Goal: Task Accomplishment & Management: Complete application form

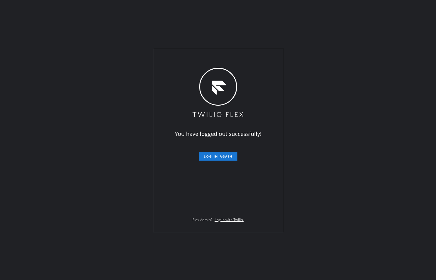
drag, startPoint x: 46, startPoint y: 71, endPoint x: 84, endPoint y: 98, distance: 46.1
click at [46, 71] on div "You have logged out successfully! Log in again Flex Admin? Log in with Twilio." at bounding box center [218, 140] width 436 height 280
click at [210, 155] on span "Log in again" at bounding box center [218, 156] width 29 height 4
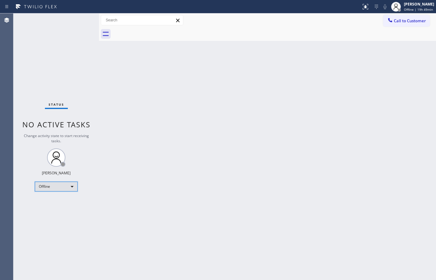
click at [54, 185] on div "Offline" at bounding box center [56, 187] width 43 height 10
click at [147, 215] on div at bounding box center [218, 140] width 436 height 280
click at [223, 166] on div "Back to Dashboard Change Sender ID Customers Technicians Select a contact Outbo…" at bounding box center [267, 146] width 337 height 267
click at [55, 187] on div "Offline" at bounding box center [56, 187] width 43 height 10
click at [57, 211] on li "Unavailable" at bounding box center [56, 210] width 42 height 7
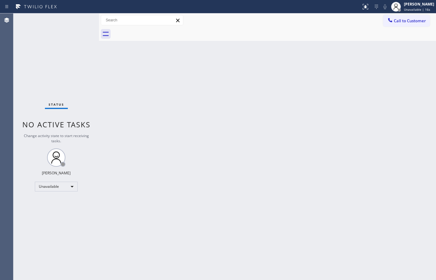
click at [69, 76] on div "Status No active tasks Change activity state to start receiving tasks. [PERSON_…" at bounding box center [56, 146] width 86 height 267
click at [72, 84] on div "Status No active tasks Change activity state to start receiving tasks. [PERSON_…" at bounding box center [56, 146] width 86 height 267
click at [71, 187] on div "Unavailable" at bounding box center [56, 187] width 43 height 10
click at [64, 206] on li "Available" at bounding box center [56, 202] width 42 height 7
click at [315, 208] on div "Back to Dashboard Change Sender ID Customers Technicians Select a contact Outbo…" at bounding box center [267, 146] width 337 height 267
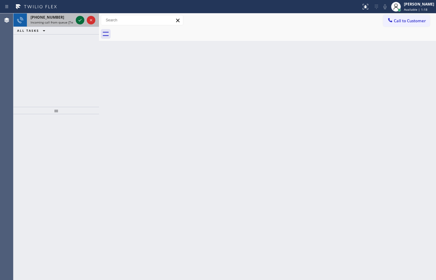
click at [76, 22] on div at bounding box center [80, 20] width 9 height 7
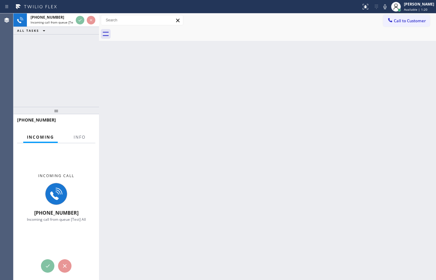
click at [79, 142] on div at bounding box center [79, 142] width 19 height 1
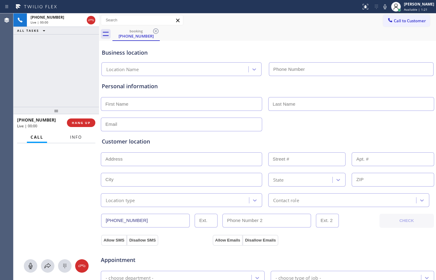
type input "[PHONE_NUMBER]"
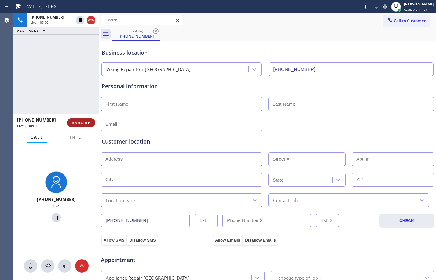
click at [82, 123] on span "HANG UP" at bounding box center [81, 123] width 19 height 4
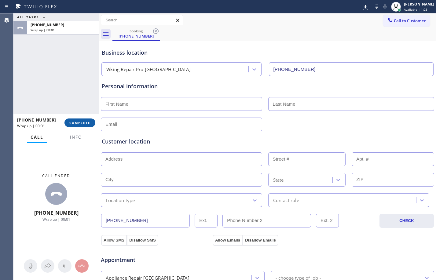
click at [75, 124] on span "COMPLETE" at bounding box center [79, 123] width 21 height 4
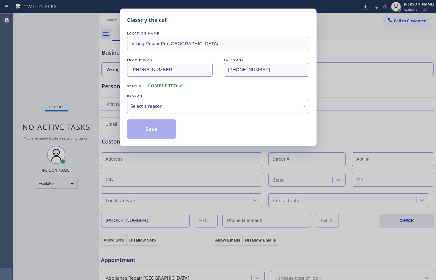
click at [159, 109] on div "Select a reason" at bounding box center [219, 106] width 176 height 7
click at [150, 131] on button "Save" at bounding box center [151, 130] width 49 height 20
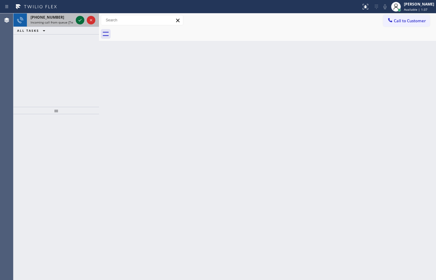
click at [83, 23] on icon at bounding box center [79, 20] width 7 height 7
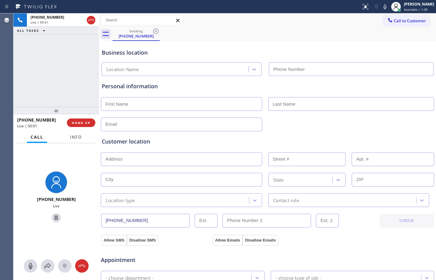
click at [75, 135] on span "Info" at bounding box center [76, 138] width 12 height 6
type input "[PHONE_NUMBER]"
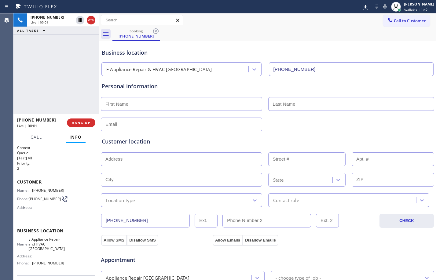
click at [81, 117] on div "[PHONE_NUMBER] Live | 00:01 HANG UP" at bounding box center [56, 123] width 78 height 16
click at [81, 121] on span "HANG UP" at bounding box center [81, 123] width 19 height 4
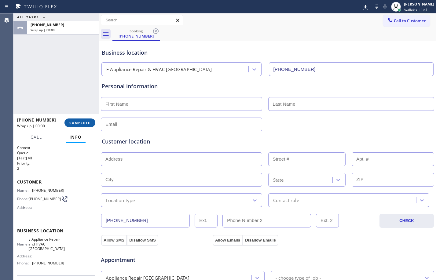
click at [84, 125] on button "COMPLETE" at bounding box center [80, 123] width 31 height 9
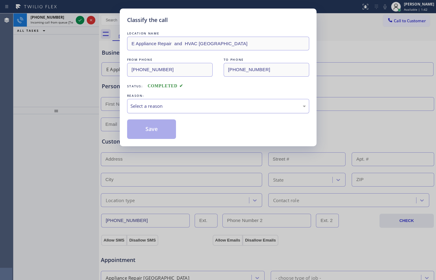
click at [169, 104] on div "Select a reason" at bounding box center [219, 106] width 176 height 7
click at [145, 132] on button "Save" at bounding box center [151, 130] width 49 height 20
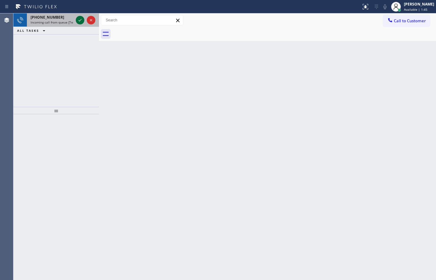
click at [83, 21] on icon at bounding box center [79, 20] width 7 height 7
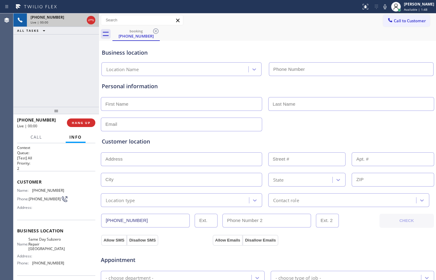
type input "[PHONE_NUMBER]"
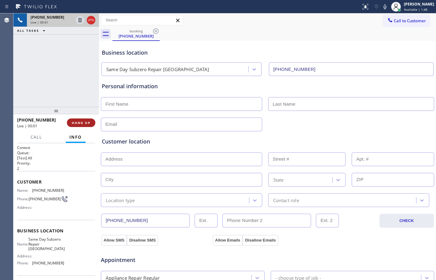
click at [83, 124] on span "HANG UP" at bounding box center [81, 123] width 19 height 4
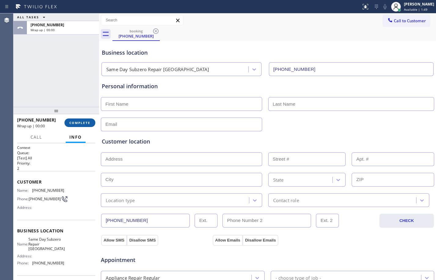
click at [83, 124] on span "COMPLETE" at bounding box center [79, 123] width 21 height 4
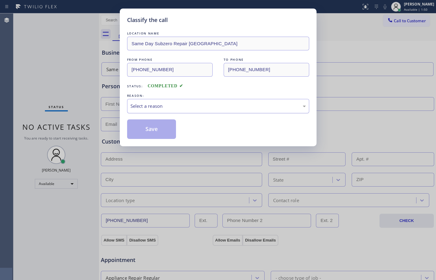
click at [184, 107] on div "Select a reason" at bounding box center [219, 106] width 176 height 7
click at [151, 133] on button "Save" at bounding box center [151, 130] width 49 height 20
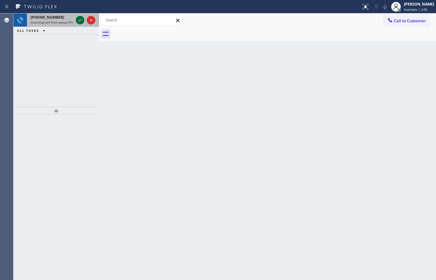
click at [78, 18] on icon at bounding box center [79, 20] width 7 height 7
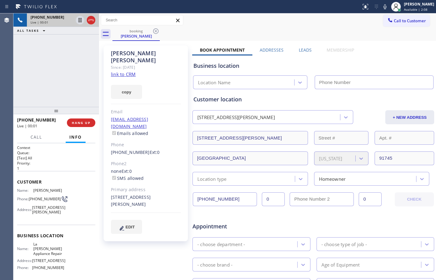
type input "[PHONE_NUMBER]"
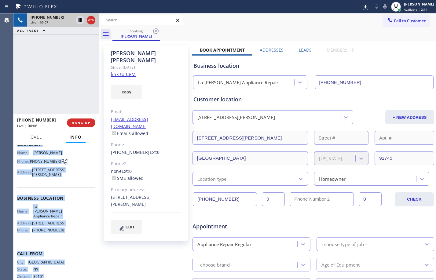
scroll to position [55, 0]
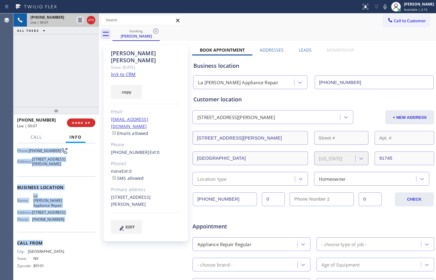
drag, startPoint x: 17, startPoint y: 180, endPoint x: 75, endPoint y: 233, distance: 79.0
click at [75, 233] on div "Context Queue: [Test] All Priority: 1 Customer Name: [PERSON_NAME] Phone: [PHON…" at bounding box center [56, 211] width 86 height 137
copy div "Customer Name: [PERSON_NAME] Phone: [PHONE_NUMBER] Address: [STREET_ADDRESS][PE…"
click at [122, 71] on link "link to CRM" at bounding box center [123, 74] width 25 height 6
click at [84, 23] on div at bounding box center [80, 20] width 9 height 7
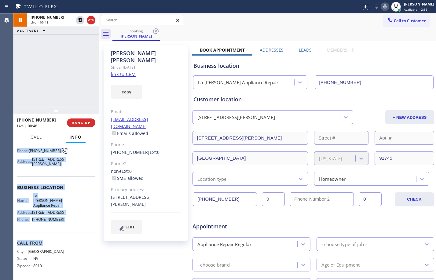
click at [382, 7] on icon at bounding box center [385, 6] width 7 height 7
click at [80, 22] on icon at bounding box center [80, 20] width 4 height 4
click at [384, 9] on icon at bounding box center [385, 6] width 7 height 7
click at [72, 123] on span "HANG UP" at bounding box center [81, 123] width 19 height 4
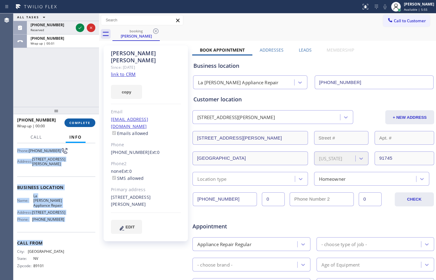
click at [83, 123] on span "COMPLETE" at bounding box center [79, 123] width 21 height 4
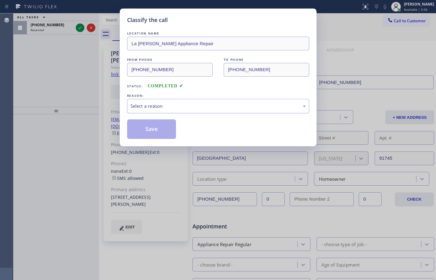
click at [181, 107] on div "Select a reason" at bounding box center [219, 106] width 176 height 7
click at [165, 126] on button "Save" at bounding box center [151, 130] width 49 height 20
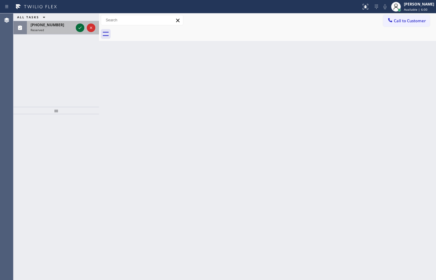
click at [77, 26] on icon at bounding box center [79, 27] width 7 height 7
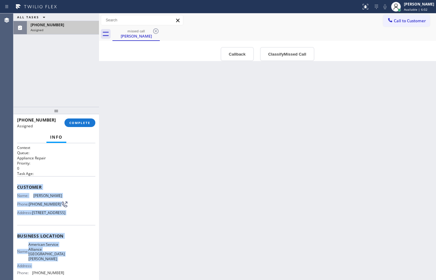
scroll to position [61, 0]
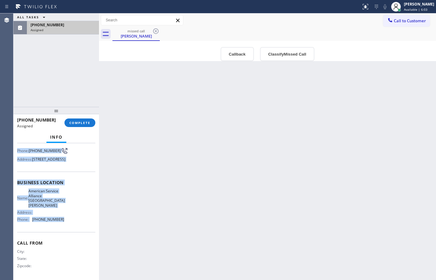
drag, startPoint x: 16, startPoint y: 187, endPoint x: 80, endPoint y: 230, distance: 76.7
click at [80, 230] on div "Context Queue: Appliance Repair Priority: 0 Task Age: Customer Name: [PERSON_NA…" at bounding box center [56, 211] width 86 height 137
copy div "Customer Name: [PERSON_NAME] Phone: [PHONE_NUMBER] Address: [STREET_ADDRESS] Bu…"
click at [80, 123] on span "COMPLETE" at bounding box center [79, 123] width 21 height 4
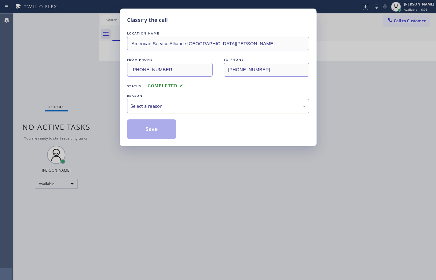
click at [199, 109] on div "Select a reason" at bounding box center [219, 106] width 176 height 7
click at [150, 124] on button "Save" at bounding box center [151, 130] width 49 height 20
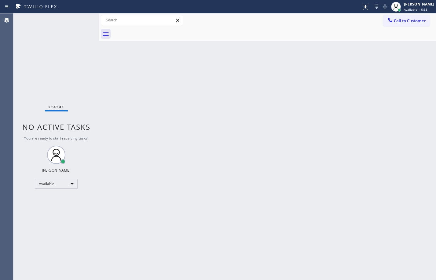
click at [47, 70] on div "Status No active tasks You are ready to start receiving tasks. [PERSON_NAME] Av…" at bounding box center [56, 146] width 86 height 267
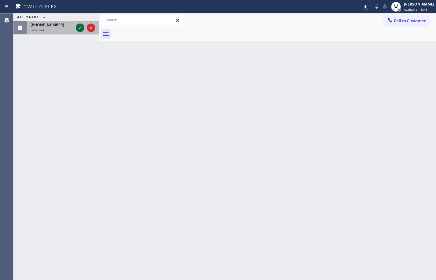
click at [81, 27] on icon at bounding box center [79, 27] width 7 height 7
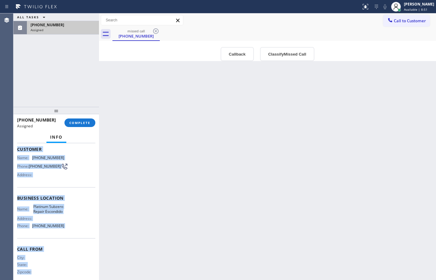
scroll to position [56, 0]
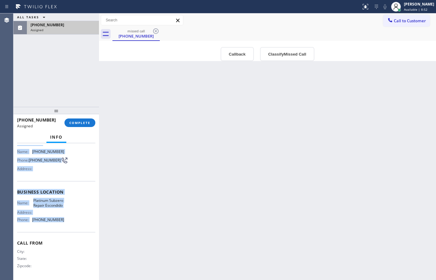
drag, startPoint x: 16, startPoint y: 191, endPoint x: 72, endPoint y: 226, distance: 65.6
click at [72, 226] on div "Context Queue: Appliance Repair High End Priority: 0 Task Age: [DEMOGRAPHIC_DAT…" at bounding box center [56, 211] width 86 height 137
copy div "Customer Name: [PHONE_NUMBER] Phone: [PHONE_NUMBER] Address: Business location …"
click at [81, 124] on span "COMPLETE" at bounding box center [79, 123] width 21 height 4
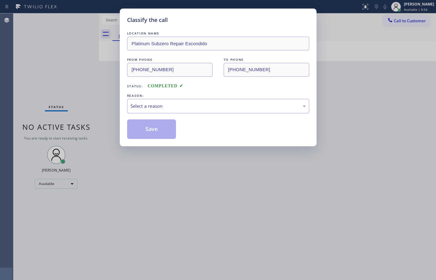
click at [179, 108] on div "Select a reason" at bounding box center [219, 106] width 176 height 7
click at [165, 127] on button "Save" at bounding box center [151, 130] width 49 height 20
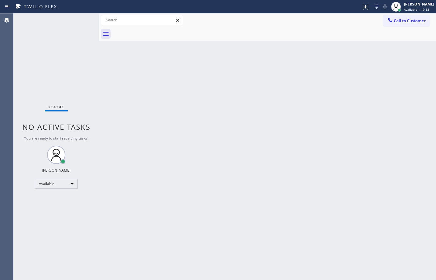
click at [67, 57] on div "Status No active tasks You are ready to start receiving tasks. [PERSON_NAME] Av…" at bounding box center [56, 146] width 86 height 267
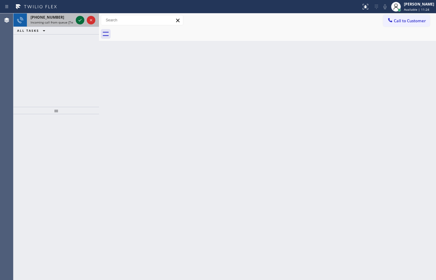
click at [81, 16] on button at bounding box center [80, 20] width 9 height 9
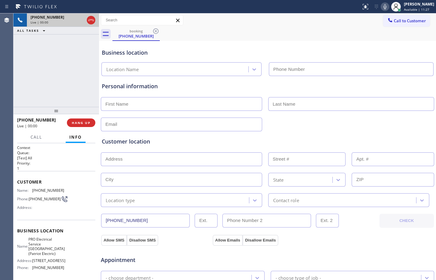
type input "[PHONE_NUMBER]"
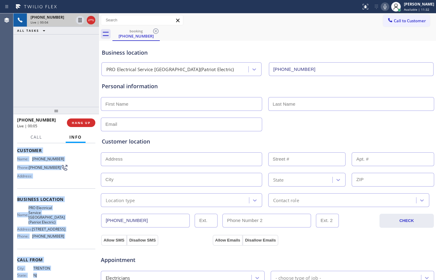
scroll to position [65, 0]
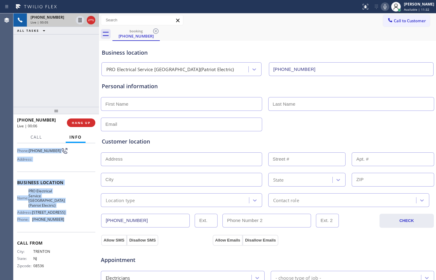
drag, startPoint x: 18, startPoint y: 179, endPoint x: 82, endPoint y: 226, distance: 79.4
click at [82, 226] on div "Context Queue: [Test] All Priority: 1 Customer Name: [PHONE_NUMBER] Phone: [PHO…" at bounding box center [56, 188] width 78 height 182
copy div "Customer Name: [PHONE_NUMBER] Phone: [PHONE_NUMBER] Address: Business location …"
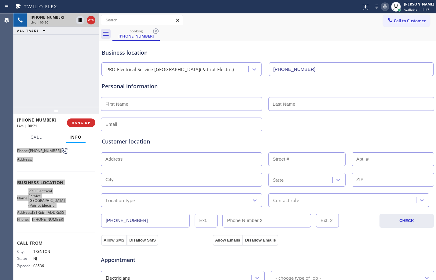
scroll to position [194, 0]
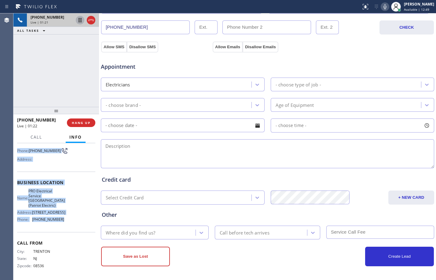
click at [80, 21] on icon at bounding box center [80, 20] width 3 height 4
click at [383, 8] on icon at bounding box center [385, 6] width 7 height 7
drag, startPoint x: 81, startPoint y: 18, endPoint x: 182, endPoint y: 17, distance: 101.2
click at [80, 19] on icon at bounding box center [80, 20] width 4 height 4
click at [382, 9] on icon at bounding box center [385, 6] width 7 height 7
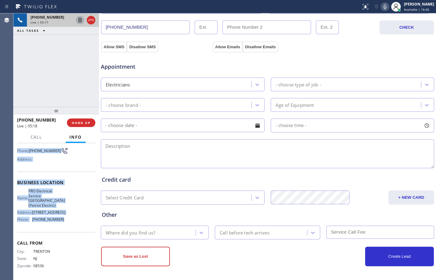
click at [80, 22] on icon at bounding box center [80, 20] width 3 height 4
click at [384, 9] on icon at bounding box center [385, 6] width 3 height 5
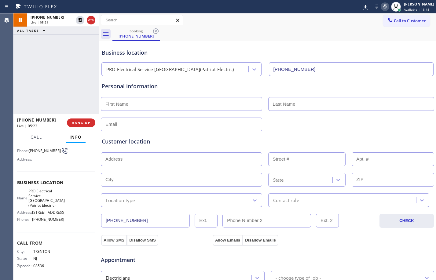
click at [178, 105] on input "text" at bounding box center [181, 104] width 161 height 14
type input "Mr."
type input "[PERSON_NAME]"
click at [179, 118] on input "text" at bounding box center [181, 125] width 161 height 14
type input "[EMAIL_ADDRESS][DOMAIN_NAME]"
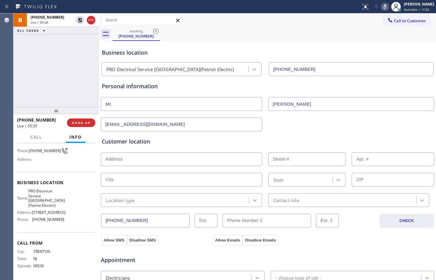
click at [147, 158] on input "text" at bounding box center [181, 160] width 161 height 14
type input "1"
click at [140, 179] on input "text" at bounding box center [181, 180] width 161 height 14
paste input "[PERSON_NAME] Rock"
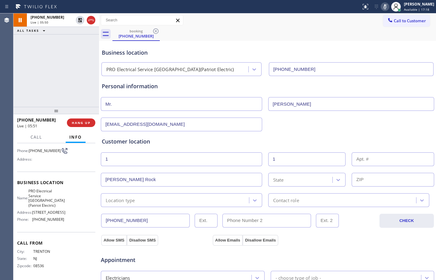
type input "[PERSON_NAME] Rock"
click at [297, 182] on div "State" at bounding box center [301, 180] width 63 height 11
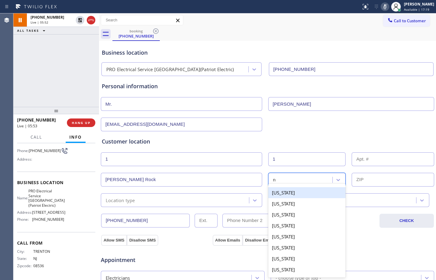
type input "nj"
click at [287, 195] on div "[US_STATE]" at bounding box center [307, 192] width 78 height 11
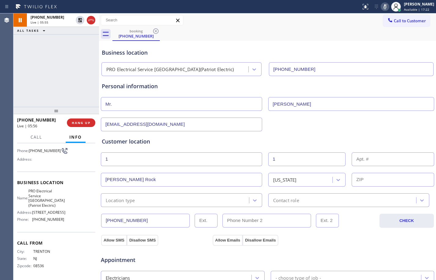
click at [367, 177] on input "text" at bounding box center [393, 180] width 83 height 14
paste input "07452"
type input "07452"
click at [149, 199] on div "Location type" at bounding box center [176, 200] width 146 height 11
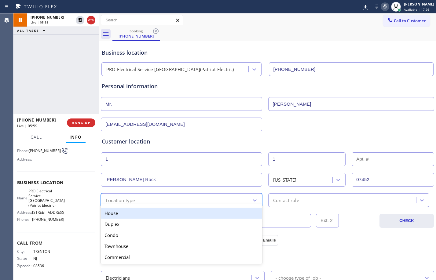
click at [132, 215] on div "House" at bounding box center [181, 213] width 161 height 11
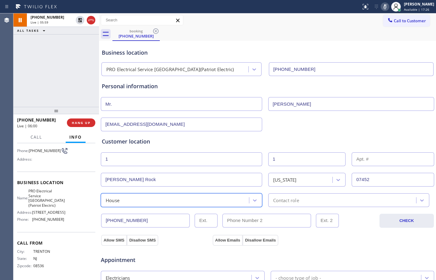
click at [301, 196] on div "Contact role" at bounding box center [343, 200] width 146 height 11
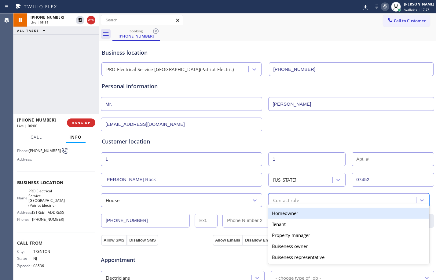
click at [274, 215] on div "Homeowner" at bounding box center [348, 213] width 161 height 11
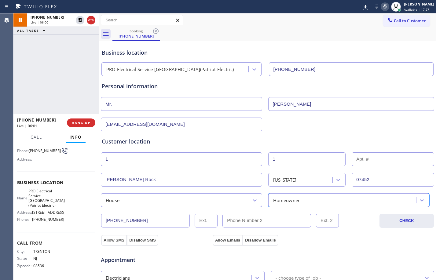
scroll to position [194, 0]
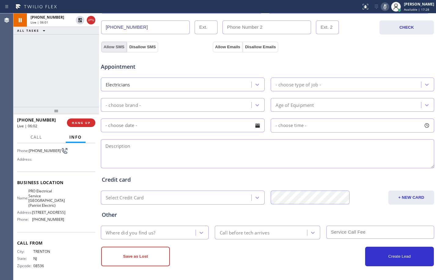
click at [123, 47] on button "Allow SMS" at bounding box center [114, 47] width 26 height 11
click at [231, 45] on button "Allow Emails" at bounding box center [228, 47] width 30 height 11
drag, startPoint x: 80, startPoint y: 22, endPoint x: 112, endPoint y: 24, distance: 31.3
click at [80, 22] on icon at bounding box center [80, 20] width 4 height 4
click at [382, 9] on icon at bounding box center [385, 6] width 7 height 7
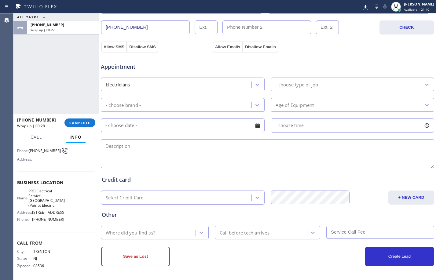
drag, startPoint x: 65, startPoint y: 63, endPoint x: 95, endPoint y: 63, distance: 30.6
click at [65, 63] on div "ALL TASKS ALL TASKS ACTIVE TASKS TASKS IN WRAP UP [PHONE_NUMBER] Wrap up | 00:27" at bounding box center [56, 60] width 86 height 94
click at [319, 86] on div "- choose type of job -" at bounding box center [299, 84] width 46 height 7
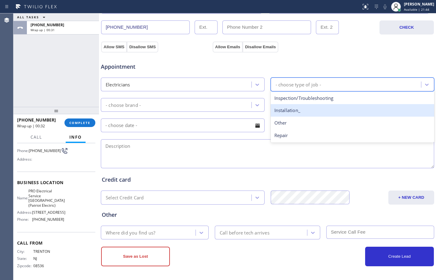
click at [301, 114] on div "Installation_" at bounding box center [353, 110] width 164 height 13
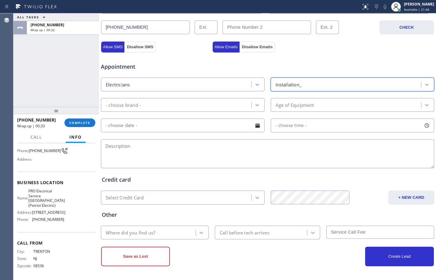
click at [201, 97] on div "- choose brand - Age of Equipment" at bounding box center [267, 104] width 335 height 15
click at [205, 102] on div "- choose brand -" at bounding box center [177, 105] width 149 height 11
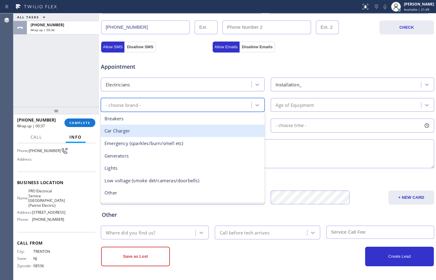
scroll to position [47, 0]
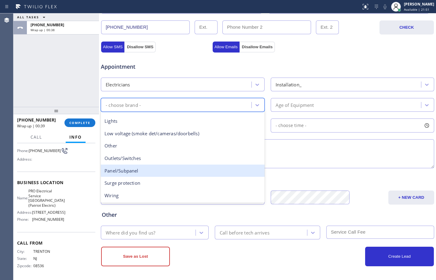
click at [136, 175] on div "Panel/Subpanel" at bounding box center [183, 171] width 164 height 13
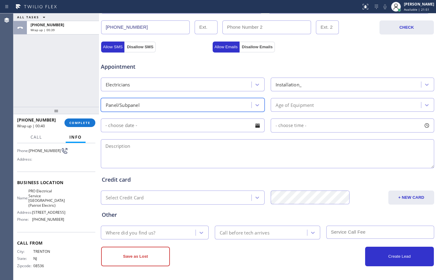
click at [307, 103] on div "Age of Equipment" at bounding box center [295, 105] width 39 height 7
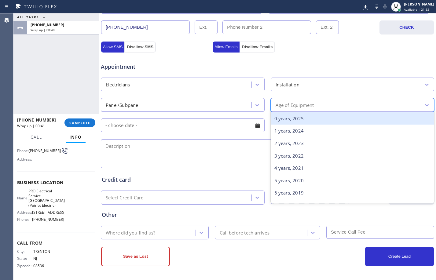
click at [285, 118] on div "0 years, 2025" at bounding box center [353, 119] width 164 height 13
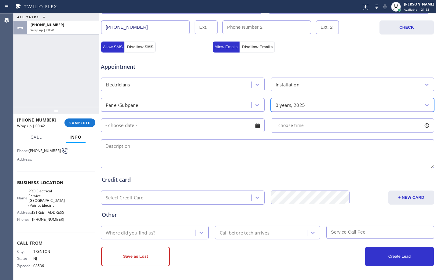
click at [139, 148] on textarea at bounding box center [268, 153] width 334 height 29
drag, startPoint x: 67, startPoint y: 89, endPoint x: 159, endPoint y: 133, distance: 102.0
click at [67, 89] on div "ALL TASKS ALL TASKS ACTIVE TASKS TASKS IN WRAP UP [PHONE_NUMBER] Wrap up | 00:52" at bounding box center [56, 60] width 86 height 94
click at [179, 142] on textarea at bounding box center [268, 153] width 334 height 29
paste textarea "cx wants tech to install home energy monitoring system inside the electrical pa…"
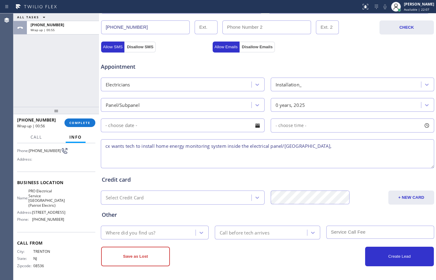
click at [105, 148] on textarea "cx wants tech to install home energy monitoring system inside the electrical pa…" at bounding box center [268, 153] width 334 height 29
click at [371, 155] on textarea "cx wants tech to install home energy monitoring system inside the electrical pa…" at bounding box center [268, 153] width 334 height 29
drag, startPoint x: 50, startPoint y: 68, endPoint x: 70, endPoint y: 75, distance: 20.6
click at [50, 68] on div "ALL TASKS ALL TASKS ACTIVE TASKS TASKS IN WRAP UP [PHONE_NUMBER] Wrap up | 01:12" at bounding box center [56, 60] width 86 height 94
click at [361, 147] on textarea "cx wants tech to install home energy monitoring system inside the electrical pa…" at bounding box center [268, 153] width 334 height 29
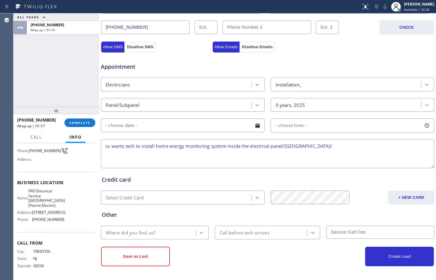
click at [350, 144] on textarea "cx wants tech to install home energy monitoring system inside the electrical pa…" at bounding box center [268, 153] width 334 height 29
paste textarea "PRO Electrical Service [GEOGRAPHIC_DATA](Patriot Electric)"
type textarea "cx wants tech to install home energy monitoring system inside the electrical pa…"
click at [145, 235] on div "Where did you find us?" at bounding box center [131, 232] width 50 height 7
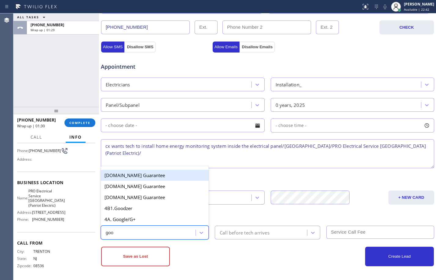
type input "goog"
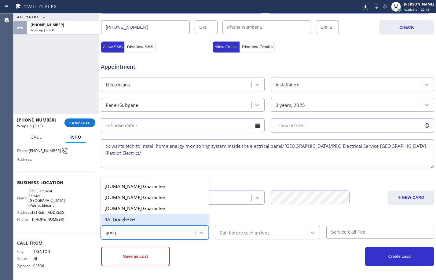
click at [135, 216] on div "4A. Google/G+" at bounding box center [155, 219] width 108 height 11
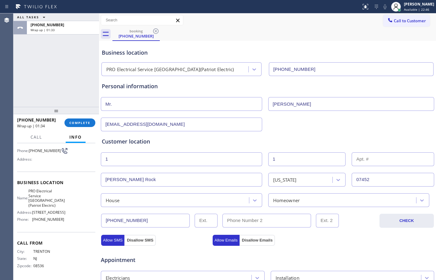
scroll to position [194, 0]
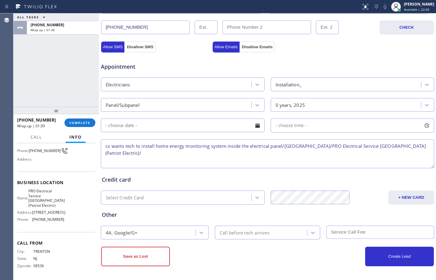
click at [48, 58] on div "ALL TASKS ALL TASKS ACTIVE TASKS TASKS IN WRAP UP [PHONE_NUMBER] Wrap up | 01:38" at bounding box center [56, 60] width 86 height 94
click at [192, 158] on textarea "cx wants tech to install home energy monitoring system inside the electrical pa…" at bounding box center [268, 153] width 334 height 29
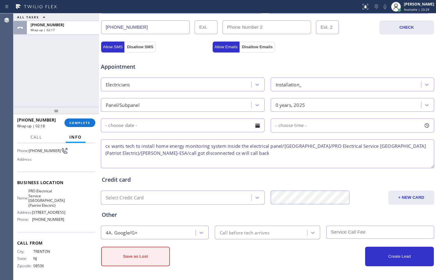
type textarea "cx wants tech to install home energy monitoring system inside the electrical pa…"
click at [124, 260] on button "Save as Lost" at bounding box center [135, 257] width 69 height 20
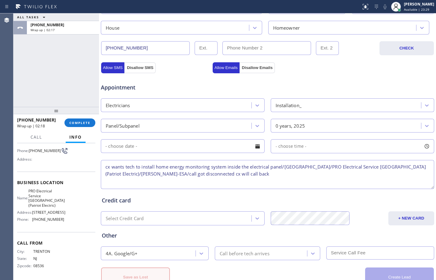
scroll to position [214, 0]
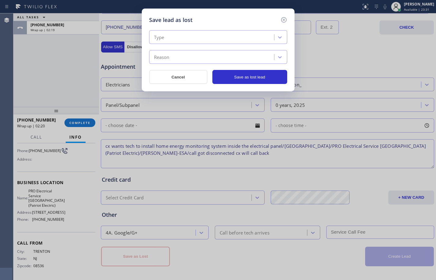
click at [194, 37] on div "Type" at bounding box center [212, 37] width 123 height 11
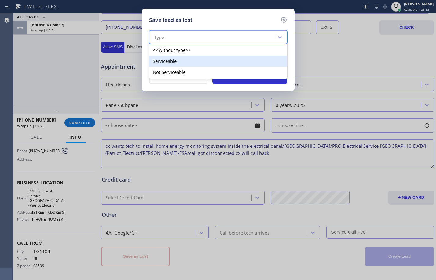
click at [183, 61] on div "Serviceable" at bounding box center [218, 61] width 138 height 11
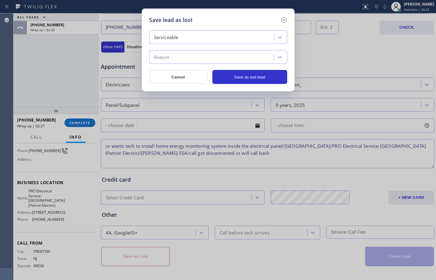
click at [184, 58] on div "Reason" at bounding box center [212, 57] width 123 height 11
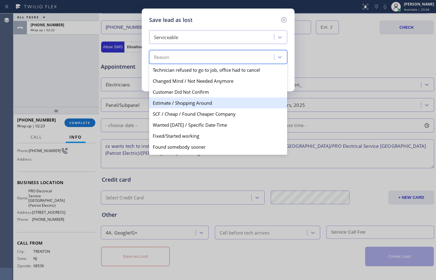
click at [176, 102] on div "Estimate / Shopping Around" at bounding box center [218, 103] width 138 height 11
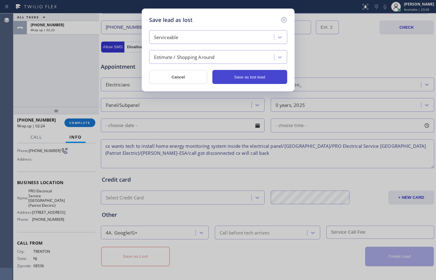
click at [238, 81] on button "Save as lost lead" at bounding box center [250, 77] width 75 height 14
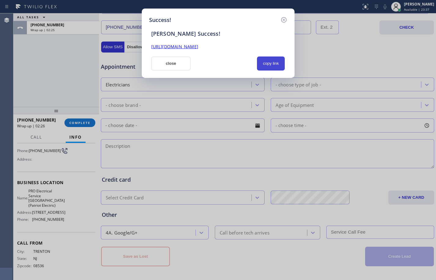
click at [264, 63] on button "copy link" at bounding box center [271, 64] width 28 height 14
click at [175, 66] on button "close" at bounding box center [171, 64] width 40 height 14
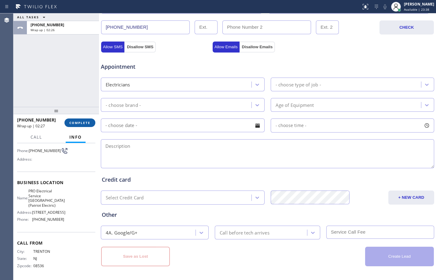
click at [82, 124] on span "COMPLETE" at bounding box center [79, 123] width 21 height 4
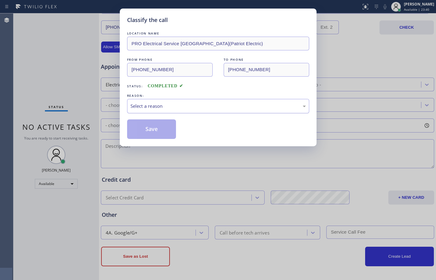
click at [205, 107] on div "Select a reason" at bounding box center [219, 106] width 176 height 7
click at [165, 126] on button "Save" at bounding box center [151, 130] width 49 height 20
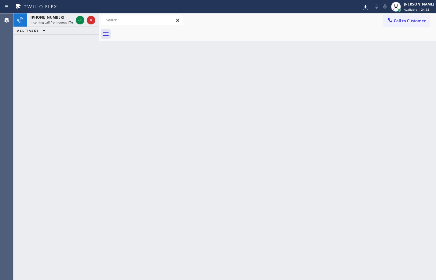
drag, startPoint x: 79, startPoint y: 22, endPoint x: 427, endPoint y: 143, distance: 368.0
click at [79, 22] on icon at bounding box center [79, 20] width 7 height 7
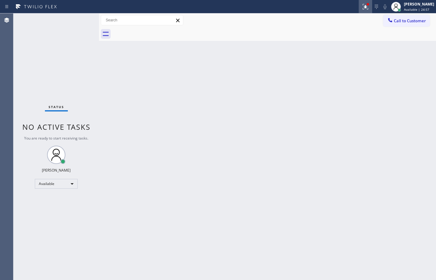
click at [363, 6] on icon at bounding box center [366, 7] width 6 height 6
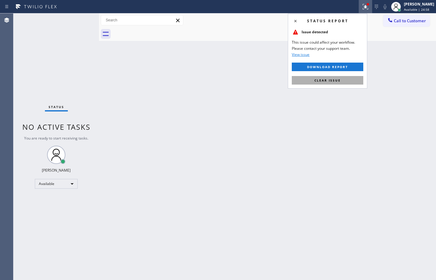
click at [325, 80] on span "Clear issue" at bounding box center [328, 80] width 26 height 4
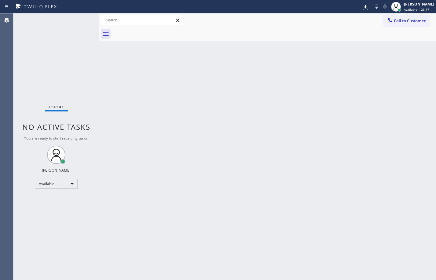
click at [61, 65] on div "Status No active tasks You are ready to start receiving tasks. [PERSON_NAME] Av…" at bounding box center [56, 146] width 86 height 267
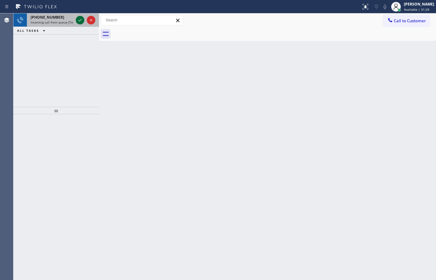
click at [80, 20] on icon at bounding box center [80, 20] width 3 height 2
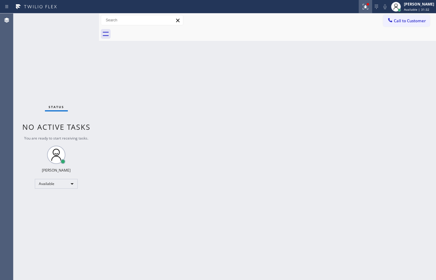
click at [364, 9] on icon at bounding box center [365, 6] width 7 height 7
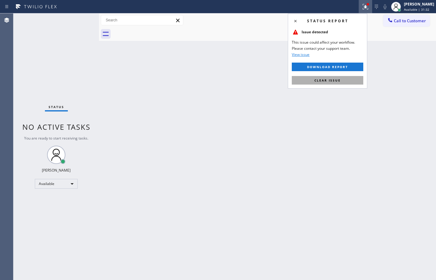
click at [355, 84] on button "Clear issue" at bounding box center [328, 80] width 72 height 9
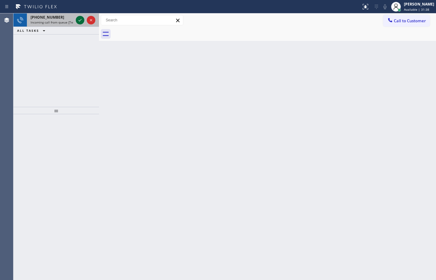
click at [84, 21] on div at bounding box center [80, 20] width 9 height 7
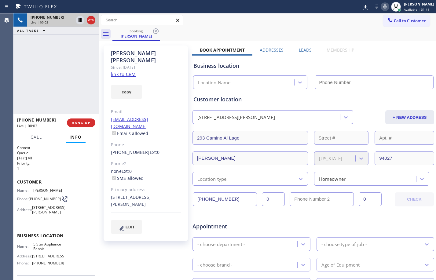
type input "[PHONE_NUMBER]"
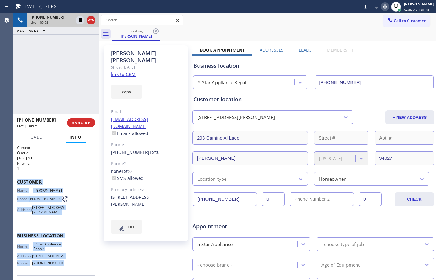
drag, startPoint x: 18, startPoint y: 184, endPoint x: 71, endPoint y: 272, distance: 102.5
click at [71, 272] on div "Context Queue: [Test] All Priority: 1 Customer Name: [PERSON_NAME] Phone: [PHON…" at bounding box center [56, 233] width 78 height 177
copy div "Customer Name: [PERSON_NAME] Phone: [PHONE_NUMBER] Address: [STREET_ADDRESS][PE…"
click at [129, 71] on link "link to CRM" at bounding box center [123, 74] width 25 height 6
click at [81, 23] on icon at bounding box center [79, 20] width 7 height 7
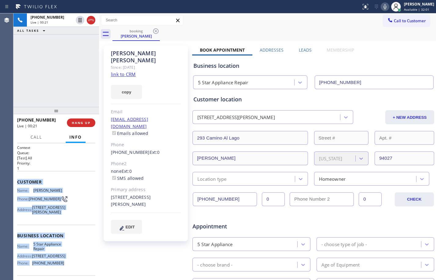
click at [382, 9] on icon at bounding box center [385, 6] width 7 height 7
click at [80, 22] on icon at bounding box center [80, 20] width 4 height 4
click at [382, 8] on icon at bounding box center [385, 6] width 7 height 7
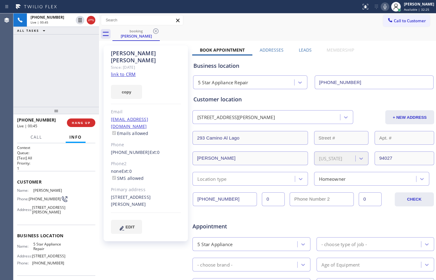
click at [76, 165] on h2 "Priority:" at bounding box center [56, 163] width 78 height 5
click at [61, 55] on div "[PHONE_NUMBER] Live | 01:58 ALL TASKS ALL TASKS ACTIVE TASKS TASKS IN WRAP UP" at bounding box center [56, 60] width 86 height 94
click at [128, 71] on link "link to CRM" at bounding box center [123, 74] width 25 height 6
click at [69, 59] on div "[PHONE_NUMBER] Live | 03:25 ALL TASKS ALL TASKS ACTIVE TASKS TASKS IN WRAP UP" at bounding box center [56, 60] width 86 height 94
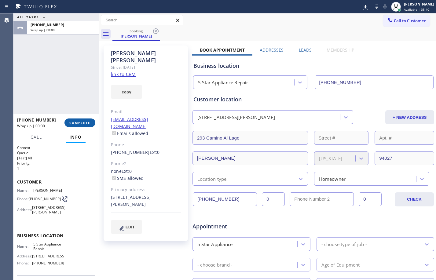
click at [83, 121] on span "COMPLETE" at bounding box center [79, 123] width 21 height 4
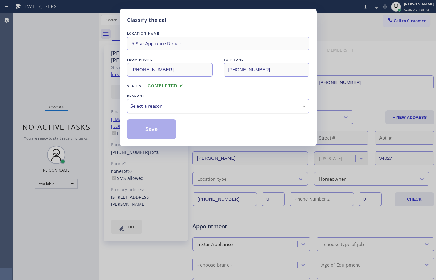
click at [173, 99] on div "Select a reason" at bounding box center [218, 106] width 182 height 14
click at [151, 132] on button "Save" at bounding box center [151, 130] width 49 height 20
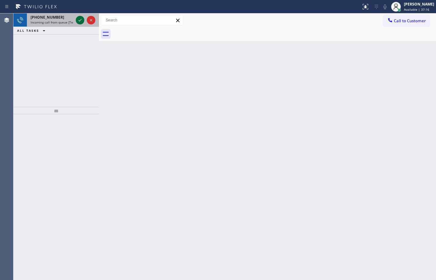
click at [77, 17] on icon at bounding box center [79, 20] width 7 height 7
click at [81, 19] on icon at bounding box center [80, 20] width 3 height 2
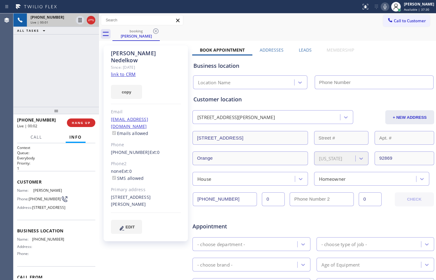
click at [127, 71] on link "link to CRM" at bounding box center [123, 74] width 25 height 6
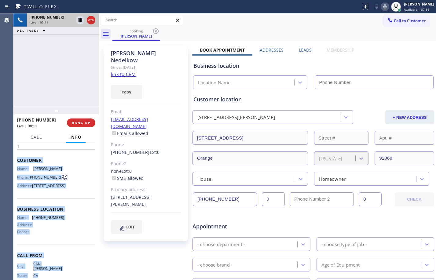
scroll to position [50, 0]
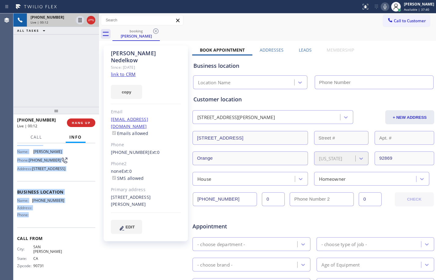
drag, startPoint x: 18, startPoint y: 176, endPoint x: 71, endPoint y: 228, distance: 73.7
click at [71, 228] on div "Context Queue: Everybody Priority: 1 Customer Name: [PERSON_NAME] Phone: [PHONE…" at bounding box center [56, 192] width 78 height 172
copy div "Customer Name: [PERSON_NAME] Phone: [PHONE_NUMBER] Address: [STREET_ADDRESS] Bu…"
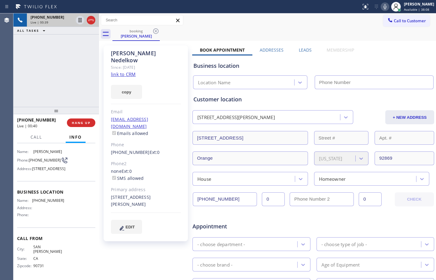
click at [80, 81] on div "[PHONE_NUMBER] Live | 00:39 ALL TASKS ALL TASKS ACTIVE TASKS TASKS IN WRAP UP" at bounding box center [56, 60] width 86 height 94
click at [79, 23] on icon at bounding box center [79, 20] width 7 height 7
click at [383, 7] on icon at bounding box center [385, 6] width 7 height 7
click at [83, 22] on icon at bounding box center [79, 20] width 7 height 7
click at [383, 8] on icon at bounding box center [385, 6] width 7 height 7
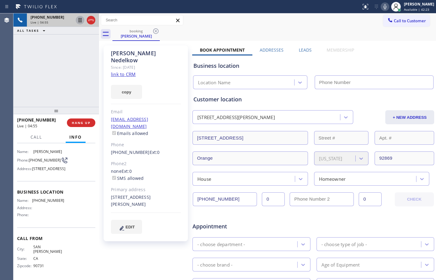
click at [80, 23] on icon at bounding box center [79, 20] width 7 height 7
click at [382, 8] on icon at bounding box center [385, 6] width 7 height 7
click at [81, 19] on icon at bounding box center [80, 20] width 4 height 4
click at [383, 7] on rect at bounding box center [385, 6] width 4 height 4
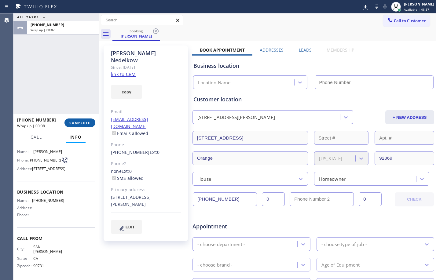
click at [72, 121] on span "COMPLETE" at bounding box center [79, 123] width 21 height 4
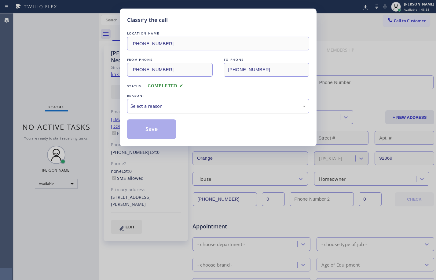
click at [190, 102] on div "Select a reason" at bounding box center [218, 106] width 182 height 14
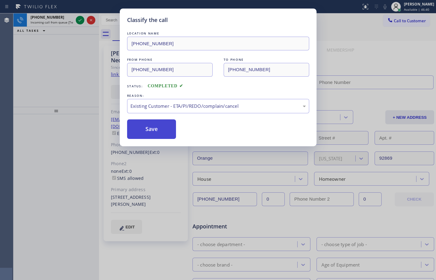
click at [171, 128] on button "Save" at bounding box center [151, 130] width 49 height 20
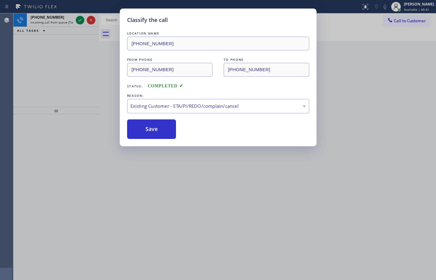
click at [79, 21] on div "Classify the call LOCATION NAME Viking Repair Pro Culver City FROM PHONE [PHONE…" at bounding box center [224, 146] width 423 height 267
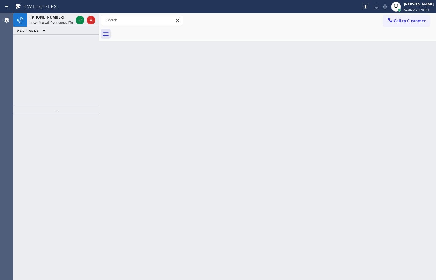
click at [79, 21] on icon at bounding box center [79, 20] width 7 height 7
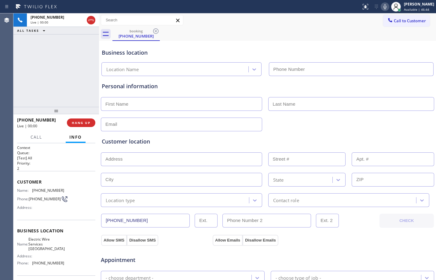
type input "[PHONE_NUMBER]"
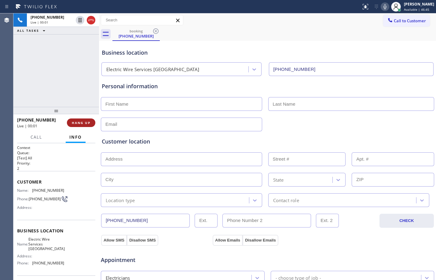
click at [82, 125] on button "HANG UP" at bounding box center [81, 123] width 28 height 9
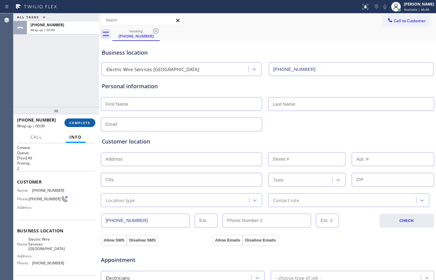
click at [81, 124] on span "COMPLETE" at bounding box center [79, 123] width 21 height 4
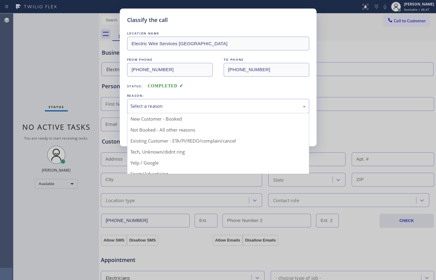
click at [186, 110] on div "Select a reason" at bounding box center [218, 106] width 182 height 14
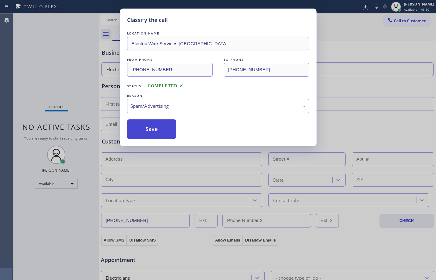
click at [143, 128] on button "Save" at bounding box center [151, 130] width 49 height 20
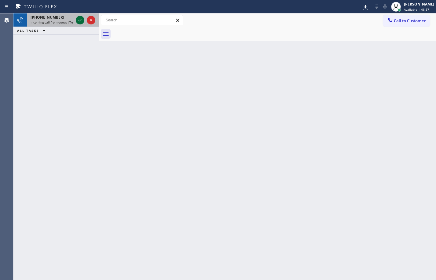
click at [80, 22] on icon at bounding box center [79, 20] width 7 height 7
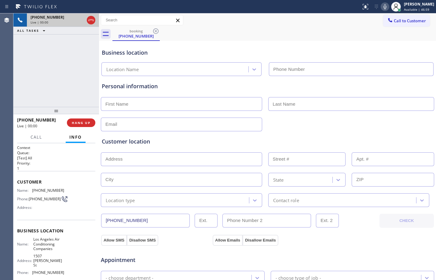
type input "[PHONE_NUMBER]"
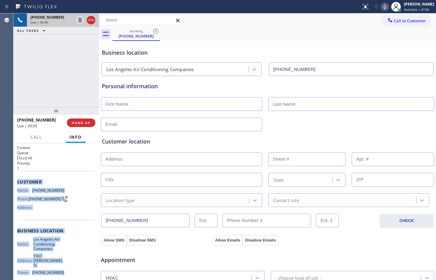
drag, startPoint x: 19, startPoint y: 183, endPoint x: 69, endPoint y: 270, distance: 99.8
click at [69, 270] on div "Context Queue: [Test] All Priority: 1 Customer Name: [PHONE_NUMBER] Phone: [PHO…" at bounding box center [56, 211] width 86 height 137
copy div "Customer Name: [PHONE_NUMBER] Phone: [PHONE_NUMBER] Address: Business location …"
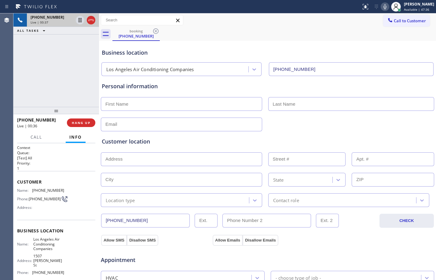
drag, startPoint x: 69, startPoint y: 77, endPoint x: 160, endPoint y: 79, distance: 90.8
click at [70, 77] on div "[PHONE_NUMBER] Live | 00:37 ALL TASKS ALL TASKS ACTIVE TASKS TASKS IN WRAP UP" at bounding box center [56, 60] width 86 height 94
click at [378, 140] on div "Customer location" at bounding box center [268, 142] width 332 height 8
click at [74, 124] on span "HANG UP" at bounding box center [81, 123] width 19 height 4
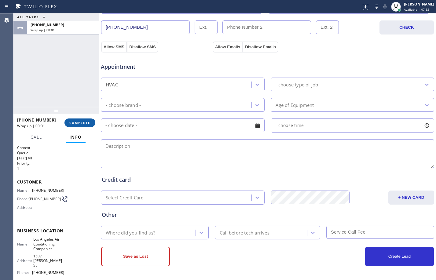
click at [80, 123] on span "COMPLETE" at bounding box center [79, 123] width 21 height 4
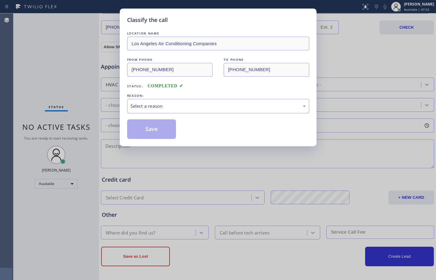
click at [169, 106] on div "Select a reason" at bounding box center [219, 106] width 176 height 7
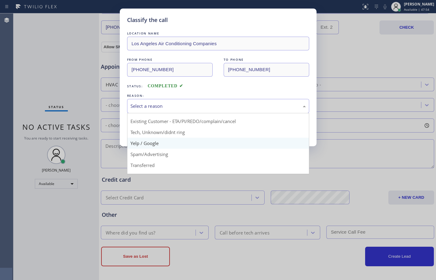
scroll to position [39, 0]
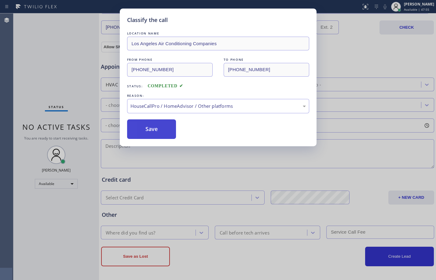
click at [162, 126] on button "Save" at bounding box center [151, 130] width 49 height 20
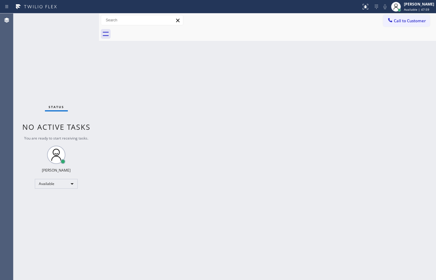
click at [334, 200] on div "Back to Dashboard Change Sender ID Customers Technicians Select a contact Outbo…" at bounding box center [267, 146] width 337 height 267
drag, startPoint x: 198, startPoint y: 222, endPoint x: 175, endPoint y: 199, distance: 32.7
click at [198, 222] on div "Back to Dashboard Change Sender ID Customers Technicians Select a contact Outbo…" at bounding box center [267, 146] width 337 height 267
click at [63, 86] on div "Status No active tasks You are ready to start receiving tasks. [PERSON_NAME] Av…" at bounding box center [56, 146] width 86 height 267
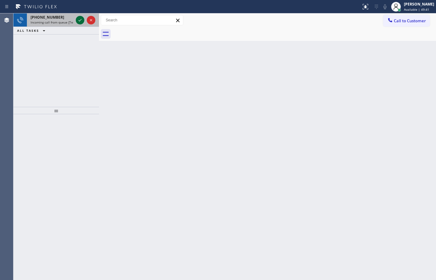
click at [80, 18] on icon at bounding box center [79, 20] width 7 height 7
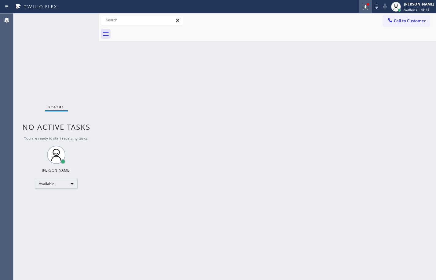
click at [367, 8] on div at bounding box center [365, 6] width 13 height 7
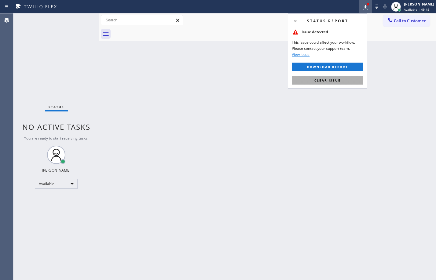
click at [328, 77] on button "Clear issue" at bounding box center [328, 80] width 72 height 9
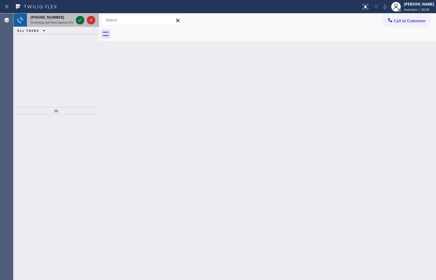
click at [83, 20] on icon at bounding box center [79, 20] width 7 height 7
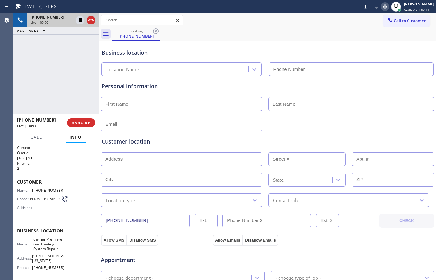
type input "[PHONE_NUMBER]"
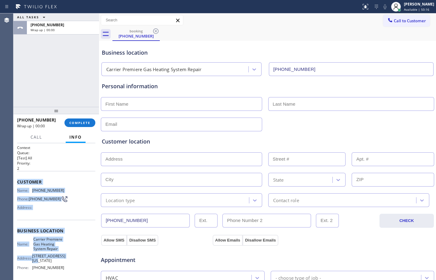
drag, startPoint x: 16, startPoint y: 184, endPoint x: 54, endPoint y: 262, distance: 86.7
click at [54, 262] on div "Context Queue: [Test] All Priority: 2 Customer Name: [PHONE_NUMBER] Phone: [PHO…" at bounding box center [56, 211] width 86 height 137
click at [86, 119] on button "COMPLETE" at bounding box center [80, 123] width 31 height 9
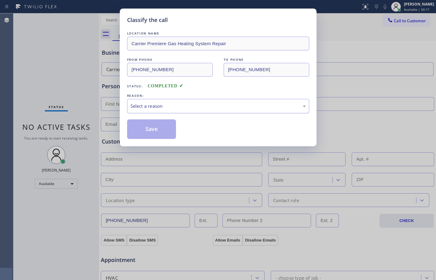
click at [200, 103] on div "Select a reason" at bounding box center [219, 106] width 176 height 7
click at [151, 135] on button "Save" at bounding box center [151, 130] width 49 height 20
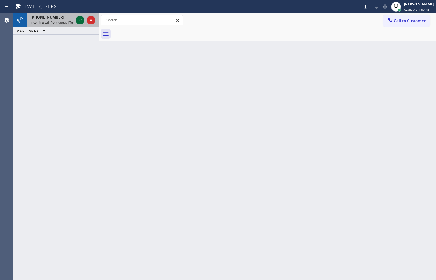
click at [80, 17] on icon at bounding box center [79, 20] width 7 height 7
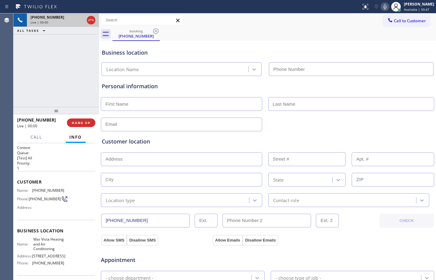
type input "[PHONE_NUMBER]"
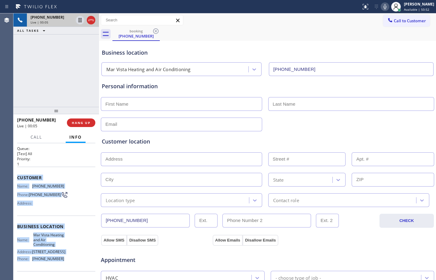
drag, startPoint x: 16, startPoint y: 180, endPoint x: 63, endPoint y: 273, distance: 104.3
click at [63, 273] on div "Context Queue: [Test] All Priority: 1 Customer Name: [PHONE_NUMBER] Phone: [PHO…" at bounding box center [56, 211] width 86 height 137
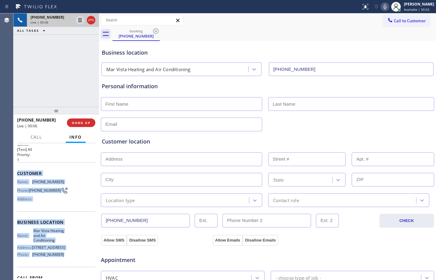
copy div "Customer Name: [PHONE_NUMBER] Phone: [PHONE_NUMBER] Address: Business location …"
click at [85, 125] on button "HANG UP" at bounding box center [81, 123] width 28 height 9
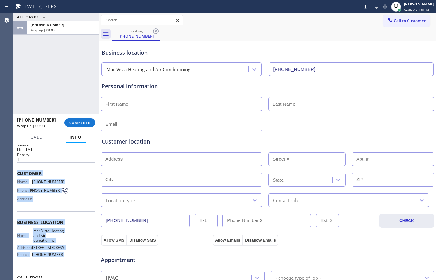
scroll to position [194, 0]
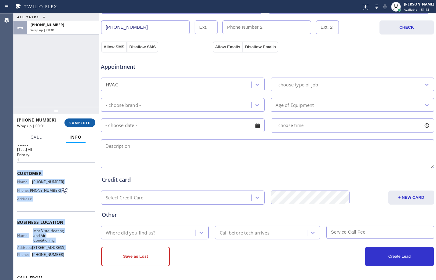
click at [84, 121] on span "COMPLETE" at bounding box center [79, 123] width 21 height 4
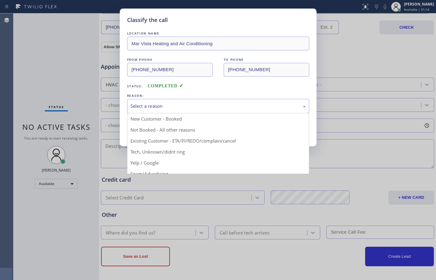
click at [172, 112] on div "Select a reason" at bounding box center [218, 106] width 182 height 14
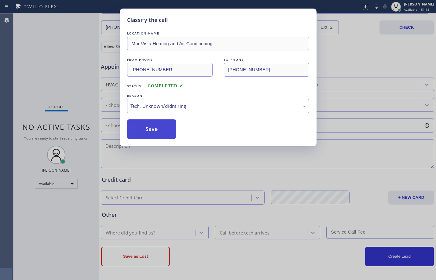
click at [159, 135] on button "Save" at bounding box center [151, 130] width 49 height 20
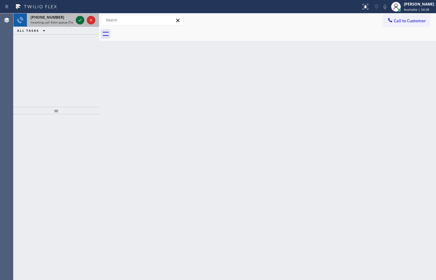
click at [79, 22] on icon at bounding box center [79, 20] width 7 height 7
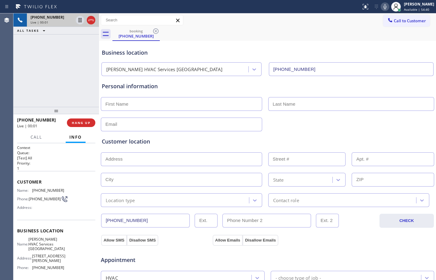
type input "[PHONE_NUMBER]"
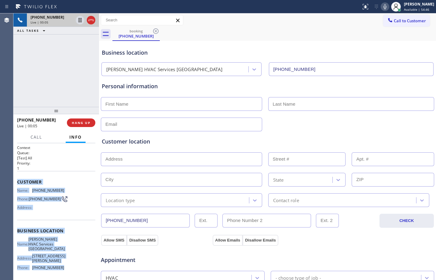
drag, startPoint x: 17, startPoint y: 181, endPoint x: 67, endPoint y: 265, distance: 98.4
click at [67, 265] on div "Context Queue: [Test] All Priority: 1 Customer Name: [PHONE_NUMBER] Phone: [PHO…" at bounding box center [56, 211] width 86 height 137
copy div "Customer Name: [PHONE_NUMBER] Phone: [PHONE_NUMBER] Address: Business location …"
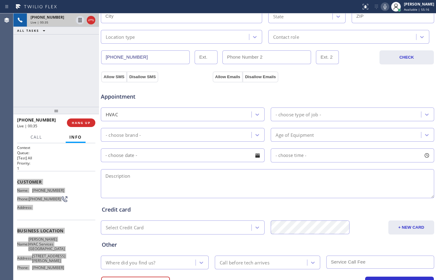
scroll to position [194, 0]
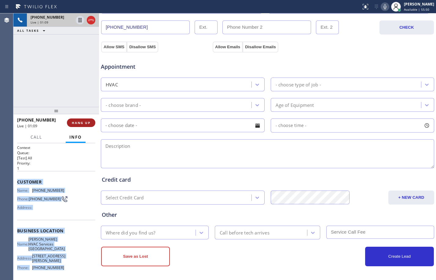
click at [82, 124] on span "HANG UP" at bounding box center [81, 123] width 19 height 4
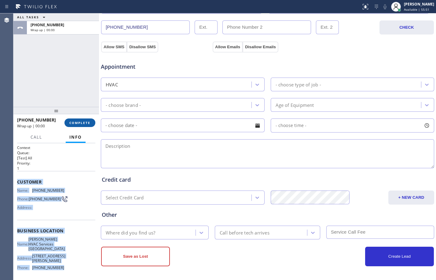
click at [82, 124] on span "COMPLETE" at bounding box center [79, 123] width 21 height 4
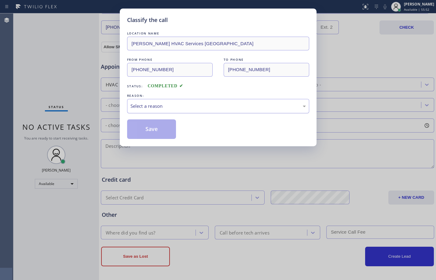
click at [225, 111] on div "Select a reason" at bounding box center [218, 106] width 182 height 14
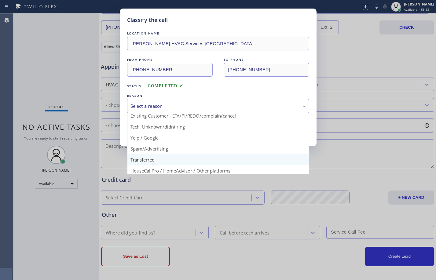
scroll to position [39, 0]
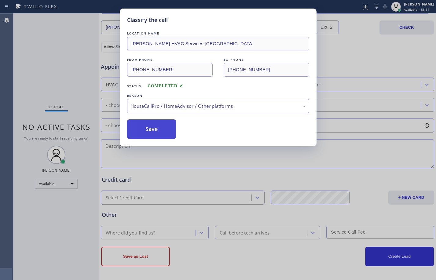
click at [146, 130] on button "Save" at bounding box center [151, 130] width 49 height 20
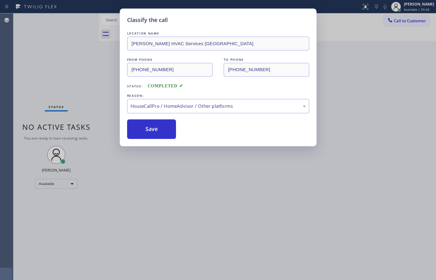
scroll to position [0, 0]
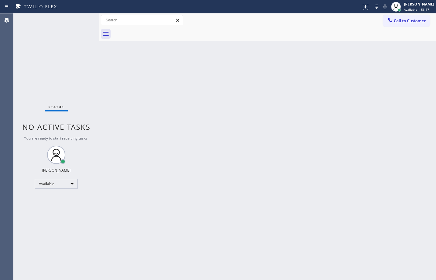
click at [99, 72] on div at bounding box center [99, 146] width 0 height 267
click at [79, 20] on div "Status No active tasks You are ready to start receiving tasks. [PERSON_NAME] Av…" at bounding box center [56, 146] width 86 height 267
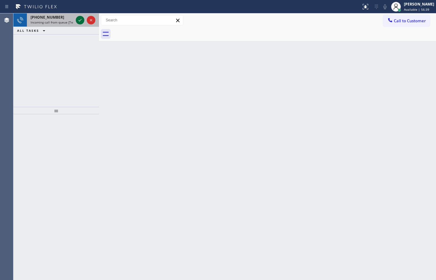
click at [79, 20] on icon at bounding box center [79, 20] width 7 height 7
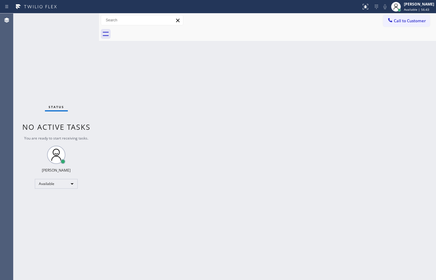
click at [362, 59] on div "Back to Dashboard Change Sender ID Customers Technicians Select a contact Outbo…" at bounding box center [267, 146] width 337 height 267
click at [365, 4] on div at bounding box center [365, 6] width 13 height 7
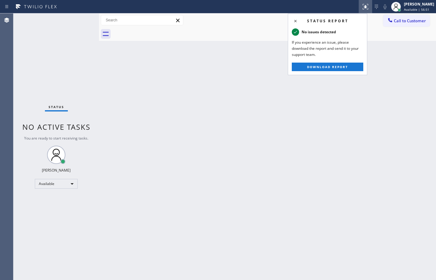
drag, startPoint x: 227, startPoint y: 168, endPoint x: 345, endPoint y: 28, distance: 183.2
click at [228, 168] on div "Back to Dashboard Change Sender ID Customers Technicians Select a contact Outbo…" at bounding box center [267, 146] width 337 height 267
click at [296, 21] on icon at bounding box center [295, 20] width 7 height 7
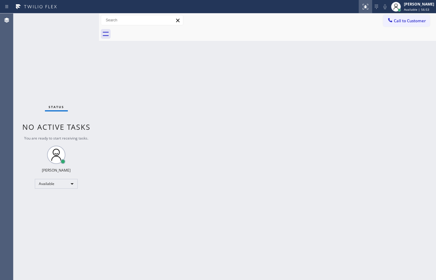
click at [363, 7] on icon at bounding box center [365, 6] width 4 height 4
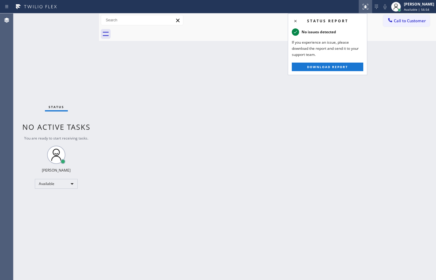
click at [250, 136] on div "Back to Dashboard Change Sender ID Customers Technicians Select a contact Outbo…" at bounding box center [267, 146] width 337 height 267
click at [298, 21] on icon at bounding box center [295, 20] width 7 height 7
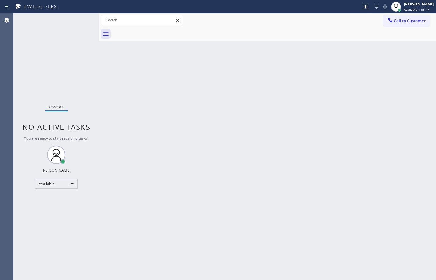
click at [66, 66] on div "Status No active tasks You are ready to start receiving tasks. [PERSON_NAME] Av…" at bounding box center [56, 146] width 86 height 267
click at [81, 39] on div "Status No active tasks You are ready to start receiving tasks. [PERSON_NAME] Av…" at bounding box center [56, 146] width 86 height 267
click at [66, 44] on div "Status No active tasks You are ready to start receiving tasks. [PERSON_NAME] Av…" at bounding box center [56, 146] width 86 height 267
click at [96, 53] on div "Status No active tasks You are ready to start receiving tasks. [PERSON_NAME] Av…" at bounding box center [56, 146] width 86 height 267
click at [153, 160] on div "Back to Dashboard Change Sender ID Customers Technicians Select a contact Outbo…" at bounding box center [267, 146] width 337 height 267
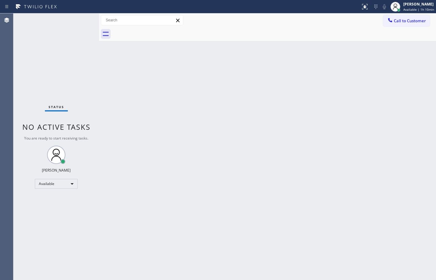
click at [61, 50] on div "Status No active tasks You are ready to start receiving tasks. [PERSON_NAME] Av…" at bounding box center [56, 146] width 86 height 267
click at [228, 161] on div "Back to Dashboard Change Sender ID Customers Technicians Select a contact Outbo…" at bounding box center [267, 146] width 337 height 267
click at [225, 187] on div "Back to Dashboard Change Sender ID Customers Technicians Select a contact Outbo…" at bounding box center [267, 146] width 337 height 267
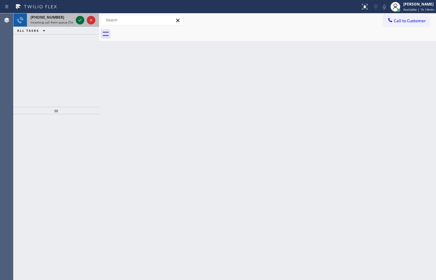
click at [81, 21] on icon at bounding box center [79, 20] width 7 height 7
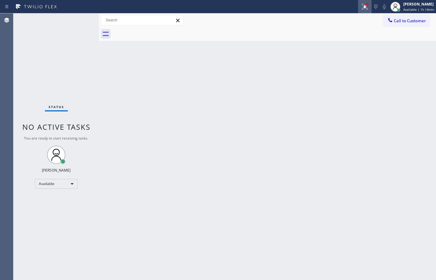
click at [361, 9] on icon at bounding box center [364, 6] width 7 height 7
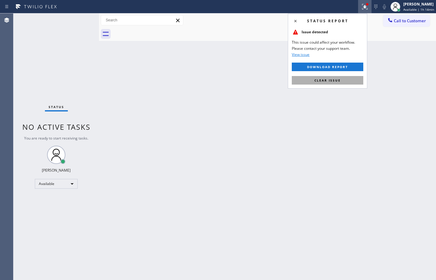
click at [336, 80] on span "Clear issue" at bounding box center [328, 80] width 26 height 4
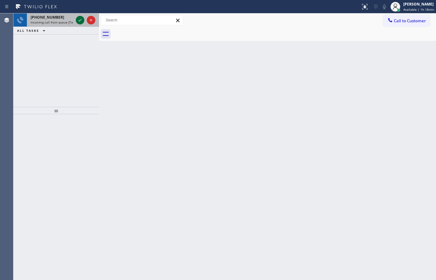
click at [81, 22] on icon at bounding box center [79, 20] width 7 height 7
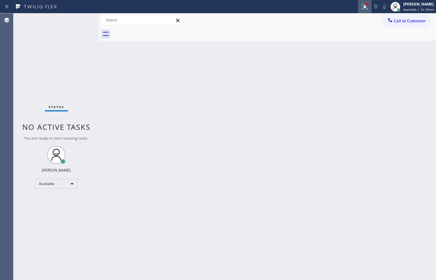
click at [363, 6] on icon at bounding box center [365, 6] width 4 height 2
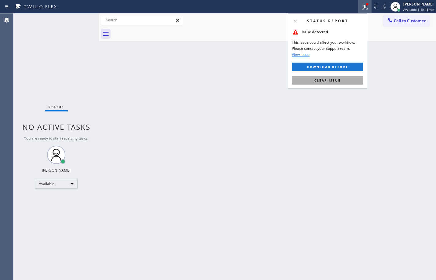
click at [337, 80] on span "Clear issue" at bounding box center [328, 80] width 26 height 4
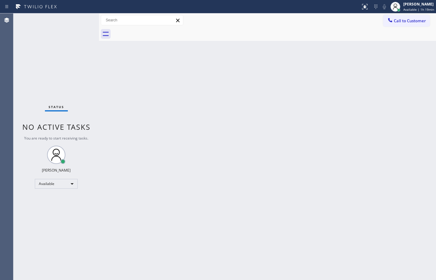
click at [40, 46] on div "Status No active tasks You are ready to start receiving tasks. [PERSON_NAME] Av…" at bounding box center [56, 146] width 86 height 267
click at [254, 109] on div "Back to Dashboard Change Sender ID Customers Technicians Select a contact Outbo…" at bounding box center [267, 146] width 337 height 267
click at [81, 20] on div "Status No active tasks You are ready to start receiving tasks. [PERSON_NAME] Av…" at bounding box center [56, 146] width 86 height 267
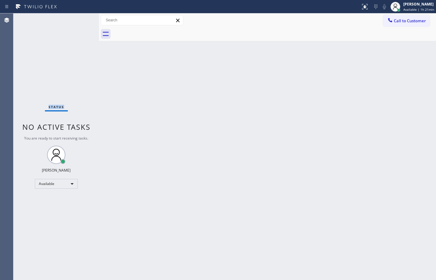
click at [81, 20] on div "Status No active tasks You are ready to start receiving tasks. [PERSON_NAME] Av…" at bounding box center [56, 146] width 86 height 267
click at [174, 181] on div "Back to Dashboard Change Sender ID Customers Technicians Select a contact Outbo…" at bounding box center [267, 146] width 337 height 267
click at [76, 31] on div "Status No active tasks You are ready to start receiving tasks. [PERSON_NAME] Av…" at bounding box center [56, 146] width 86 height 267
click at [68, 72] on div "Status No active tasks You are ready to start receiving tasks. [PERSON_NAME] Av…" at bounding box center [56, 146] width 86 height 267
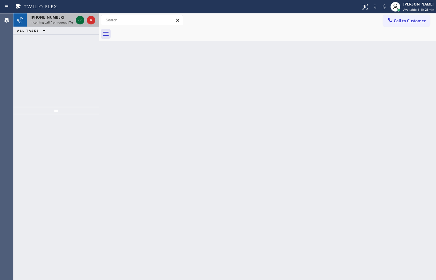
click at [79, 24] on button at bounding box center [80, 20] width 9 height 9
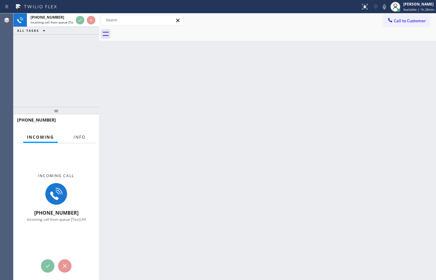
click at [83, 138] on span "Info" at bounding box center [80, 138] width 12 height 6
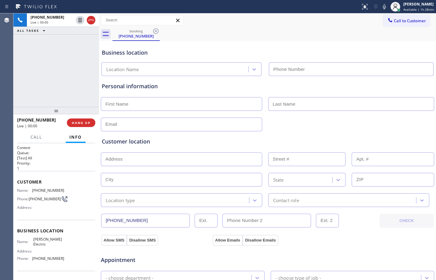
type input "(213) 296-1849"
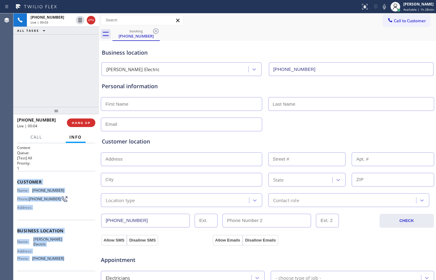
drag, startPoint x: 15, startPoint y: 185, endPoint x: 65, endPoint y: 265, distance: 94.4
click at [65, 265] on div "Context Queue: [Test] All Priority: 1 Customer Name: (604) 825-3993 Phone: (604…" at bounding box center [56, 211] width 86 height 137
copy div "Customer Name: (604) 825-3993 Phone: (604) 825-3993 Address: Business location …"
click at [82, 23] on icon at bounding box center [79, 20] width 7 height 7
click at [383, 6] on icon at bounding box center [384, 6] width 3 height 5
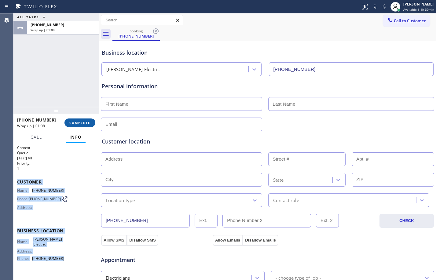
click at [91, 125] on button "COMPLETE" at bounding box center [80, 123] width 31 height 9
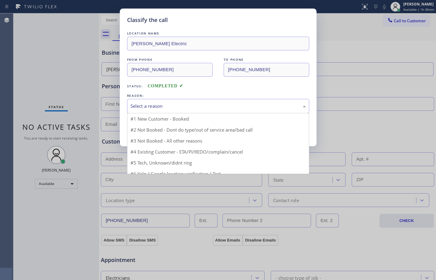
click at [168, 104] on div "Select a reason" at bounding box center [219, 106] width 176 height 7
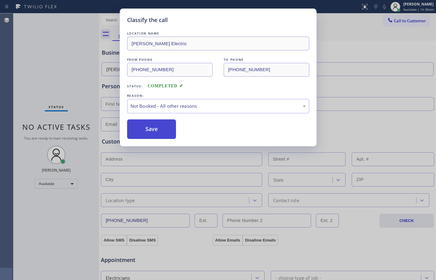
click at [163, 130] on button "Save" at bounding box center [151, 130] width 49 height 20
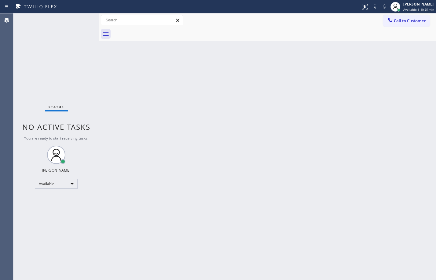
click at [340, 269] on div "Back to Dashboard Change Sender ID Customers Technicians Select a contact Outbo…" at bounding box center [267, 146] width 337 height 267
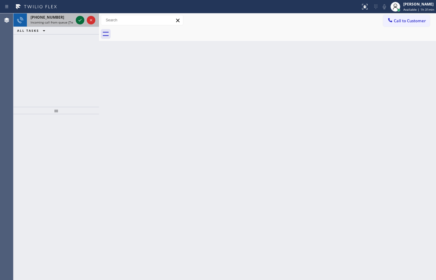
click at [77, 21] on icon at bounding box center [79, 20] width 7 height 7
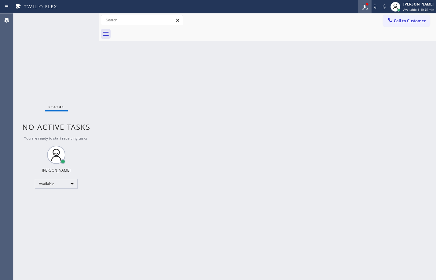
click at [363, 10] on icon at bounding box center [364, 6] width 7 height 7
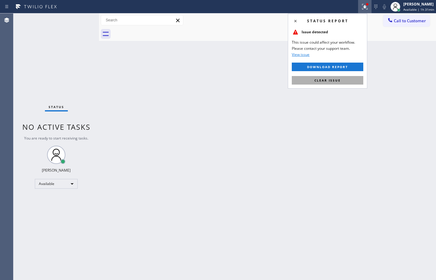
click at [338, 80] on span "Clear issue" at bounding box center [328, 80] width 26 height 4
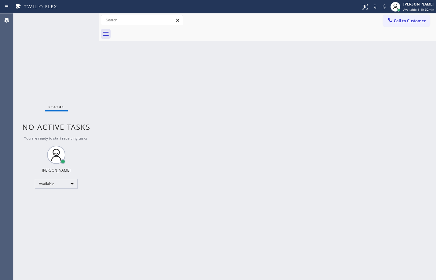
click at [311, 266] on div "Back to Dashboard Change Sender ID Customers Technicians Select a contact Outbo…" at bounding box center [267, 146] width 337 height 267
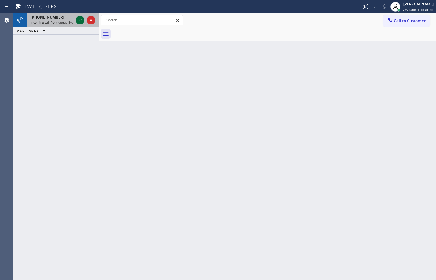
click at [83, 23] on icon at bounding box center [79, 20] width 7 height 7
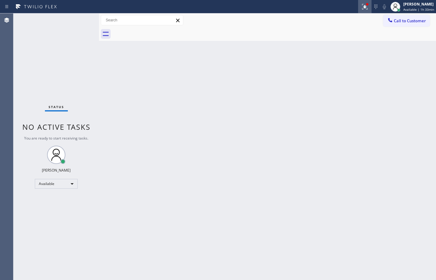
click at [365, 7] on div at bounding box center [364, 6] width 13 height 7
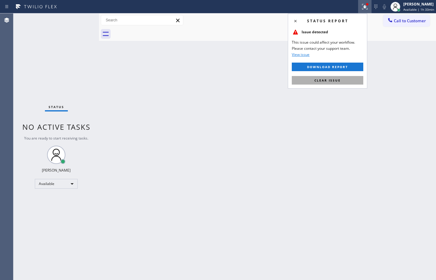
click at [336, 80] on span "Clear issue" at bounding box center [328, 80] width 26 height 4
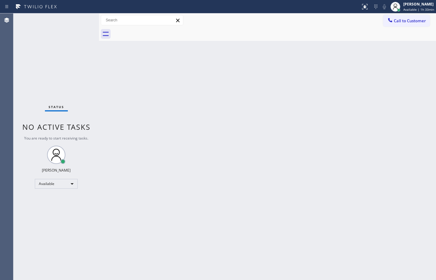
click at [129, 139] on div "Back to Dashboard Change Sender ID Customers Technicians Select a contact Outbo…" at bounding box center [267, 146] width 337 height 267
click at [99, 89] on div at bounding box center [99, 146] width 0 height 267
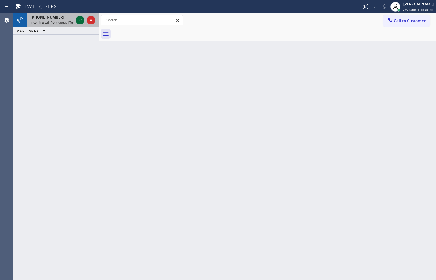
click at [79, 22] on icon at bounding box center [79, 20] width 7 height 7
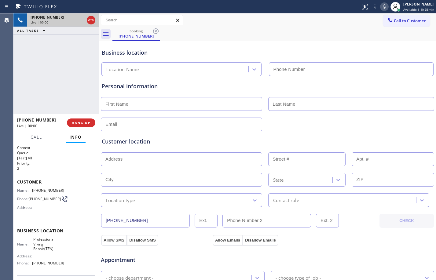
type input "(866) 661-1339"
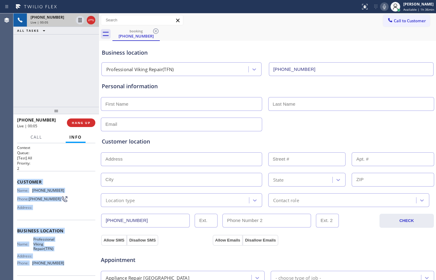
drag, startPoint x: 18, startPoint y: 183, endPoint x: 72, endPoint y: 265, distance: 98.7
click at [72, 265] on div "Context Queue: [Test] All Priority: 2 Customer Name: (866) 889-1223 Phone: (866…" at bounding box center [56, 233] width 78 height 177
copy div "Customer Name: (866) 889-1223 Phone: (866) 889-1223 Address: Business location …"
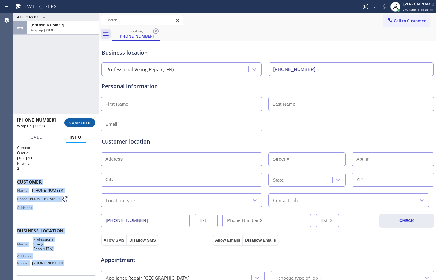
click at [77, 121] on span "COMPLETE" at bounding box center [79, 123] width 21 height 4
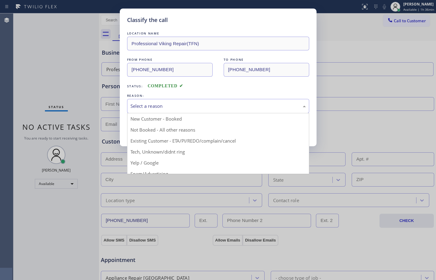
click at [153, 106] on div "Select a reason" at bounding box center [219, 106] width 176 height 7
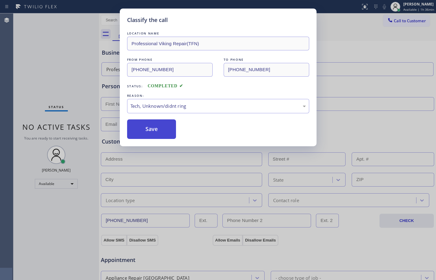
click at [150, 131] on button "Save" at bounding box center [151, 130] width 49 height 20
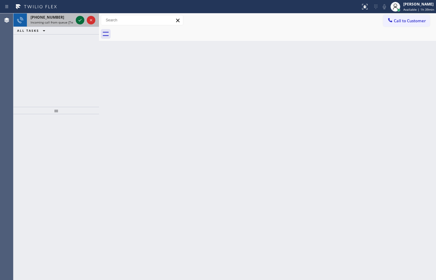
click at [84, 20] on div at bounding box center [80, 20] width 9 height 7
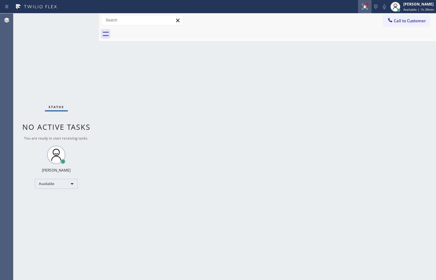
click at [361, 8] on icon at bounding box center [364, 6] width 7 height 7
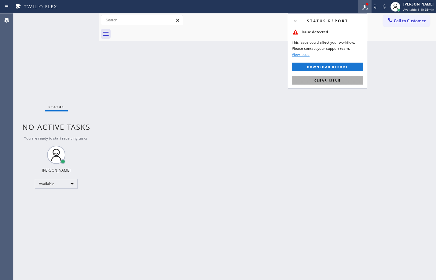
click at [334, 78] on span "Clear issue" at bounding box center [328, 80] width 26 height 4
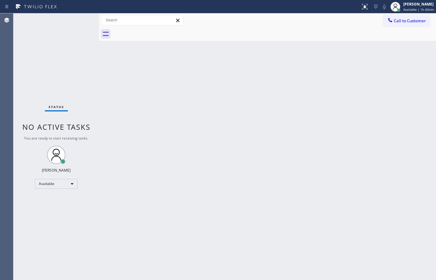
click at [280, 99] on div "Back to Dashboard Change Sender ID Customers Technicians Select a contact Outbo…" at bounding box center [267, 146] width 337 height 267
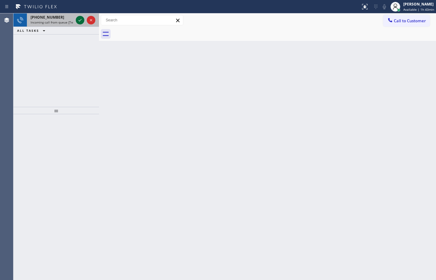
click at [76, 21] on icon at bounding box center [79, 20] width 7 height 7
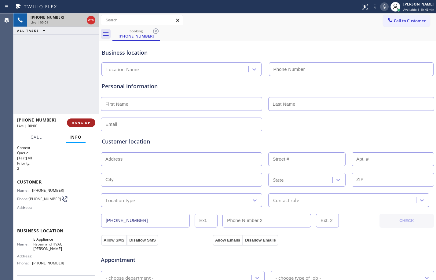
type input "(410) 541-1556"
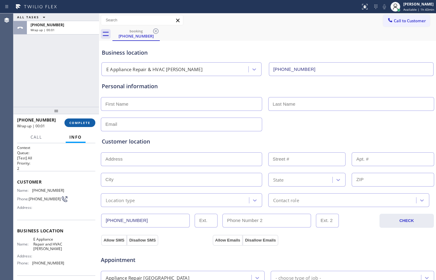
click at [82, 124] on span "COMPLETE" at bounding box center [79, 123] width 21 height 4
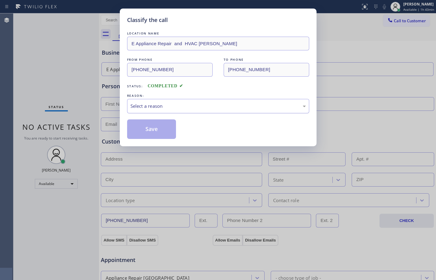
click at [198, 106] on div "Select a reason" at bounding box center [219, 106] width 176 height 7
click at [164, 133] on button "Save" at bounding box center [151, 130] width 49 height 20
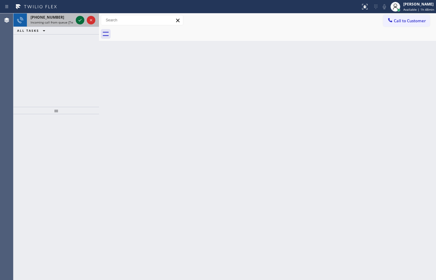
click at [81, 24] on button at bounding box center [80, 20] width 9 height 9
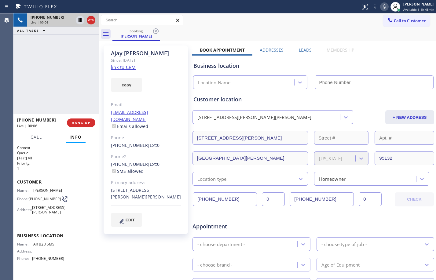
click at [127, 68] on link "link to CRM" at bounding box center [123, 67] width 25 height 6
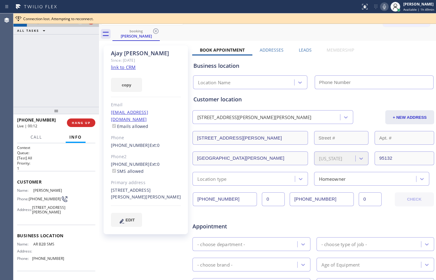
type input "(833) 692-2271"
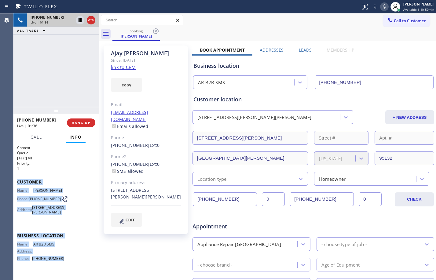
drag, startPoint x: 13, startPoint y: 183, endPoint x: 71, endPoint y: 277, distance: 110.7
click at [71, 277] on div "Context Queue: [Test] All Priority: 1 Customer Name: Ajay Kadakia Phone: (408) …" at bounding box center [56, 211] width 86 height 137
copy div "Customer Name: Ajay Kadakia Phone: (408) 923-5612 Address: 3406 Prince Albert C…"
drag, startPoint x: 81, startPoint y: 21, endPoint x: 121, endPoint y: 31, distance: 41.4
click at [81, 21] on icon at bounding box center [79, 20] width 7 height 7
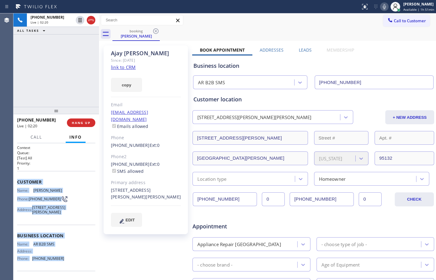
click at [381, 5] on icon at bounding box center [384, 6] width 7 height 7
click at [83, 21] on icon at bounding box center [79, 20] width 7 height 7
click at [381, 7] on icon at bounding box center [384, 6] width 7 height 7
click at [41, 139] on span "Call" at bounding box center [37, 138] width 12 height 6
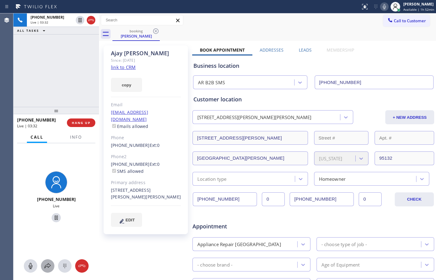
click at [46, 267] on icon at bounding box center [47, 266] width 7 height 7
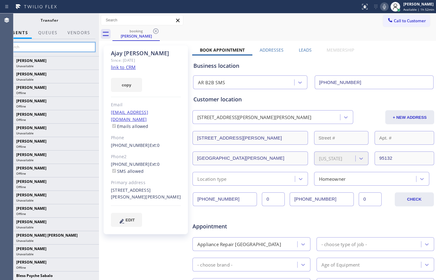
click at [55, 45] on input "text" at bounding box center [49, 47] width 92 height 10
click at [54, 47] on input "text" at bounding box center [49, 47] width 92 height 10
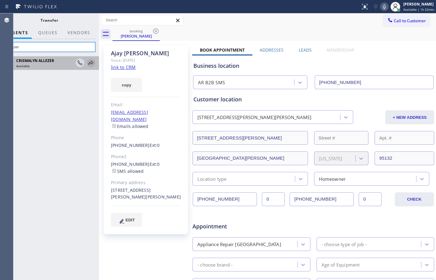
type input "allezer"
click at [90, 64] on icon at bounding box center [90, 62] width 7 height 7
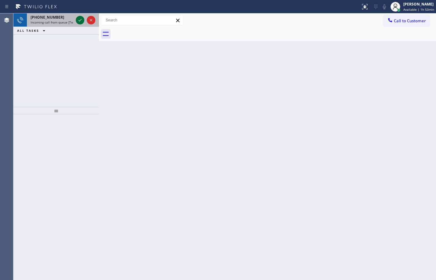
click at [77, 19] on icon at bounding box center [79, 20] width 7 height 7
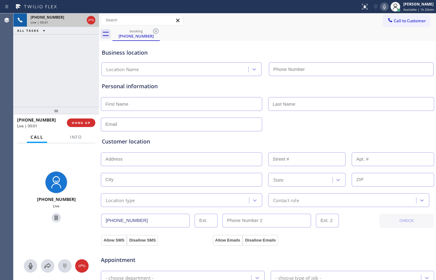
type input "(281) 843-1931"
click at [76, 142] on button "Info" at bounding box center [75, 137] width 19 height 12
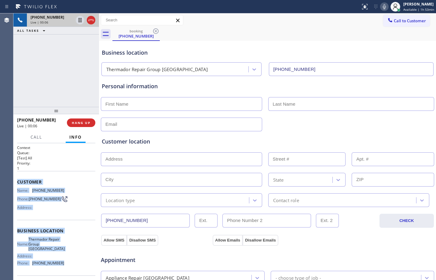
drag, startPoint x: 17, startPoint y: 177, endPoint x: 74, endPoint y: 269, distance: 107.7
click at [74, 269] on div "Context Queue: [Test] All Priority: 1 Customer Name: (346) 677-2068 Phone: (346…" at bounding box center [56, 211] width 86 height 137
copy div "Customer Name: (346) 677-2068 Phone: (346) 677-2068 Address: Business location …"
click at [79, 21] on icon at bounding box center [80, 20] width 3 height 4
click at [381, 3] on icon at bounding box center [384, 6] width 7 height 7
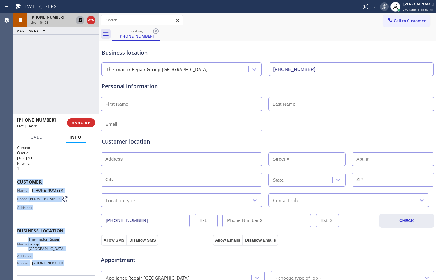
click at [83, 20] on icon at bounding box center [79, 20] width 7 height 7
click at [383, 9] on icon at bounding box center [384, 6] width 7 height 7
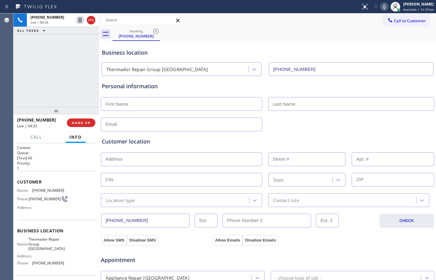
click at [79, 58] on div "+13466772068 Live | 04:33 ALL TASKS ALL TASKS ACTIVE TASKS TASKS IN WRAP UP" at bounding box center [56, 60] width 86 height 94
click at [78, 22] on icon at bounding box center [79, 20] width 7 height 7
click at [380, 1] on div "Status report No issues detected If you experience an issue, please download th…" at bounding box center [397, 6] width 78 height 13
click at [380, 2] on button at bounding box center [384, 6] width 9 height 9
click at [80, 20] on icon at bounding box center [79, 20] width 7 height 7
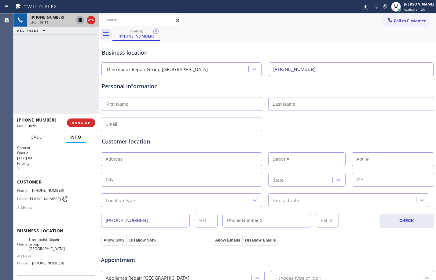
click at [382, 8] on icon at bounding box center [385, 6] width 7 height 7
click at [84, 121] on span "HANG UP" at bounding box center [81, 123] width 19 height 4
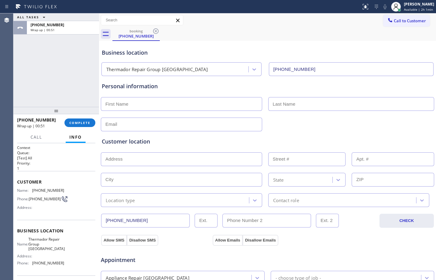
click at [46, 82] on div "ALL TASKS ALL TASKS ACTIVE TASKS TASKS IN WRAP UP +13466772068 Wrap up | 00:51" at bounding box center [56, 60] width 86 height 94
click at [160, 104] on input "text" at bounding box center [181, 104] width 161 height 14
type input "Ms."
type input "Isela"
click at [195, 127] on input "text" at bounding box center [181, 125] width 161 height 14
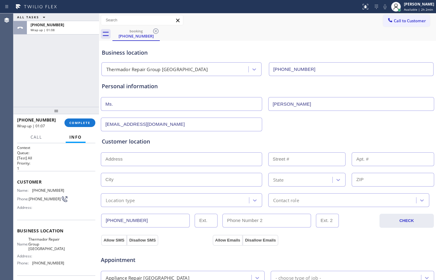
type input "[EMAIL_ADDRESS][DOMAIN_NAME]"
click at [38, 76] on div "ALL TASKS ALL TASKS ACTIVE TASKS TASKS IN WRAP UP +13466772068 Wrap up | 02:37" at bounding box center [56, 60] width 86 height 94
click at [182, 163] on input "text" at bounding box center [181, 160] width 161 height 14
type input "1"
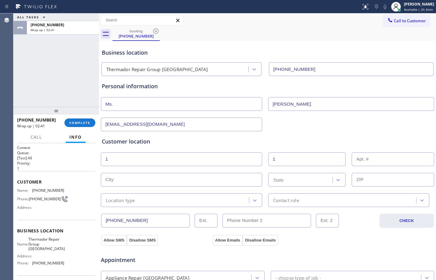
click at [184, 174] on input "text" at bounding box center [181, 180] width 161 height 14
click at [169, 184] on input "text" at bounding box center [181, 180] width 161 height 14
paste input "Pasadena"
type input "Pasadena"
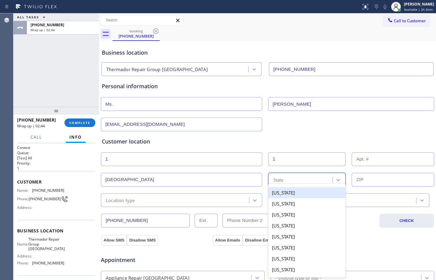
click at [295, 181] on div "State" at bounding box center [301, 180] width 63 height 11
type input "tex"
click at [298, 194] on div "[US_STATE]" at bounding box center [307, 192] width 78 height 11
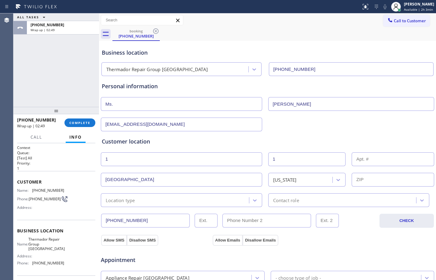
click at [371, 185] on input "text" at bounding box center [393, 180] width 83 height 14
paste input "77505"
type input "77505"
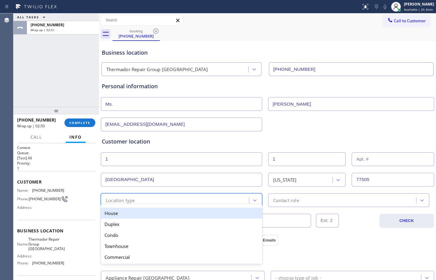
click at [162, 204] on div "option House focused, 1 of 5. 5 results available. Use Up and Down to choose op…" at bounding box center [181, 201] width 161 height 14
click at [147, 211] on div "House" at bounding box center [181, 213] width 161 height 11
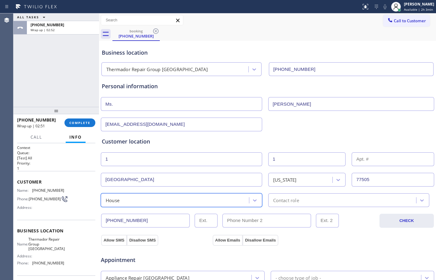
click at [291, 198] on div "Contact role" at bounding box center [286, 200] width 26 height 7
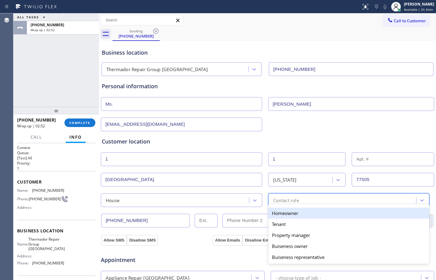
click at [280, 209] on div "Homeowner" at bounding box center [348, 213] width 161 height 11
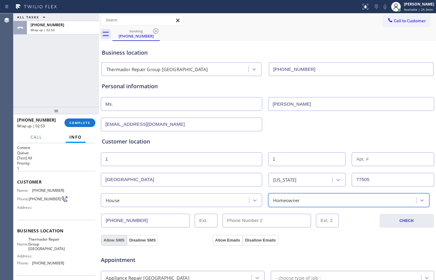
click at [117, 238] on button "Allow SMS" at bounding box center [114, 240] width 26 height 11
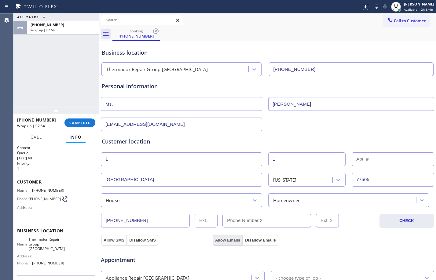
click at [226, 242] on button "Allow Emails" at bounding box center [228, 240] width 30 height 11
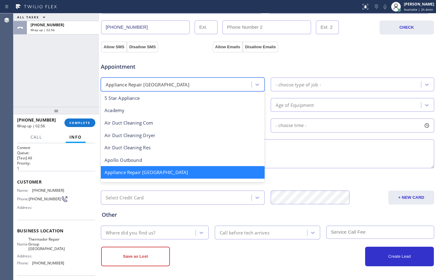
click at [225, 83] on div "Appliance Repair [GEOGRAPHIC_DATA]" at bounding box center [177, 84] width 149 height 11
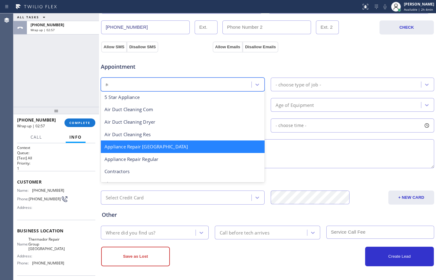
scroll to position [0, 0]
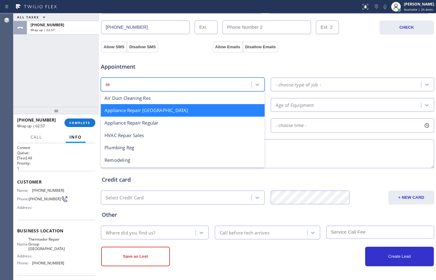
type input "reg"
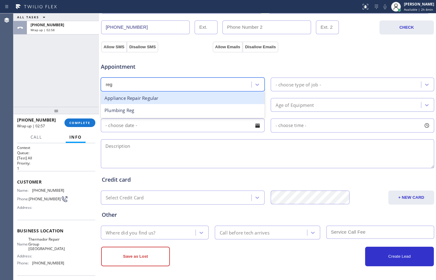
click at [182, 97] on div "Appliance Repair Regular" at bounding box center [183, 98] width 164 height 13
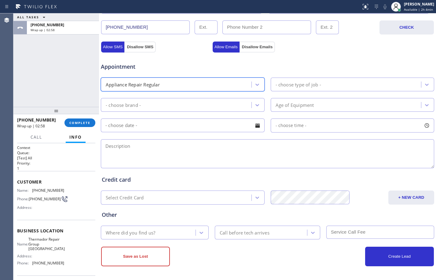
click at [337, 86] on div "- choose type of job -" at bounding box center [347, 84] width 149 height 11
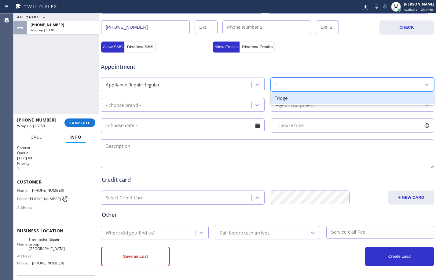
type input "fr"
click at [314, 100] on div "Fridge" at bounding box center [353, 98] width 164 height 13
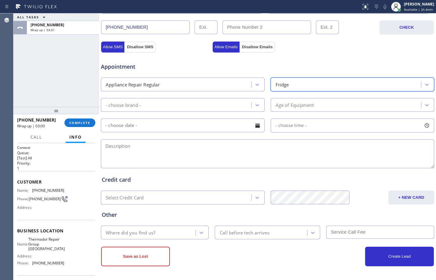
click at [228, 107] on div "- choose brand -" at bounding box center [177, 105] width 149 height 11
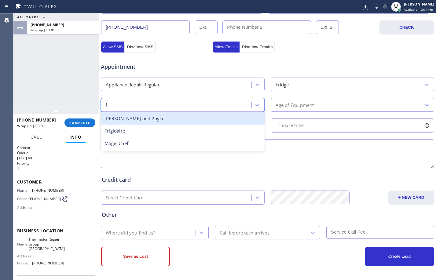
type input "fr"
click at [149, 116] on div "Frigidaire" at bounding box center [183, 119] width 164 height 13
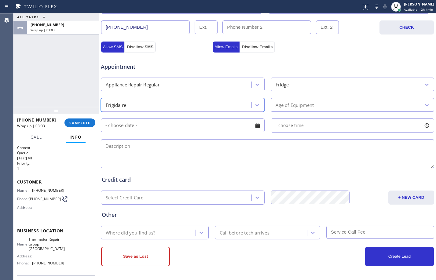
click at [307, 100] on div "Age of Equipment" at bounding box center [347, 105] width 149 height 11
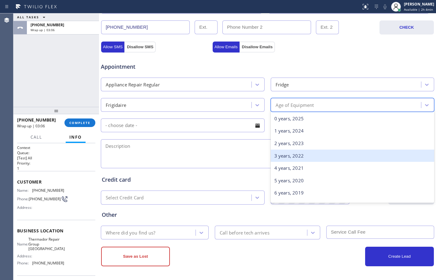
click at [303, 156] on div "3 years, 2022" at bounding box center [353, 156] width 164 height 13
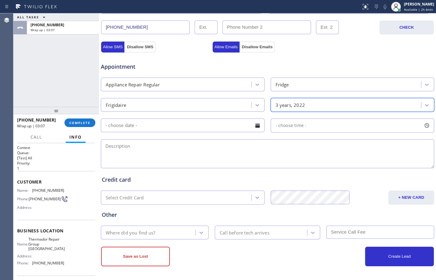
click at [166, 139] on div at bounding box center [267, 153] width 335 height 31
click at [141, 152] on textarea at bounding box center [268, 153] width 334 height 29
paste textarea "Frigidaire/fridge/it went out/lights is not working/freezer staff is melting/no…"
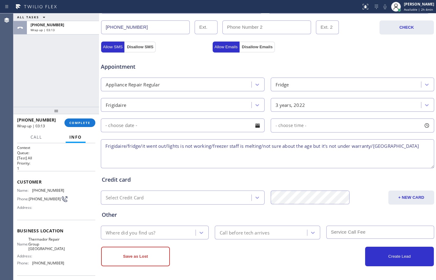
click at [106, 154] on textarea "Frigidaire/fridge/it went out/lights is not working/freezer staff is melting/no…" at bounding box center [268, 153] width 334 height 29
click at [420, 149] on textarea "Frigidaire/fridge/it went out/lights is not working/freezer staff is melting/no…" at bounding box center [268, 153] width 334 height 29
click at [427, 146] on textarea "Frigidaire/fridge/it went out/lights is not working/freezer staff is melting/no…" at bounding box center [268, 153] width 334 height 29
paste textarea "Thermador Repair Group Houston"
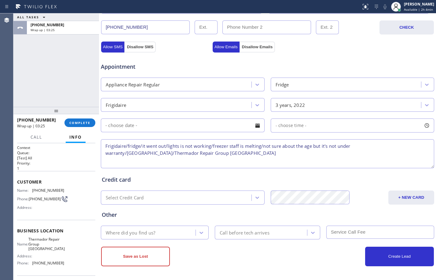
click at [285, 160] on textarea "Frigidaire/fridge/it went out/lights is not working/freezer staff is melting/no…" at bounding box center [268, 153] width 334 height 29
click at [250, 154] on textarea "Frigidaire/fridge/it went out/lights is not working/freezer staff is melting/no…" at bounding box center [268, 153] width 334 height 29
click at [62, 81] on div "ALL TASKS ALL TASKS ACTIVE TASKS TASKS IN WRAP UP +13466772068 Wrap up | 03:29" at bounding box center [56, 60] width 86 height 94
click at [233, 158] on textarea "Frigidaire/fridge/it went out/lights is not working/freezer staff is melting/no…" at bounding box center [268, 153] width 334 height 29
click at [228, 153] on textarea "Frigidaire/fridge/it went out/lights is not working/freezer staff is melting/no…" at bounding box center [268, 153] width 334 height 29
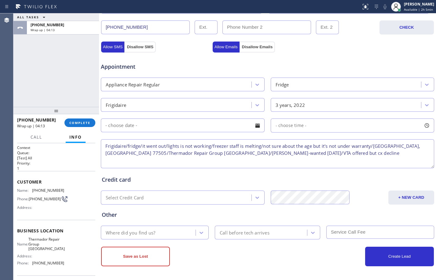
type textarea "Frigidaire/fridge/it went out/lights is not working/freezer staff is melting/no…"
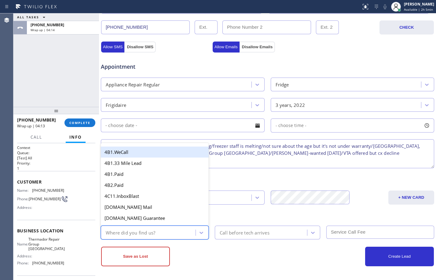
click at [140, 233] on div "Where did you find us?" at bounding box center [131, 232] width 50 height 7
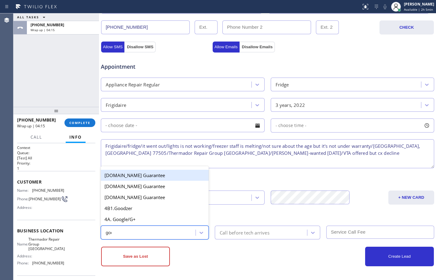
type input "goog"
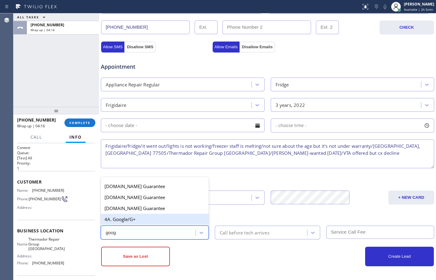
click at [139, 218] on div "4A. Google/G+" at bounding box center [155, 219] width 108 height 11
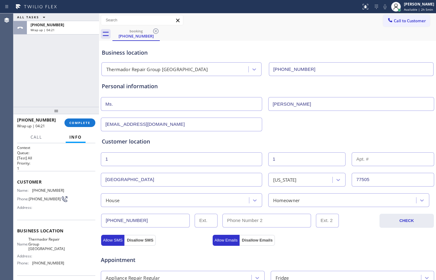
scroll to position [194, 0]
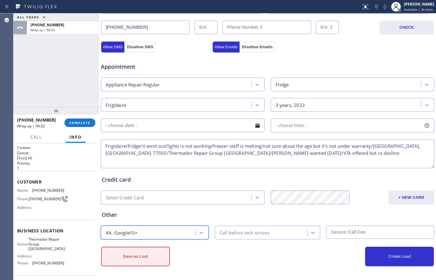
click at [145, 264] on button "Save as Lost" at bounding box center [135, 257] width 69 height 20
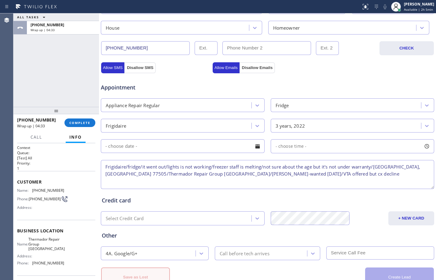
scroll to position [214, 0]
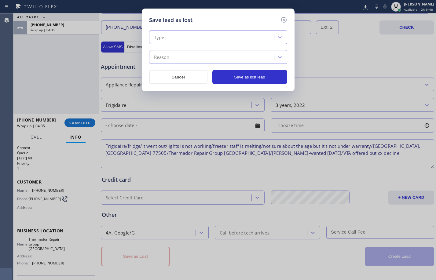
click at [248, 42] on div "Type" at bounding box center [212, 37] width 123 height 11
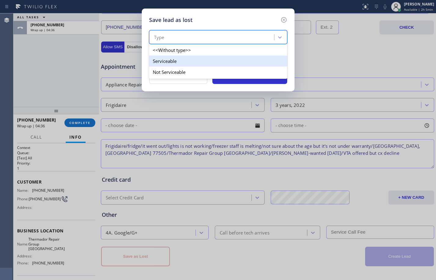
click at [200, 57] on div "Serviceable" at bounding box center [218, 61] width 138 height 11
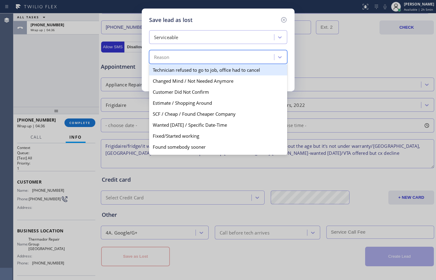
click at [200, 57] on div "Reason" at bounding box center [212, 57] width 123 height 11
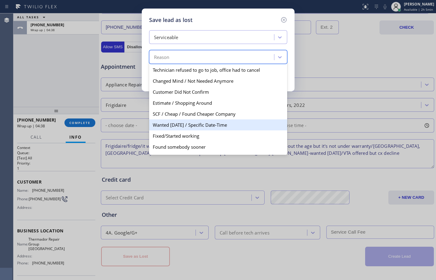
click at [193, 124] on div "Wanted [DATE] / Specific Date-Time" at bounding box center [218, 125] width 138 height 11
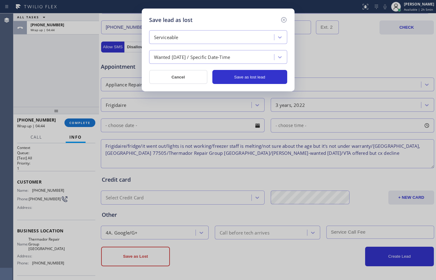
click at [24, 73] on div "Save lead as lost Serviceable Wanted Today / Specific Date-Time Cancel Save as …" at bounding box center [218, 140] width 436 height 280
click at [226, 75] on button "Save as lost lead" at bounding box center [250, 77] width 75 height 14
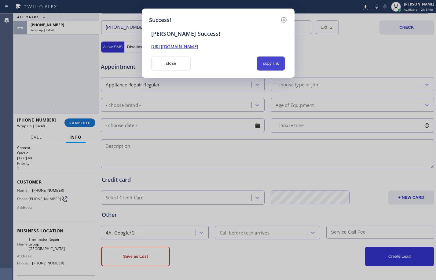
click at [271, 68] on button "copy link" at bounding box center [271, 64] width 28 height 14
click at [180, 60] on button "close" at bounding box center [171, 64] width 40 height 14
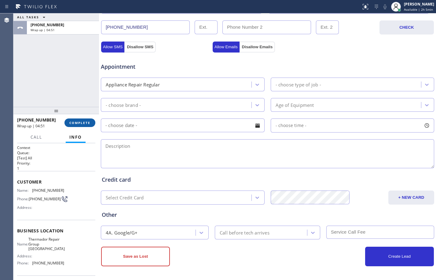
click at [81, 119] on button "COMPLETE" at bounding box center [80, 123] width 31 height 9
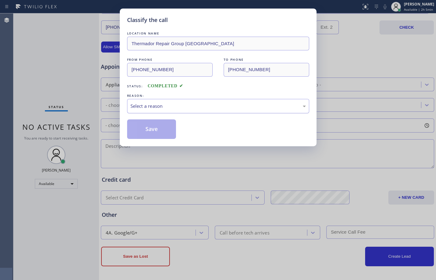
click at [185, 104] on div "Select a reason" at bounding box center [219, 106] width 176 height 7
click at [160, 128] on button "Save" at bounding box center [151, 130] width 49 height 20
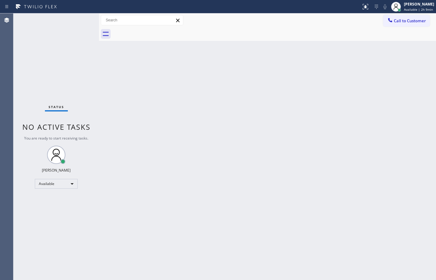
click at [61, 56] on div "Status No active tasks You are ready to start receiving tasks. [PERSON_NAME] Av…" at bounding box center [56, 146] width 86 height 267
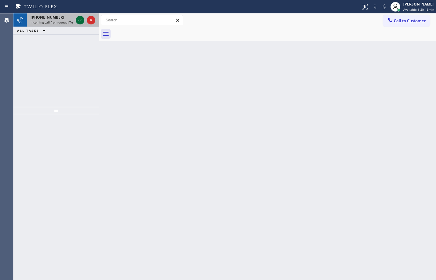
click at [80, 23] on icon at bounding box center [79, 20] width 7 height 7
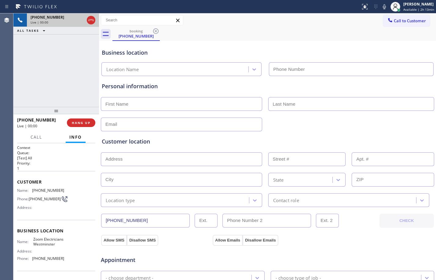
type input "(714) 410-6066"
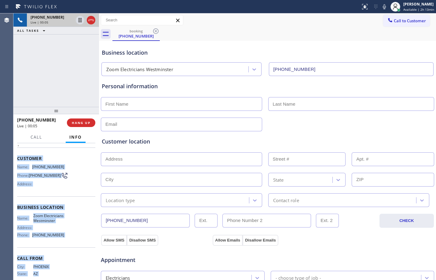
scroll to position [46, 0]
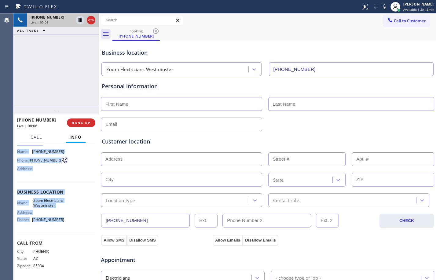
drag, startPoint x: 16, startPoint y: 183, endPoint x: 77, endPoint y: 227, distance: 74.8
click at [77, 227] on div "Context Queue: [Test] All Priority: 1 Customer Name: (480) 639-4741 Phone: (480…" at bounding box center [56, 211] width 86 height 137
copy div "Customer Name: (480) 639-4741 Phone: (480) 639-4741 Address: Business location …"
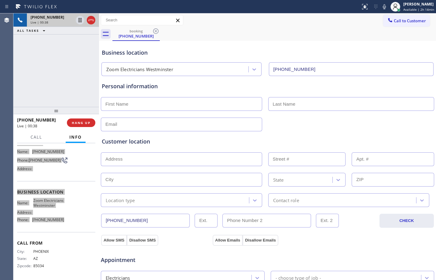
scroll to position [194, 0]
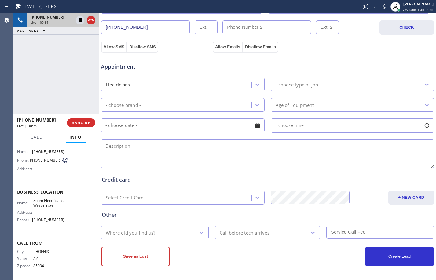
click at [237, 266] on div "Save as Lost" at bounding box center [184, 257] width 167 height 20
click at [358, 176] on div "Credit card" at bounding box center [268, 180] width 332 height 8
click at [91, 124] on button "HANG UP" at bounding box center [81, 123] width 28 height 9
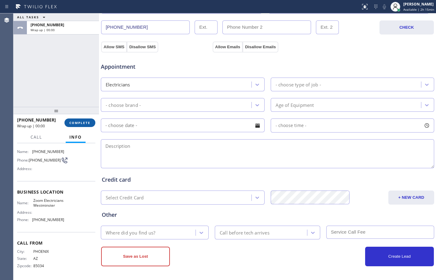
click at [90, 124] on span "COMPLETE" at bounding box center [79, 123] width 21 height 4
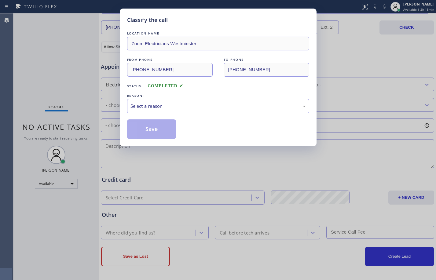
click at [247, 115] on div "LOCATION NAME Zoom Electricians Westminster FROM PHONE (480) 639-4741 TO PHONE …" at bounding box center [218, 84] width 182 height 109
click at [243, 112] on div "Select a reason" at bounding box center [218, 106] width 182 height 14
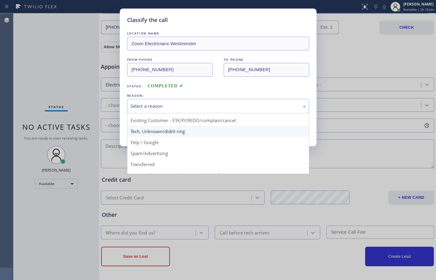
scroll to position [39, 0]
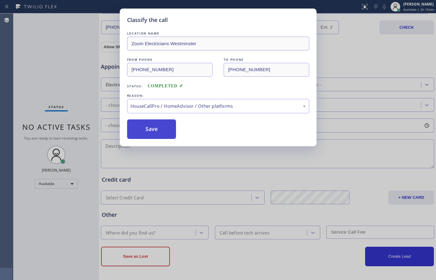
click at [171, 128] on button "Save" at bounding box center [151, 130] width 49 height 20
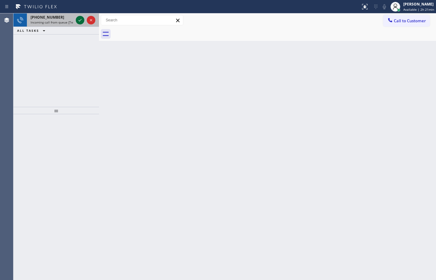
click at [82, 19] on icon at bounding box center [79, 20] width 7 height 7
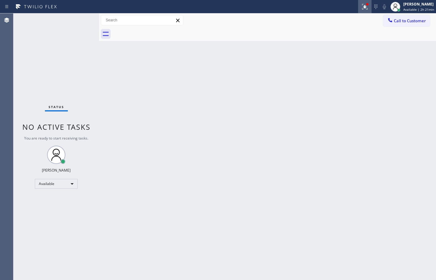
click at [358, 11] on button at bounding box center [364, 6] width 13 height 13
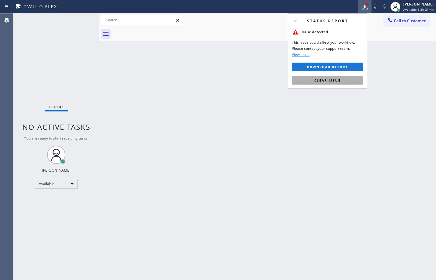
click at [331, 81] on span "Clear issue" at bounding box center [328, 80] width 26 height 4
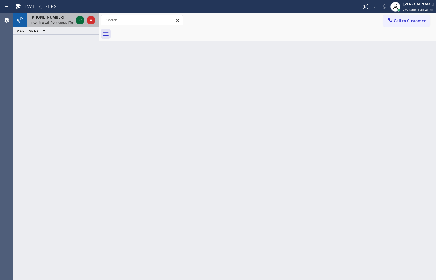
click at [77, 22] on icon at bounding box center [79, 20] width 7 height 7
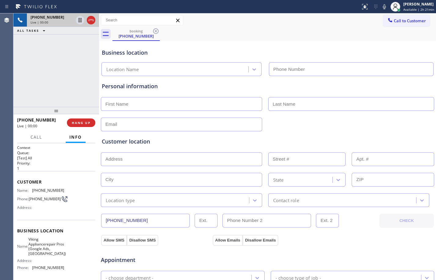
type input "(213) 722-3593"
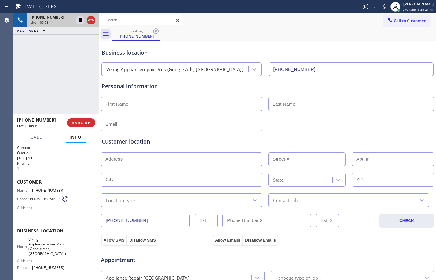
scroll to position [194, 0]
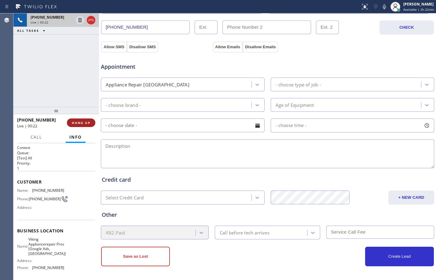
click at [84, 124] on span "HANG UP" at bounding box center [81, 123] width 19 height 4
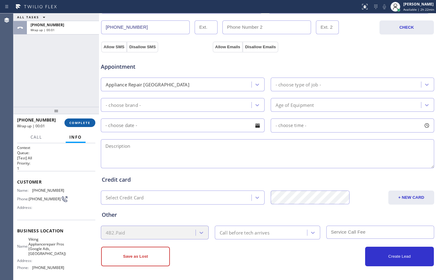
click at [84, 124] on span "COMPLETE" at bounding box center [79, 123] width 21 height 4
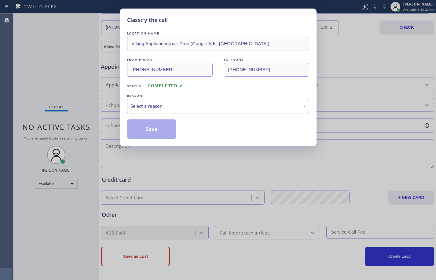
click at [172, 107] on div "Select a reason" at bounding box center [219, 106] width 176 height 7
click at [154, 126] on button "Save" at bounding box center [151, 130] width 49 height 20
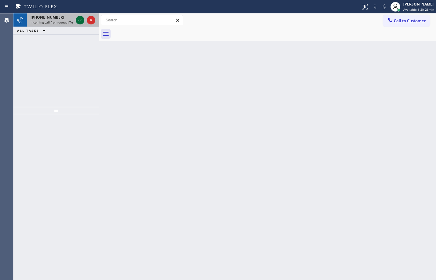
click at [78, 20] on icon at bounding box center [79, 20] width 7 height 7
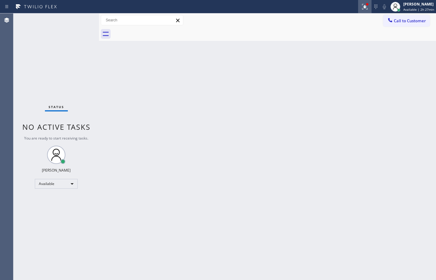
click at [367, 7] on div at bounding box center [364, 6] width 13 height 7
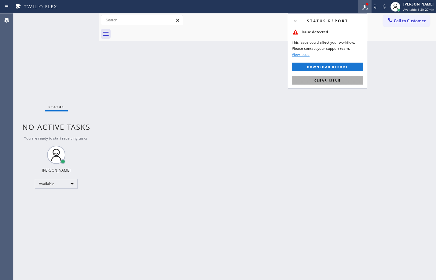
click at [335, 77] on button "Clear issue" at bounding box center [328, 80] width 72 height 9
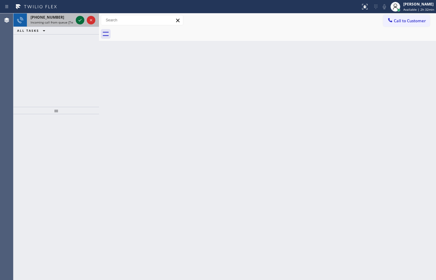
click at [81, 20] on icon at bounding box center [79, 20] width 7 height 7
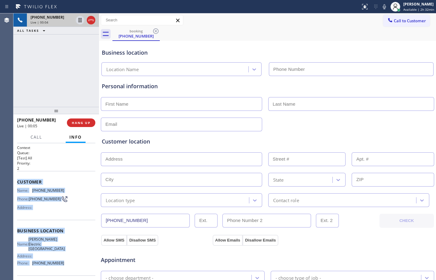
drag, startPoint x: 17, startPoint y: 183, endPoint x: 72, endPoint y: 265, distance: 99.3
click at [72, 265] on div "Context Queue: [Test] All Priority: 2 Customer Name: (949) 413-9276 Phone: (949…" at bounding box center [56, 211] width 86 height 137
copy div "Customer Name: (949) 413-9276 Phone: (949) 413-9276 Address: Business location …"
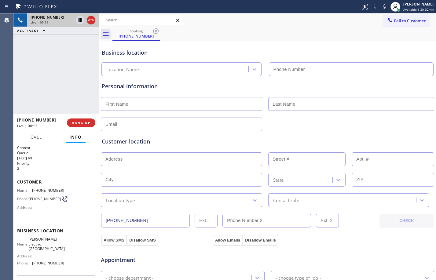
click at [42, 91] on div "+19494139276 Live | 00:11 ALL TASKS ALL TASKS ACTIVE TASKS TASKS IN WRAP UP" at bounding box center [56, 60] width 86 height 94
click at [80, 123] on span "HANG UP" at bounding box center [81, 123] width 19 height 4
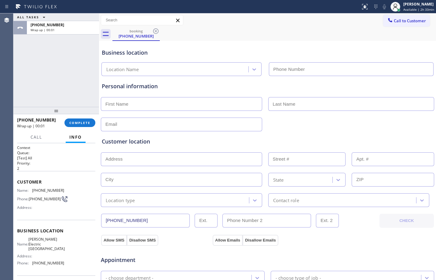
type input "(949) 326-9303"
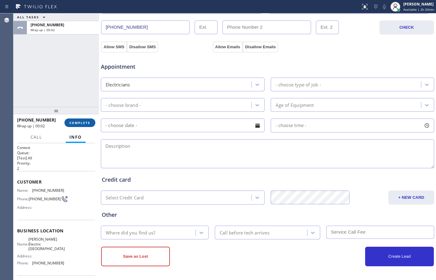
click at [81, 122] on span "COMPLETE" at bounding box center [79, 123] width 21 height 4
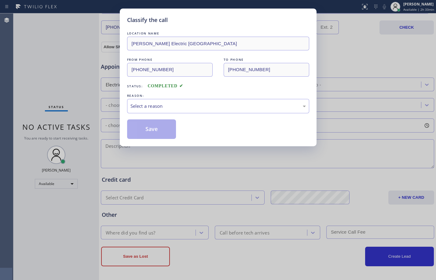
click at [202, 98] on div "REASON:" at bounding box center [218, 96] width 182 height 6
click at [204, 107] on div "Select a reason" at bounding box center [219, 106] width 176 height 7
click at [165, 129] on button "Save" at bounding box center [151, 130] width 49 height 20
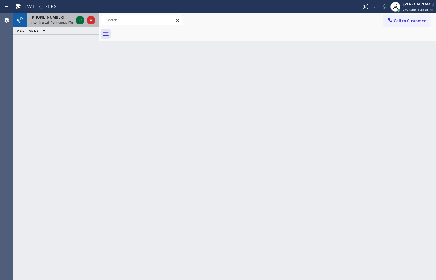
click at [80, 20] on icon at bounding box center [79, 20] width 7 height 7
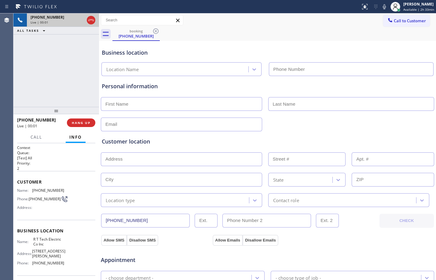
type input "(908) 824-6720"
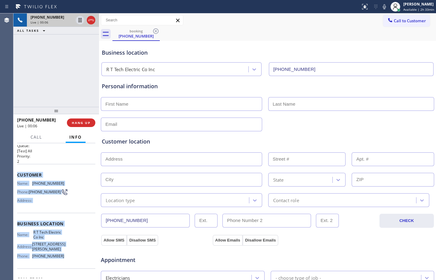
scroll to position [25, 0]
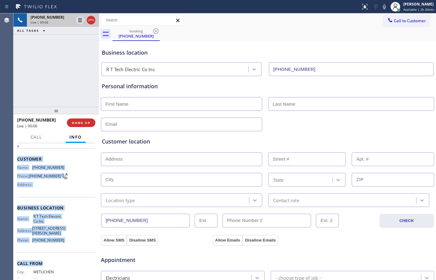
drag, startPoint x: 17, startPoint y: 183, endPoint x: 72, endPoint y: 274, distance: 105.7
click at [72, 274] on div "Context Queue: [Test] All Priority: 2 Customer Name: (908) 510-5741 Phone: (908…" at bounding box center [56, 210] width 78 height 177
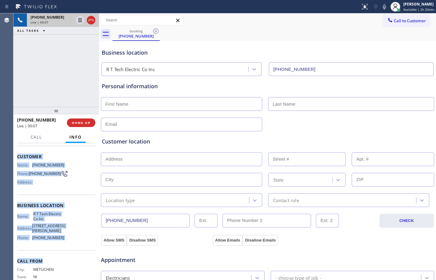
click at [76, 243] on div "Name: R T Tech Electric Co Inc Address: 2050 Holly Ave, South Plainfield, NJ 07…" at bounding box center [56, 227] width 78 height 31
drag, startPoint x: 63, startPoint y: 251, endPoint x: 18, endPoint y: 160, distance: 102.2
click at [18, 160] on div "Context Queue: [Test] All Priority: 2 Customer Name: (908) 510-5741 Phone: (908…" at bounding box center [56, 208] width 78 height 177
copy div "Customer Name: (908) 510-5741 Phone: (908) 510-5741 Address: Business location …"
click at [78, 23] on icon at bounding box center [79, 20] width 7 height 7
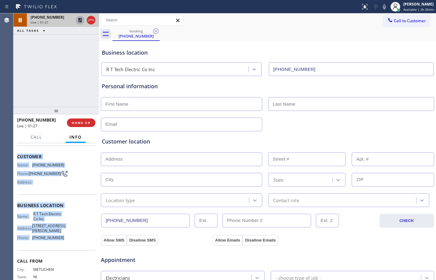
click at [381, 9] on icon at bounding box center [384, 6] width 7 height 7
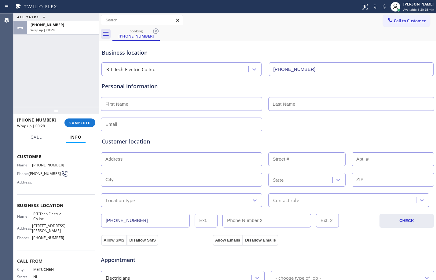
click at [80, 128] on div "+19085105741 Wrap up | 00:28 COMPLETE" at bounding box center [56, 123] width 78 height 16
click at [79, 125] on button "COMPLETE" at bounding box center [80, 123] width 31 height 9
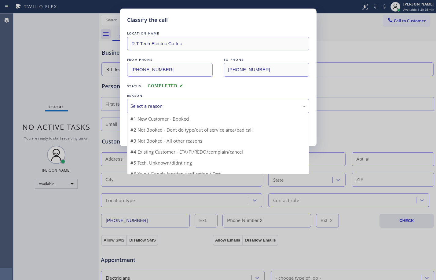
click at [176, 105] on div "Select a reason" at bounding box center [219, 106] width 176 height 7
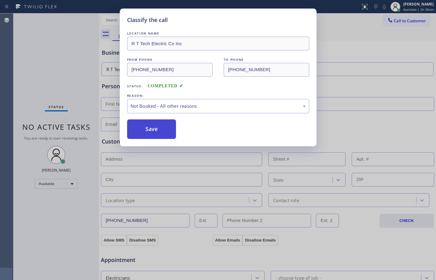
click at [157, 128] on button "Save" at bounding box center [151, 130] width 49 height 20
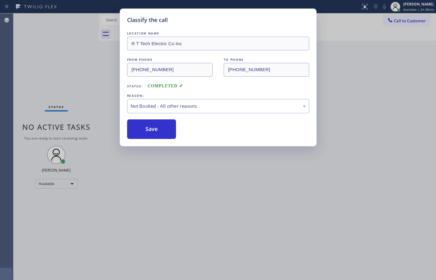
click at [419, 10] on div "Classify the call LOCATION NAME R T Tech Electric Co Inc FROM PHONE (908) 510-5…" at bounding box center [218, 140] width 436 height 280
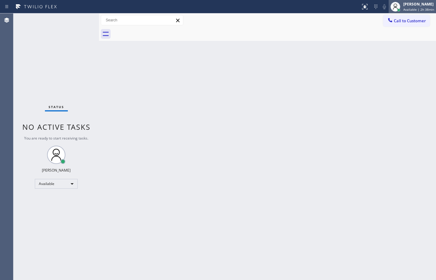
click at [407, 10] on span "Available | 2h 38min" at bounding box center [419, 9] width 31 height 4
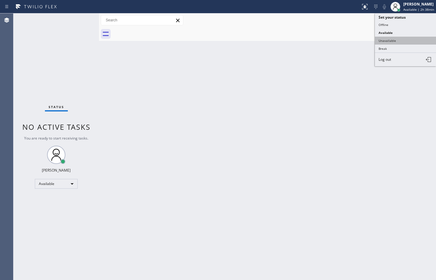
click at [398, 39] on button "Unavailable" at bounding box center [405, 41] width 61 height 8
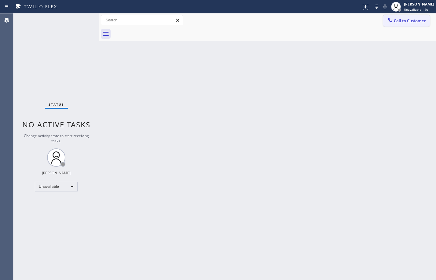
click at [408, 24] on button "Call to Customer" at bounding box center [406, 21] width 47 height 12
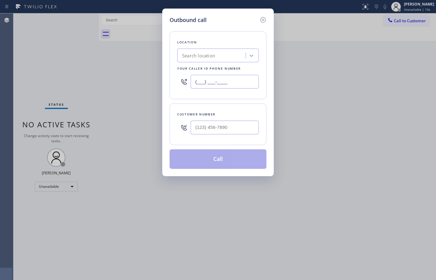
click at [218, 82] on input "(___) ___-____" at bounding box center [225, 82] width 68 height 14
paste input "908) 824-6720"
type input "(908) 824-6720"
click at [254, 131] on input "(___) ___-____" at bounding box center [225, 128] width 68 height 14
paste input "908) 510-5741"
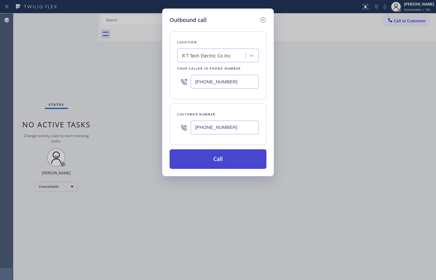
type input "(908) 510-5741"
click at [228, 158] on button "Call" at bounding box center [218, 160] width 97 height 20
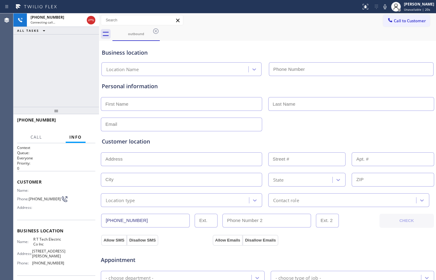
type input "(908) 824-6720"
click at [83, 80] on div "+19085105741 Connecting call… ALL TASKS ALL TASKS ACTIVE TASKS TASKS IN WRAP UP" at bounding box center [56, 60] width 86 height 94
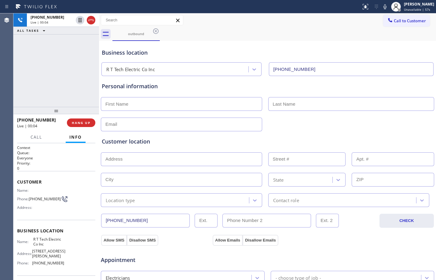
click at [71, 82] on div "+19085105741 Live | 00:04 ALL TASKS ALL TASKS ACTIVE TASKS TASKS IN WRAP UP" at bounding box center [56, 60] width 86 height 94
click at [84, 22] on div at bounding box center [80, 20] width 9 height 7
click at [382, 8] on icon at bounding box center [385, 6] width 7 height 7
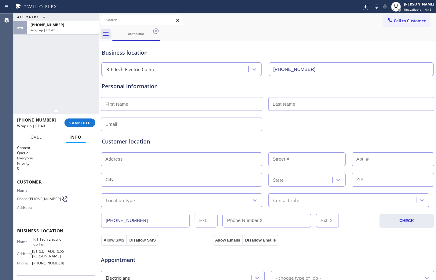
click at [56, 88] on div "ALL TASKS ALL TASKS ACTIVE TASKS TASKS IN WRAP UP +19085105741 Wrap up | 01:49" at bounding box center [56, 60] width 86 height 94
click at [147, 103] on input "text" at bounding box center [181, 104] width 161 height 14
type input "Mr."
type input "Nick"
click at [142, 118] on input "text" at bounding box center [181, 125] width 161 height 14
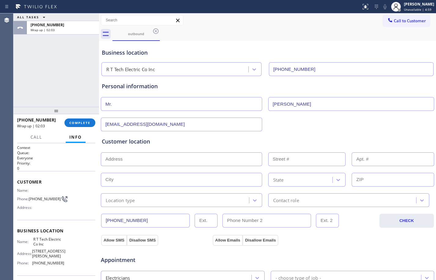
type input "[EMAIL_ADDRESS][DOMAIN_NAME]"
click at [169, 159] on input "text" at bounding box center [181, 160] width 161 height 14
type input "1"
click at [162, 179] on input "text" at bounding box center [181, 180] width 161 height 14
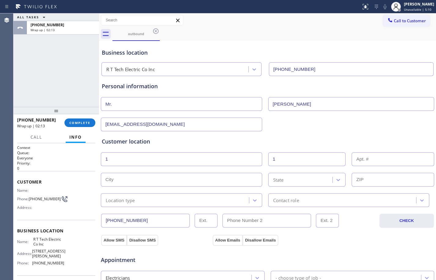
paste input "South Plainfield"
type input "South Plainfield"
click at [297, 184] on div "State" at bounding box center [307, 180] width 78 height 14
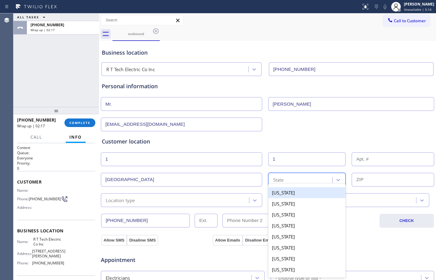
paste input "NJ"
type input "NJ"
click at [300, 189] on div "[US_STATE]" at bounding box center [307, 192] width 78 height 11
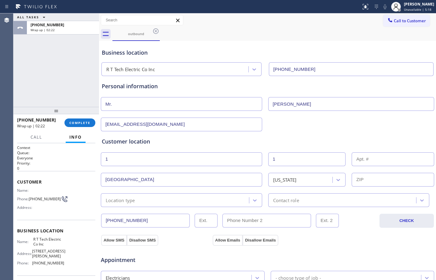
click at [380, 178] on input "text" at bounding box center [393, 180] width 83 height 14
paste input "07080"
type input "07080"
click at [161, 202] on div "Location type" at bounding box center [176, 200] width 146 height 11
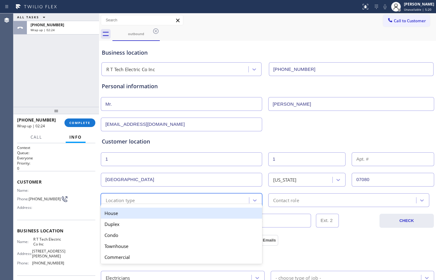
click at [145, 214] on div "House" at bounding box center [181, 213] width 161 height 11
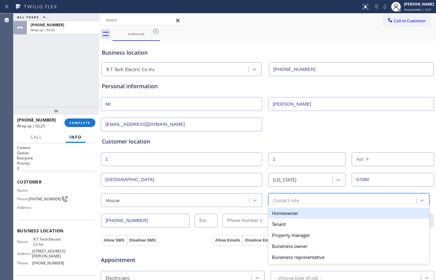
click at [289, 203] on div "Contact role" at bounding box center [286, 200] width 26 height 7
click at [279, 213] on div "Homeowner" at bounding box center [348, 213] width 161 height 11
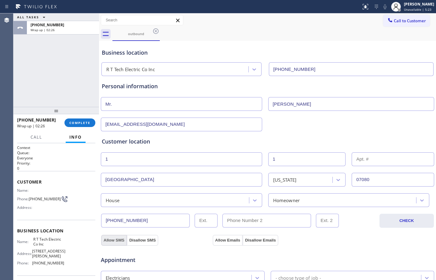
click at [105, 243] on button "Allow SMS" at bounding box center [114, 240] width 26 height 11
click at [230, 241] on button "Allow Emails" at bounding box center [228, 240] width 30 height 11
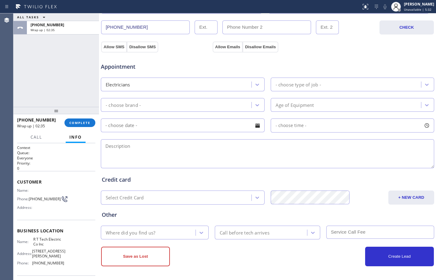
click at [320, 85] on div "- choose type of job -" at bounding box center [347, 84] width 149 height 11
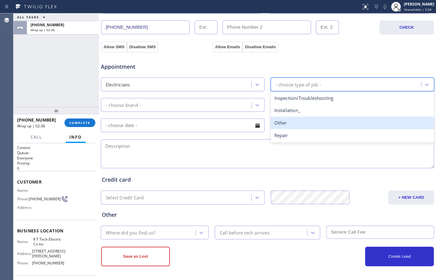
click at [295, 120] on div "Other" at bounding box center [353, 123] width 164 height 13
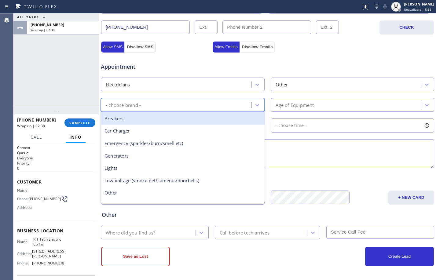
click at [217, 105] on div "- choose brand -" at bounding box center [177, 105] width 149 height 11
type input "w"
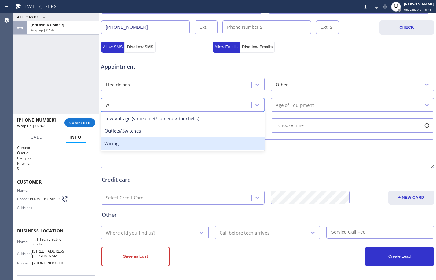
click at [135, 145] on div "Wiring" at bounding box center [183, 143] width 164 height 13
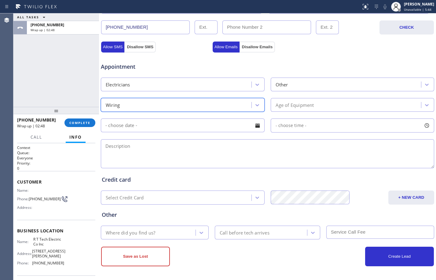
click at [312, 101] on div "Age of Equipment" at bounding box center [347, 105] width 149 height 11
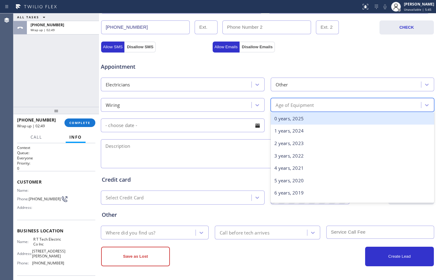
click at [298, 123] on div "0 years, 2025" at bounding box center [353, 119] width 164 height 13
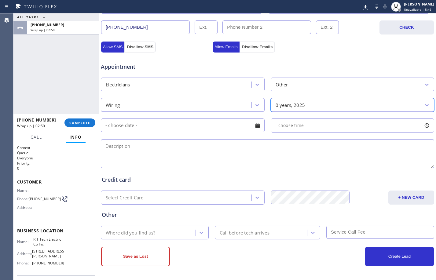
click at [176, 156] on textarea at bounding box center [268, 153] width 334 height 29
paste textarea "cx is trying to sell his house and the inspector said that the tube wiring need…"
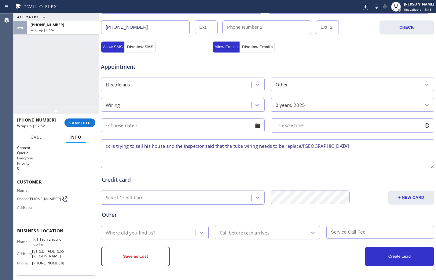
click at [307, 146] on textarea "cx is trying to sell his house and the inspector said that the tube wiring need…" at bounding box center [268, 153] width 334 height 29
click at [398, 147] on textarea "cx is trying to sell his house and the inspector said that the tube wiring need…" at bounding box center [268, 153] width 334 height 29
paste textarea "R T Tech Electric Co Inc"
type textarea "cx is trying to sell his house and the inspector said that the tube wiring need…"
click at [157, 236] on div "Where did you find us?" at bounding box center [149, 233] width 93 height 11
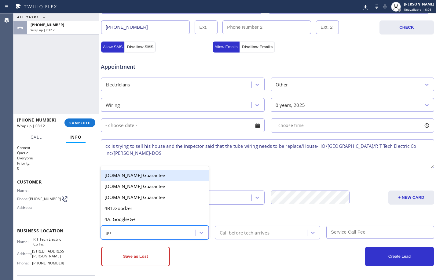
type input "goo"
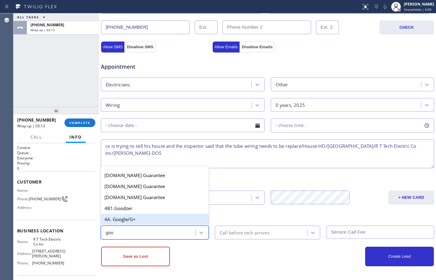
click at [142, 218] on div "4A. Google/G+" at bounding box center [155, 219] width 108 height 11
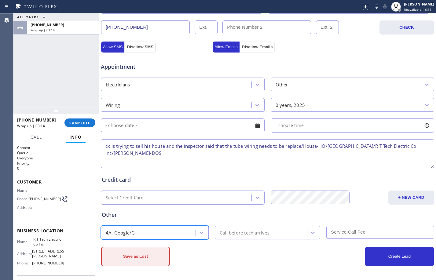
click at [155, 252] on button "Save as Lost" at bounding box center [135, 257] width 69 height 20
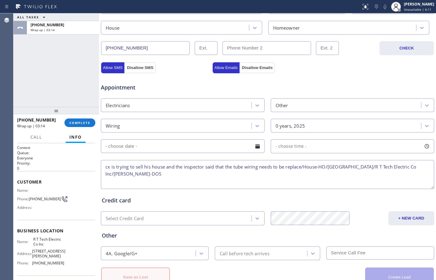
scroll to position [214, 0]
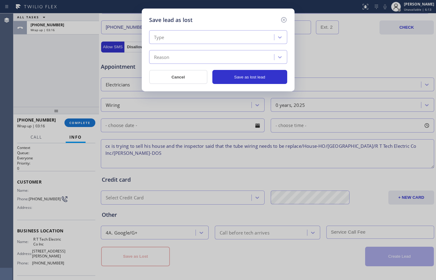
click at [193, 35] on div "Type" at bounding box center [212, 37] width 123 height 11
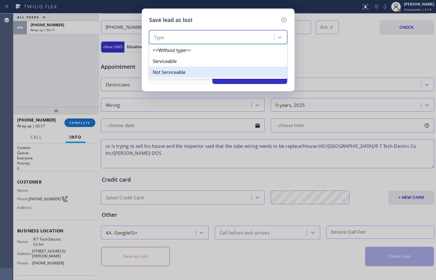
click at [165, 73] on div "Not Serviceable" at bounding box center [218, 72] width 138 height 11
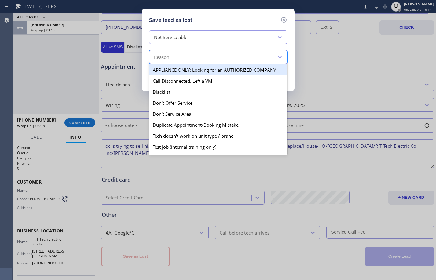
click at [176, 60] on div "Reason" at bounding box center [212, 57] width 123 height 11
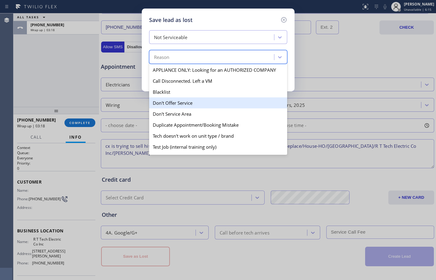
click at [168, 102] on div "Don't Offer Service" at bounding box center [218, 103] width 138 height 11
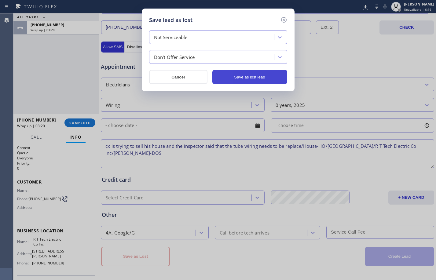
click at [229, 78] on button "Save as lost lead" at bounding box center [250, 77] width 75 height 14
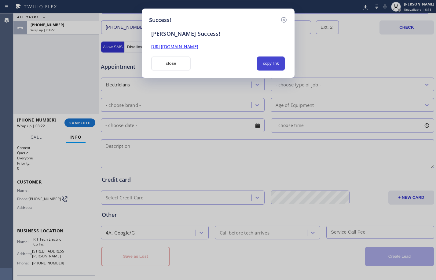
click at [274, 62] on button "copy link" at bounding box center [271, 64] width 28 height 14
click at [198, 46] on link "https://erp.apollosoft.co/customer/762229#portlet_lead" at bounding box center [174, 47] width 47 height 6
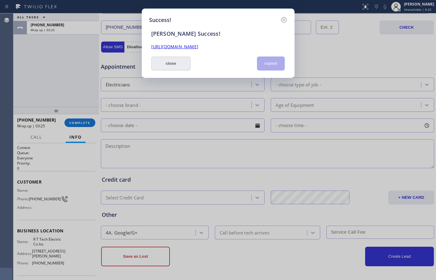
click at [169, 61] on button "close" at bounding box center [171, 64] width 40 height 14
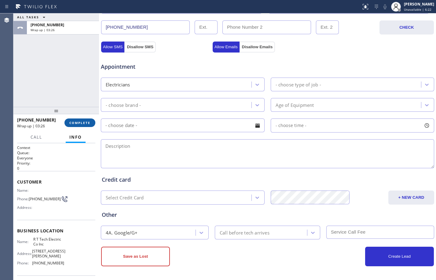
click at [92, 126] on button "COMPLETE" at bounding box center [80, 123] width 31 height 9
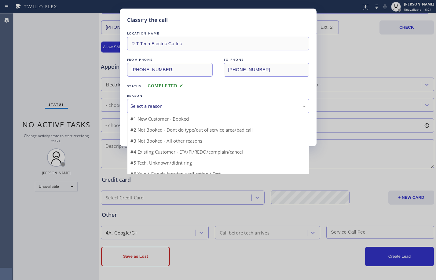
click at [216, 105] on div "Select a reason" at bounding box center [219, 106] width 176 height 7
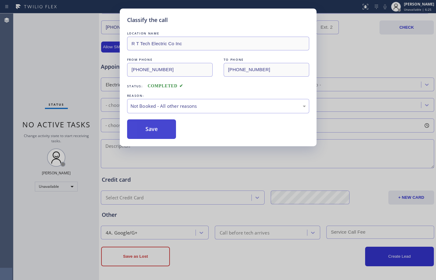
click at [158, 131] on button "Save" at bounding box center [151, 130] width 49 height 20
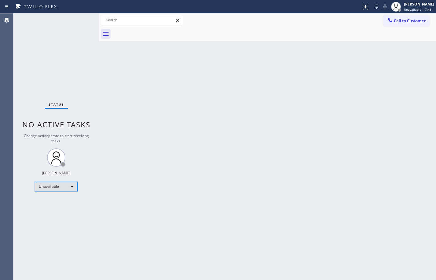
click at [58, 184] on div "Unavailable" at bounding box center [56, 187] width 43 height 10
click at [55, 204] on li "Available" at bounding box center [56, 202] width 42 height 7
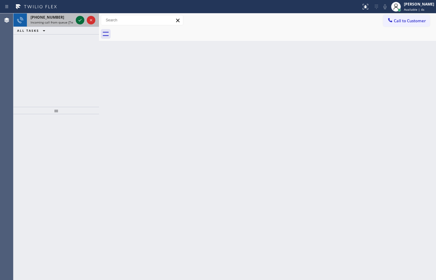
click at [79, 19] on icon at bounding box center [79, 20] width 7 height 7
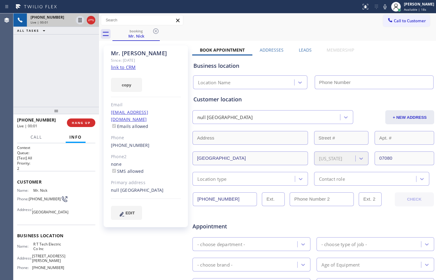
type input "(908) 824-6720"
click at [60, 70] on div "+19085105741 Live | 00:39 ALL TASKS ALL TASKS ACTIVE TASKS TASKS IN WRAP UP" at bounding box center [56, 60] width 86 height 94
click at [50, 78] on div "+19085105741 Live | 00:55 ALL TASKS ALL TASKS ACTIVE TASKS TASKS IN WRAP UP" at bounding box center [56, 60] width 86 height 94
click at [45, 139] on button "Call" at bounding box center [36, 137] width 19 height 12
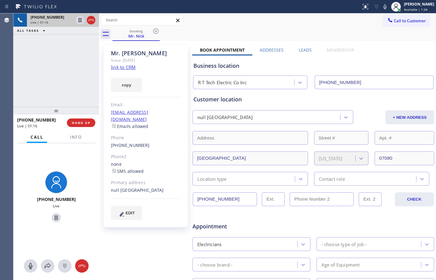
scroll to position [160, 0]
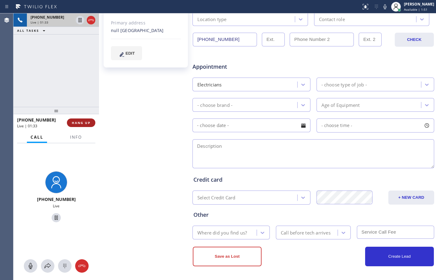
click at [81, 122] on span "HANG UP" at bounding box center [81, 123] width 19 height 4
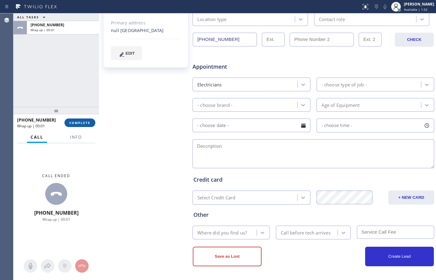
click at [81, 122] on span "COMPLETE" at bounding box center [79, 123] width 21 height 4
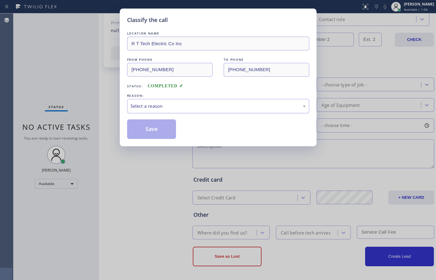
click at [207, 103] on div "Select a reason" at bounding box center [219, 106] width 176 height 7
click at [153, 131] on button "Save" at bounding box center [151, 130] width 49 height 20
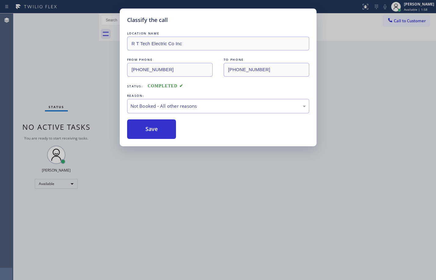
click at [65, 75] on div "Classify the call LOCATION NAME R T Tech Electric Co Inc FROM PHONE (908) 510-5…" at bounding box center [218, 140] width 436 height 280
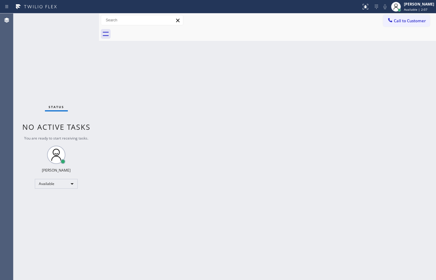
drag, startPoint x: 46, startPoint y: 54, endPoint x: 50, endPoint y: 61, distance: 7.5
click at [46, 54] on div "Status No active tasks You are ready to start receiving tasks. [PERSON_NAME] Av…" at bounding box center [56, 146] width 86 height 267
click at [260, 101] on div "Back to Dashboard Change Sender ID Customers Technicians Select a contact Outbo…" at bounding box center [267, 146] width 337 height 267
click at [85, 63] on div "Status No active tasks You are ready to start receiving tasks. [PERSON_NAME] Av…" at bounding box center [56, 146] width 86 height 267
click at [197, 146] on div "Back to Dashboard Change Sender ID Customers Technicians Select a contact Outbo…" at bounding box center [267, 146] width 337 height 267
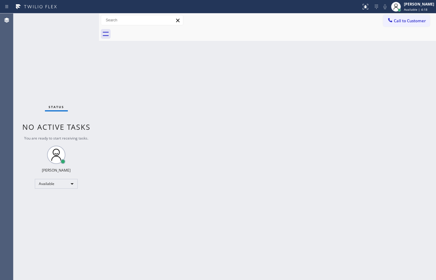
click at [204, 172] on div "Back to Dashboard Change Sender ID Customers Technicians Select a contact Outbo…" at bounding box center [267, 146] width 337 height 267
click at [61, 84] on div "Status No active tasks You are ready to start receiving tasks. [PERSON_NAME] Av…" at bounding box center [56, 146] width 86 height 267
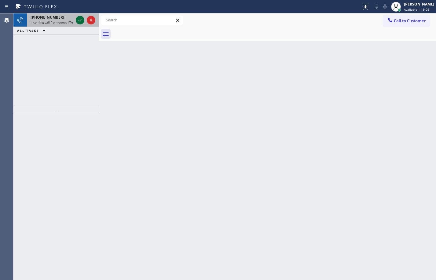
click at [83, 17] on icon at bounding box center [79, 20] width 7 height 7
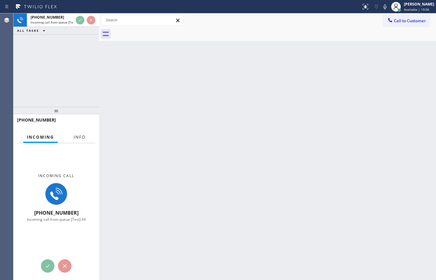
click at [86, 137] on button "Info" at bounding box center [79, 137] width 19 height 12
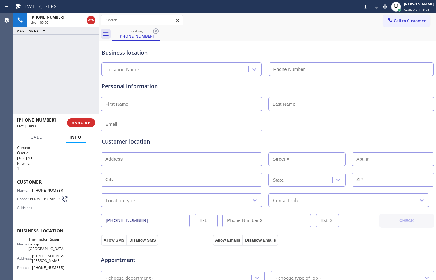
type input "(650) 243-0322"
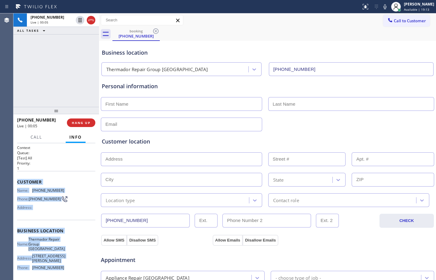
drag, startPoint x: 15, startPoint y: 183, endPoint x: 67, endPoint y: 267, distance: 98.7
click at [67, 267] on div "Context Queue: [Test] All Priority: 1 Customer Name: (415) 298-2095 Phone: (415…" at bounding box center [56, 211] width 86 height 137
copy div "Customer Name: (415) 298-2095 Phone: (415) 298-2095 Address: Business location …"
drag, startPoint x: 79, startPoint y: 20, endPoint x: 105, endPoint y: 20, distance: 26.3
click at [79, 20] on icon at bounding box center [80, 20] width 3 height 4
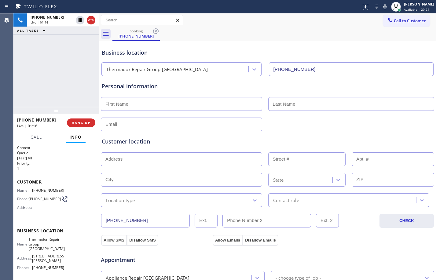
click at [380, 11] on div "Status report No issues detected If you experience an issue, please download th…" at bounding box center [397, 6] width 77 height 13
click at [382, 4] on icon at bounding box center [385, 6] width 7 height 7
click at [80, 22] on icon at bounding box center [80, 20] width 4 height 4
click at [382, 8] on icon at bounding box center [385, 6] width 7 height 7
click at [65, 75] on div "+14152982095 Live | 06:58 ALL TASKS ALL TASKS ACTIVE TASKS TASKS IN WRAP UP (34…" at bounding box center [56, 60] width 86 height 94
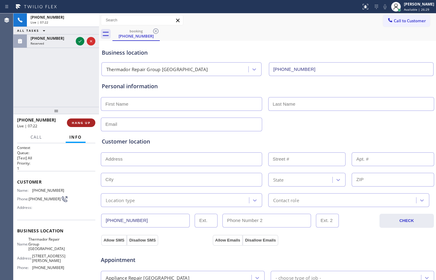
click at [80, 126] on button "HANG UP" at bounding box center [81, 123] width 28 height 9
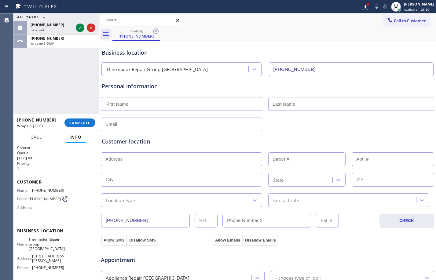
click at [149, 101] on input "text" at bounding box center [181, 104] width 161 height 14
type input "Jennifer"
type input "Liu"
click at [134, 127] on input "text" at bounding box center [181, 125] width 161 height 14
paste input "jenjen_liu@yahoo.com"
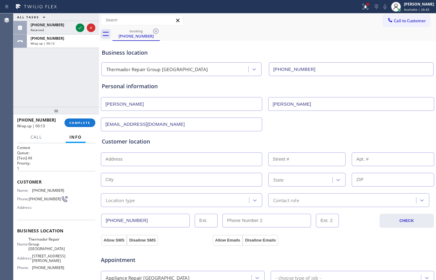
type input "jenjen_liu@yahoo.com"
click at [174, 160] on input "text" at bounding box center [181, 160] width 161 height 14
paste input "208 Anita DrMillbrae, CA 94030,"
type input "208 Anita Dr"
type input "208"
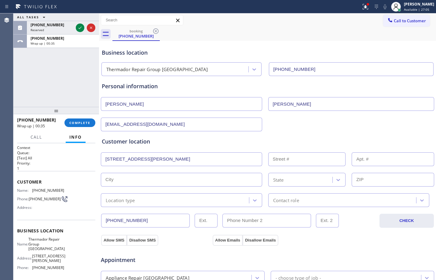
type input "Millbrae"
type input "94030"
click at [122, 200] on div "Location type" at bounding box center [120, 200] width 29 height 7
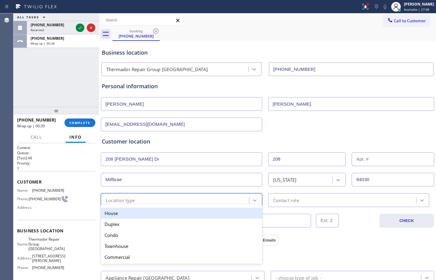
click at [124, 212] on div "House" at bounding box center [181, 213] width 161 height 11
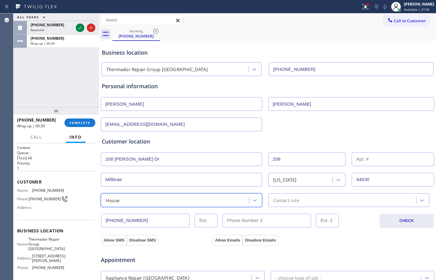
click at [278, 198] on div "Contact role" at bounding box center [286, 200] width 26 height 7
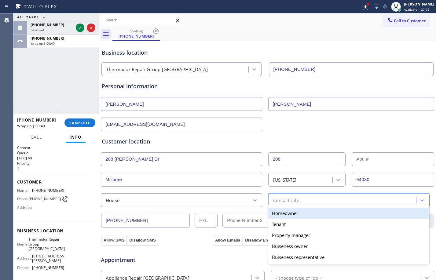
click at [270, 216] on div "Homeowner" at bounding box center [348, 213] width 161 height 11
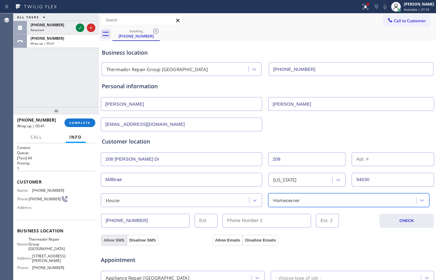
click at [118, 238] on button "Allow SMS" at bounding box center [114, 240] width 26 height 11
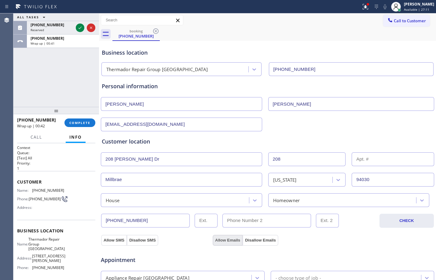
click at [228, 237] on button "Allow Emails" at bounding box center [228, 240] width 30 height 11
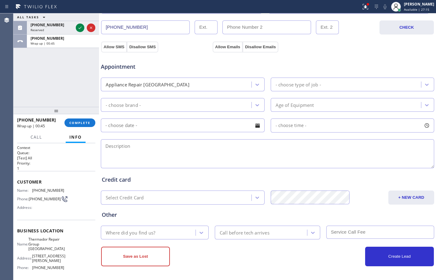
click at [213, 87] on div "Appliance Repair [GEOGRAPHIC_DATA]" at bounding box center [177, 84] width 149 height 11
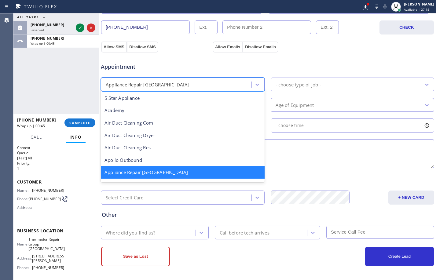
scroll to position [1, 0]
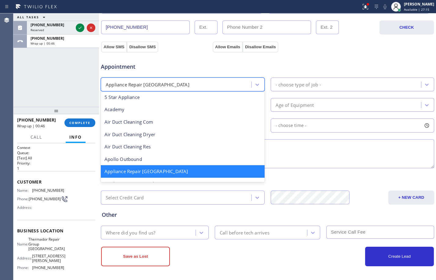
click at [317, 91] on div "- choose type of job -" at bounding box center [353, 85] width 164 height 14
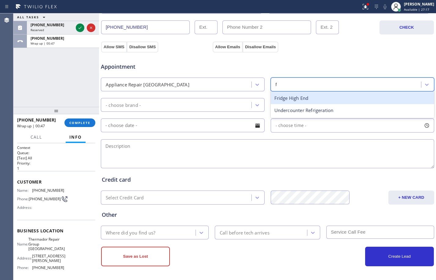
type input "fr"
click at [300, 100] on div "Fridge High End" at bounding box center [353, 98] width 164 height 13
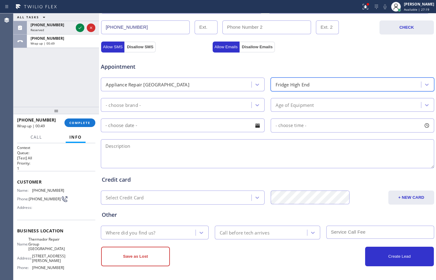
click at [192, 103] on div "- choose brand -" at bounding box center [177, 105] width 149 height 11
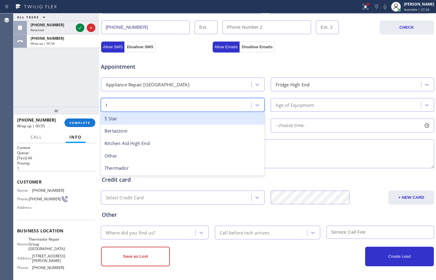
type input "th"
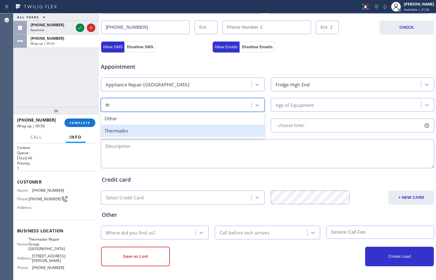
click at [168, 127] on div "Thermador" at bounding box center [183, 131] width 164 height 13
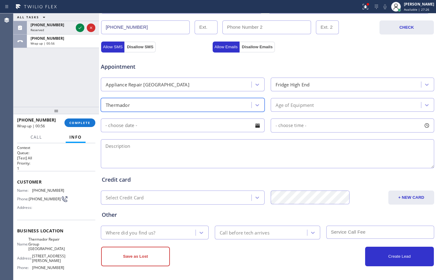
click at [317, 107] on div "Age of Equipment" at bounding box center [347, 105] width 149 height 11
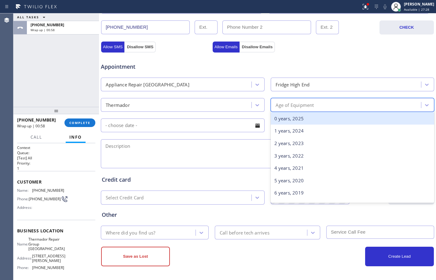
click at [49, 62] on div "ALL TASKS ALL TASKS ACTIVE TASKS TASKS IN WRAP UP +14152982095 Wrap up | 00:58" at bounding box center [56, 60] width 86 height 94
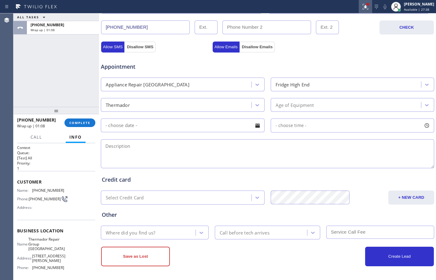
click at [363, 8] on icon at bounding box center [365, 6] width 7 height 7
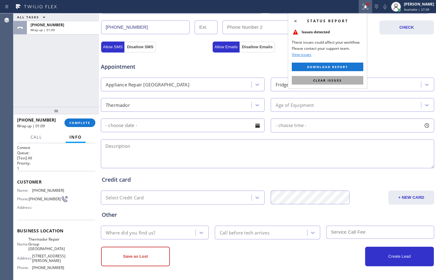
click at [334, 79] on span "Clear issues" at bounding box center [327, 80] width 29 height 4
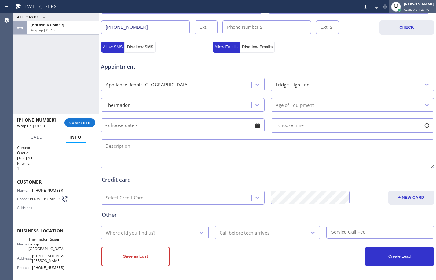
click at [409, 7] on span "Available | 27:40" at bounding box center [416, 9] width 25 height 4
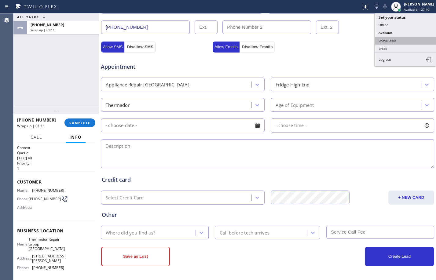
click at [391, 43] on button "Unavailable" at bounding box center [405, 41] width 61 height 8
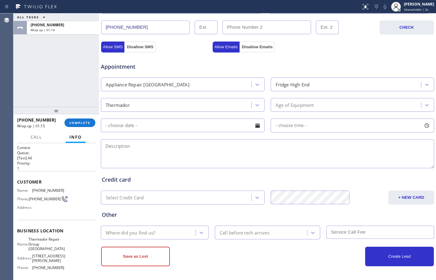
scroll to position [0, 0]
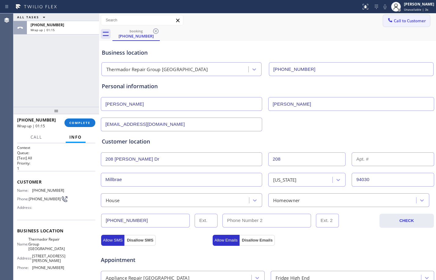
click at [401, 19] on span "Call to Customer" at bounding box center [410, 21] width 32 height 6
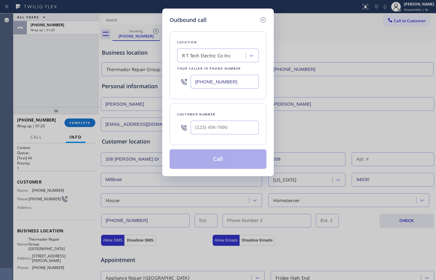
drag, startPoint x: 242, startPoint y: 78, endPoint x: 176, endPoint y: 72, distance: 66.9
click at [176, 72] on div "Location R T Tech Electric Co Inc Your caller id phone number (908) 824-6720" at bounding box center [218, 65] width 97 height 68
paste input "650) 243-0322"
type input "(650) 243-0322"
click at [211, 129] on input "(___) ___-____" at bounding box center [225, 128] width 68 height 14
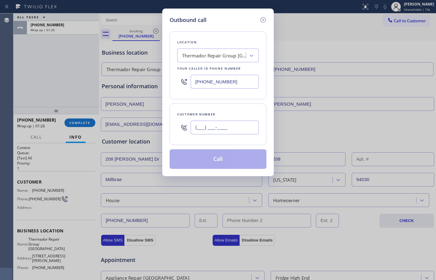
paste input "415) 298-2095"
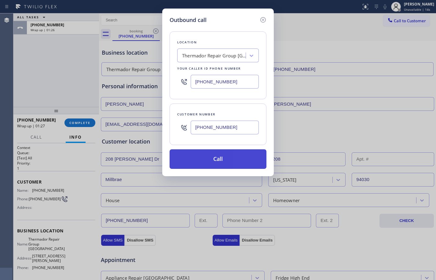
type input "(415) 298-2095"
click at [207, 162] on button "Call" at bounding box center [218, 160] width 97 height 20
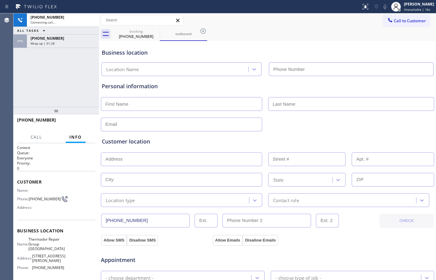
type input "(650) 243-0322"
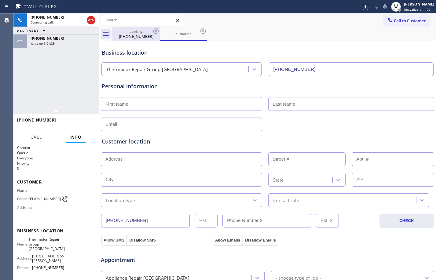
click at [147, 37] on div "(415) 298-2095" at bounding box center [136, 37] width 46 height 6
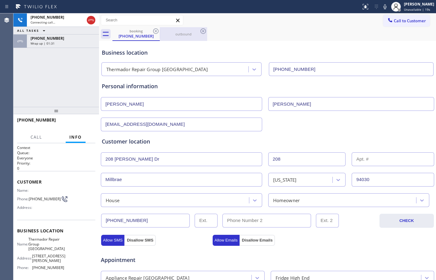
click at [178, 40] on div "outbound" at bounding box center [184, 34] width 46 height 14
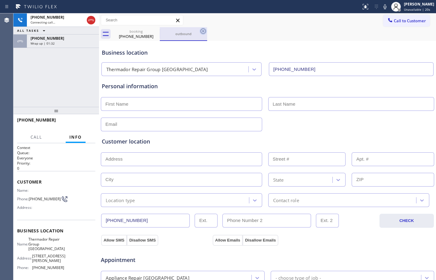
click at [203, 30] on icon at bounding box center [203, 31] width 7 height 7
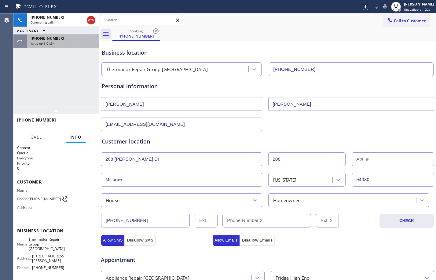
click at [67, 43] on div "Wrap up | 01:34" at bounding box center [63, 43] width 65 height 4
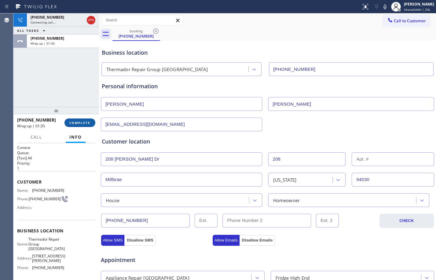
click at [82, 122] on span "COMPLETE" at bounding box center [79, 123] width 21 height 4
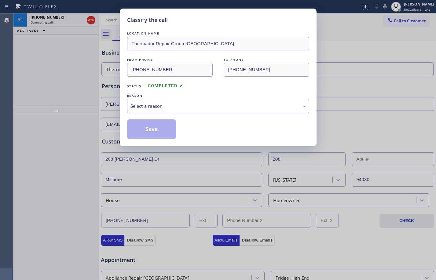
click at [166, 108] on div "Select a reason" at bounding box center [219, 106] width 176 height 7
click at [145, 131] on button "Save" at bounding box center [151, 130] width 49 height 20
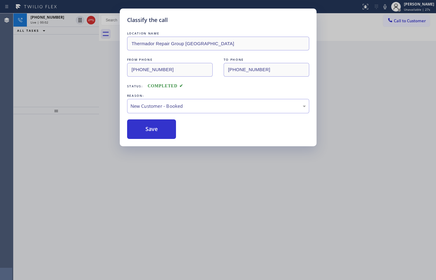
click at [57, 72] on div "Classify the call LOCATION NAME Thermador Repair Group Menlo Park FROM PHONE (4…" at bounding box center [218, 140] width 436 height 280
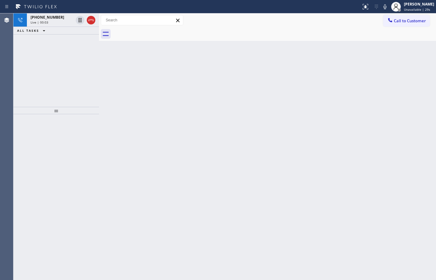
click at [56, 23] on div "Live | 00:03" at bounding box center [52, 22] width 43 height 4
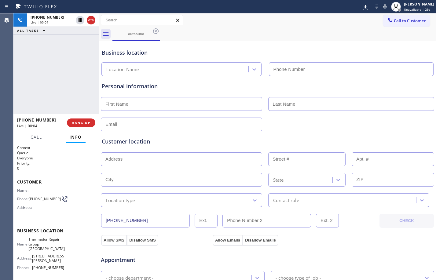
type input "(650) 243-0322"
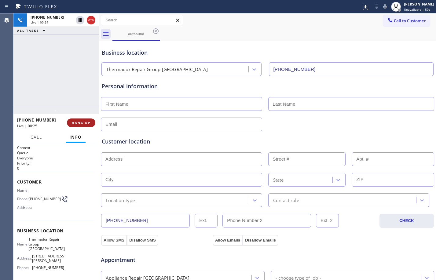
click at [85, 125] on button "HANG UP" at bounding box center [81, 123] width 28 height 9
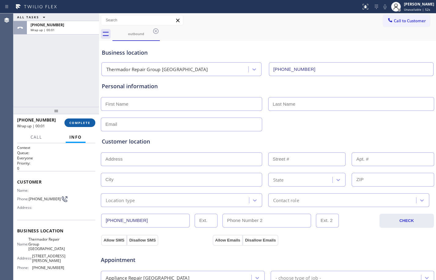
click at [85, 124] on span "COMPLETE" at bounding box center [79, 123] width 21 height 4
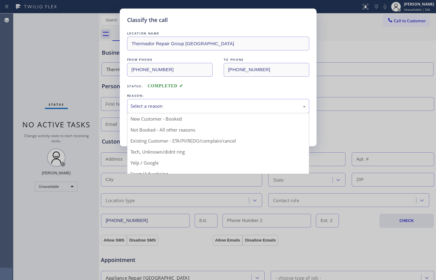
click at [163, 105] on div "Select a reason" at bounding box center [219, 106] width 176 height 7
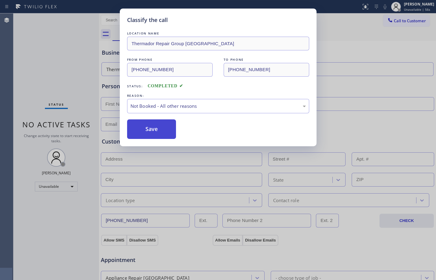
click at [160, 124] on button "Save" at bounding box center [151, 130] width 49 height 20
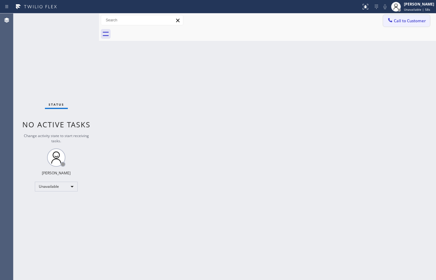
click at [408, 18] on span "Call to Customer" at bounding box center [410, 21] width 32 height 6
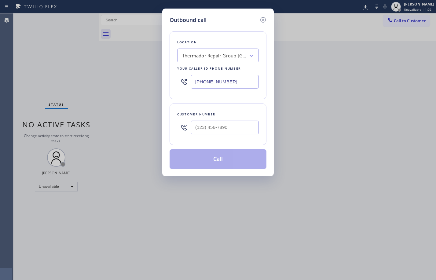
click at [213, 127] on input "text" at bounding box center [225, 128] width 68 height 14
paste input "415) 298-2095"
type input "(415) 298-2095"
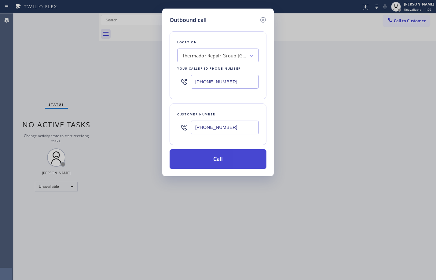
click at [202, 162] on button "Call" at bounding box center [218, 160] width 97 height 20
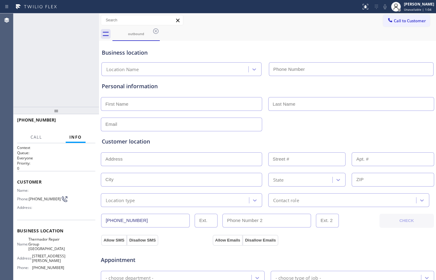
click at [202, 162] on input "text" at bounding box center [181, 160] width 161 height 14
type input "(650) 243-0322"
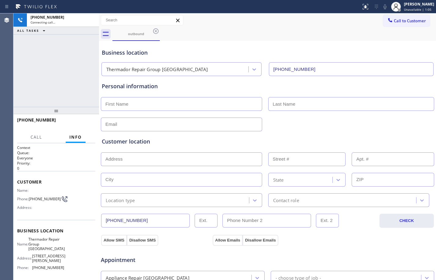
click at [165, 109] on input "text" at bounding box center [181, 104] width 161 height 14
type input "Jennifer"
type input "Liu"
click at [139, 125] on input "text" at bounding box center [181, 125] width 161 height 14
paste input "jenjen_liu@yahoo.com"
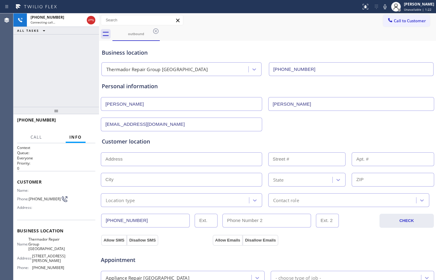
type input "jenjen_liu@yahoo.com"
click at [162, 163] on input "text" at bounding box center [181, 160] width 161 height 14
paste input "208 Anita DrMillbrae, CA 94030"
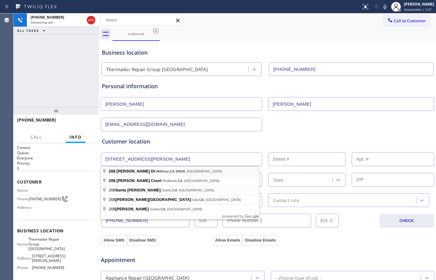
type input "208 Anita Dr"
type input "208"
type input "Millbrae"
type input "94030"
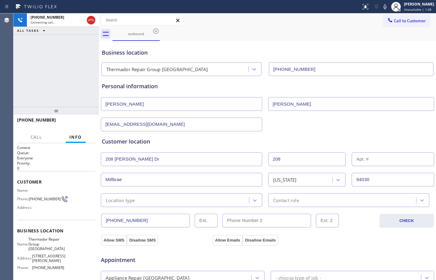
click at [161, 206] on div "Location type" at bounding box center [181, 201] width 161 height 14
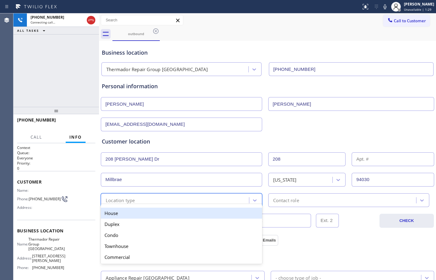
click at [149, 216] on div "House" at bounding box center [181, 213] width 161 height 11
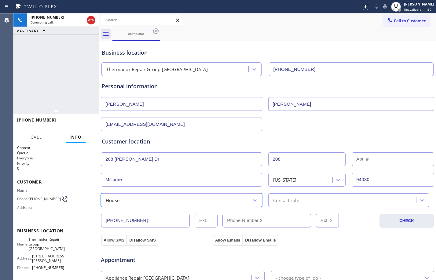
click at [285, 206] on div "Contact role" at bounding box center [348, 201] width 161 height 14
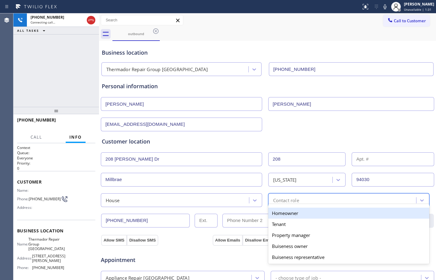
click at [283, 215] on div "Homeowner" at bounding box center [348, 213] width 161 height 11
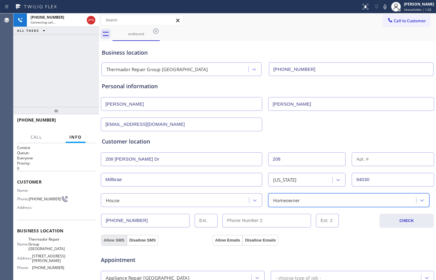
click at [111, 240] on button "Allow SMS" at bounding box center [114, 240] width 26 height 11
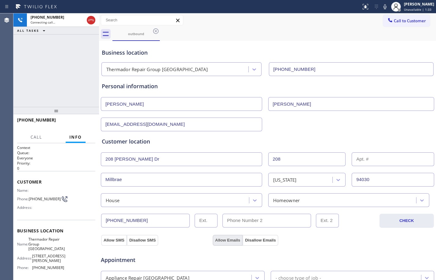
click at [227, 241] on button "Allow Emails" at bounding box center [228, 240] width 30 height 11
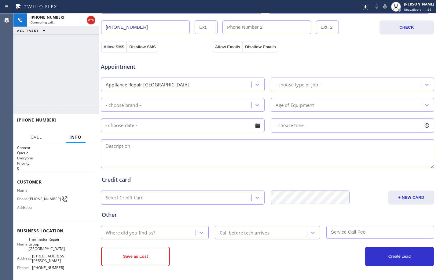
click at [302, 87] on div "- choose type of job -" at bounding box center [299, 84] width 46 height 7
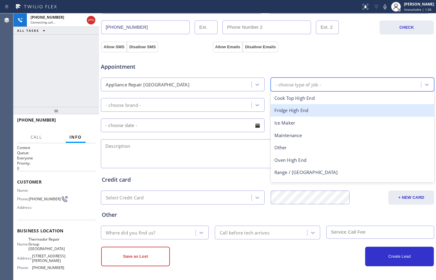
click at [300, 109] on div "Fridge High End" at bounding box center [353, 110] width 164 height 13
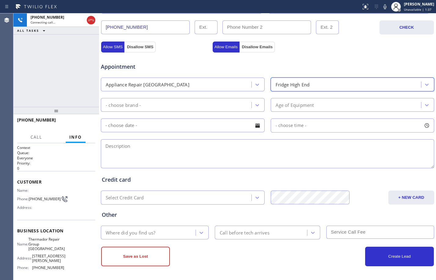
click at [208, 109] on div "- choose brand -" at bounding box center [177, 105] width 149 height 11
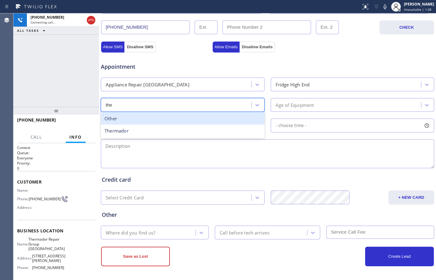
type input "ther"
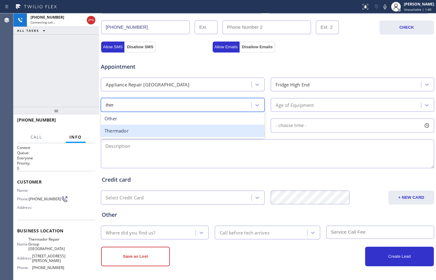
click at [223, 130] on div "Thermador" at bounding box center [183, 131] width 164 height 13
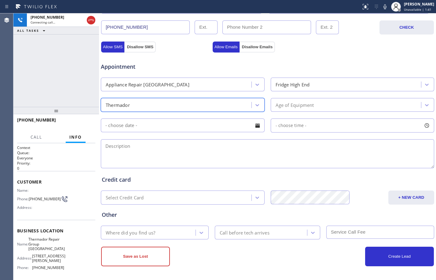
click at [160, 158] on textarea at bounding box center [268, 153] width 334 height 29
click at [224, 128] on input "text" at bounding box center [183, 126] width 164 height 14
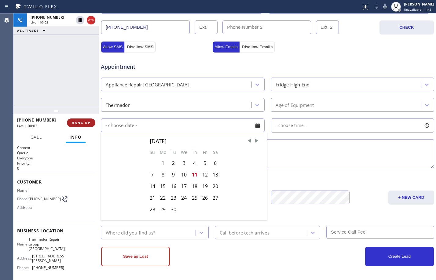
click at [80, 120] on button "HANG UP" at bounding box center [81, 123] width 28 height 9
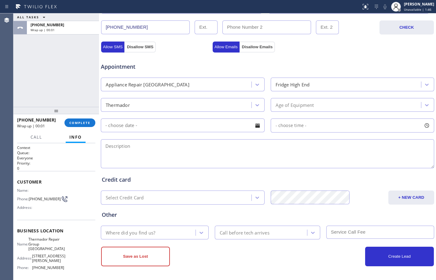
click at [158, 131] on input "text" at bounding box center [183, 126] width 164 height 14
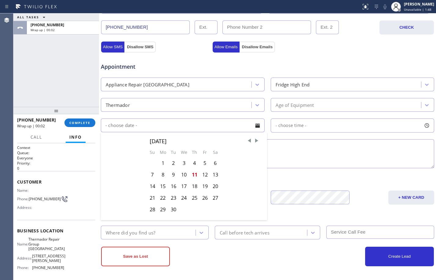
click at [320, 157] on textarea at bounding box center [268, 153] width 334 height 29
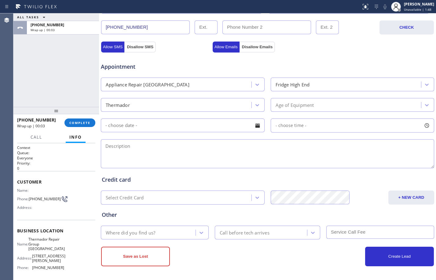
scroll to position [0, 0]
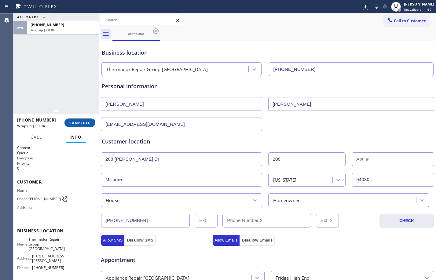
click at [77, 121] on span "COMPLETE" at bounding box center [79, 123] width 21 height 4
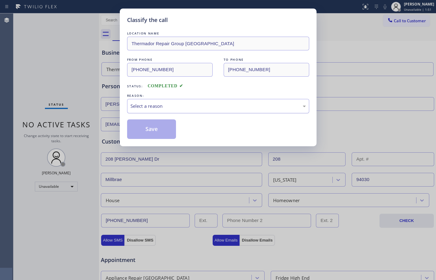
click at [139, 106] on div "Select a reason" at bounding box center [219, 106] width 176 height 7
click at [140, 132] on button "Save" at bounding box center [151, 130] width 49 height 20
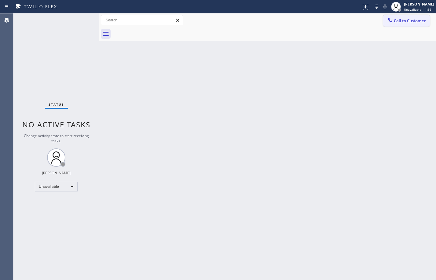
click at [406, 21] on span "Call to Customer" at bounding box center [410, 21] width 32 height 6
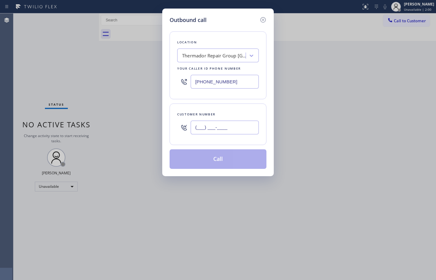
click at [230, 131] on input "(___) ___-____" at bounding box center [225, 128] width 68 height 14
paste input "415) 298-2095"
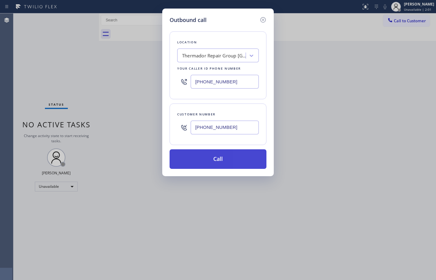
type input "(415) 298-2095"
click at [215, 162] on button "Call" at bounding box center [218, 160] width 97 height 20
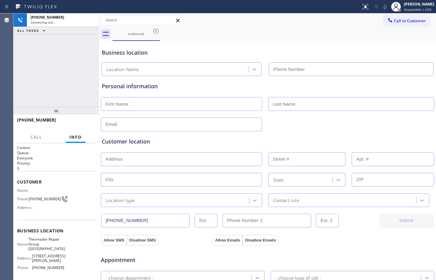
type input "(650) 243-0322"
click at [135, 97] on div at bounding box center [267, 103] width 335 height 15
click at [137, 104] on input "text" at bounding box center [181, 104] width 161 height 14
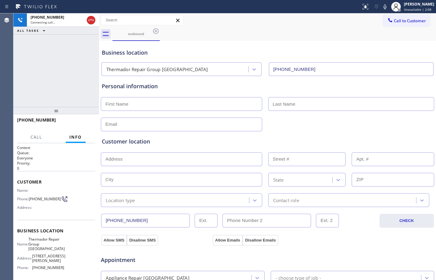
click at [154, 104] on input "text" at bounding box center [181, 104] width 161 height 14
paste input "Jennifer"
type input "Jennifer"
click at [303, 104] on input "text" at bounding box center [351, 104] width 166 height 14
paste input "Liu"
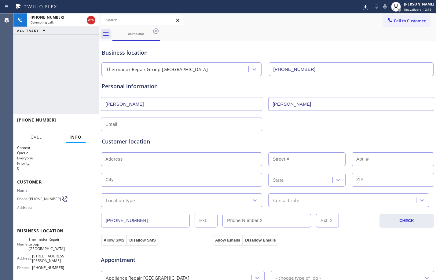
click at [272, 106] on input "Liu" at bounding box center [351, 104] width 166 height 14
type input "Liu"
click at [158, 121] on input "text" at bounding box center [181, 125] width 161 height 14
paste input "jenjen_liu@yahoo.com"
type input "jenjen_liu@yahoo.com"
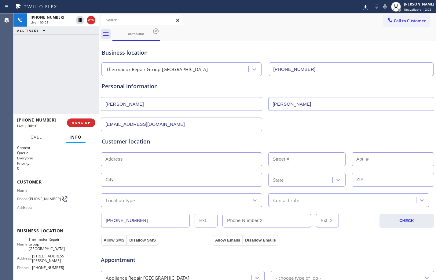
click at [156, 160] on input "text" at bounding box center [181, 160] width 161 height 14
click at [87, 121] on span "HANG UP" at bounding box center [81, 123] width 19 height 4
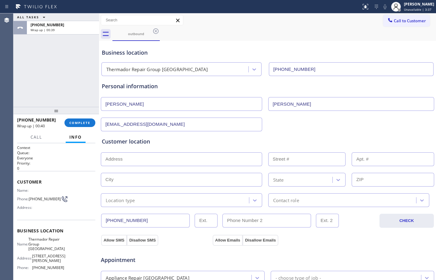
click at [181, 164] on input "text" at bounding box center [181, 160] width 161 height 14
click at [152, 158] on input "text" at bounding box center [181, 160] width 161 height 14
paste input "208 Anita DrMillbrae, CA 94030"
type input "208 Anita Dr"
type input "208"
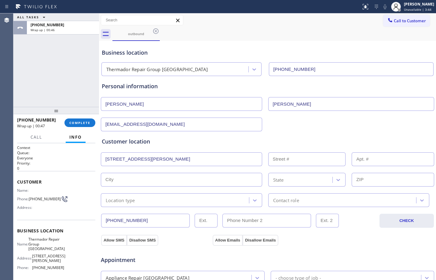
type input "Millbrae"
type input "94030"
click at [140, 203] on div "Location type" at bounding box center [176, 200] width 146 height 11
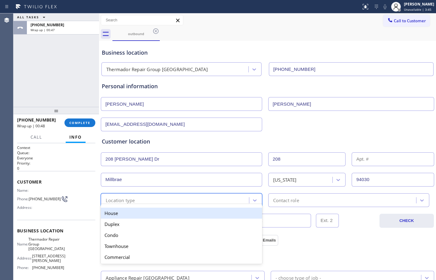
click at [132, 213] on div "House" at bounding box center [181, 213] width 161 height 11
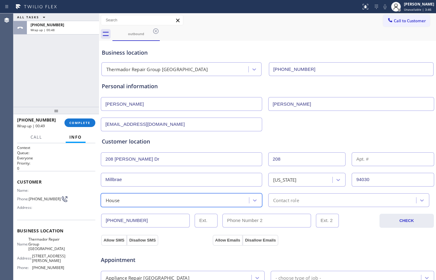
click at [287, 202] on div "Contact role" at bounding box center [286, 200] width 26 height 7
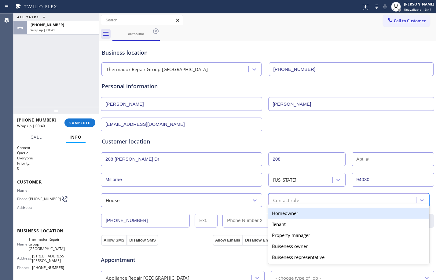
click at [283, 213] on div "Homeowner" at bounding box center [348, 213] width 161 height 11
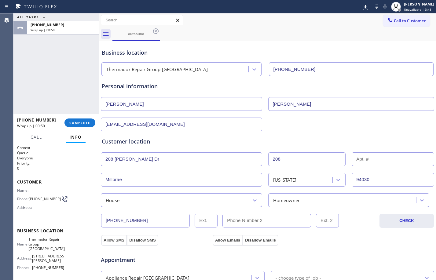
click at [113, 234] on div "Allow SMS Disallow SMS Allow Emails Disallow Emails" at bounding box center [267, 240] width 335 height 12
click at [113, 236] on button "Allow SMS" at bounding box center [114, 240] width 26 height 11
click at [229, 242] on button "Allow Emails" at bounding box center [228, 240] width 30 height 11
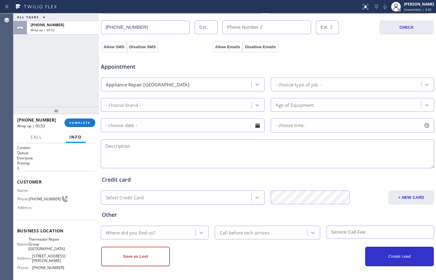
click at [304, 83] on div "- choose type of job -" at bounding box center [299, 84] width 46 height 7
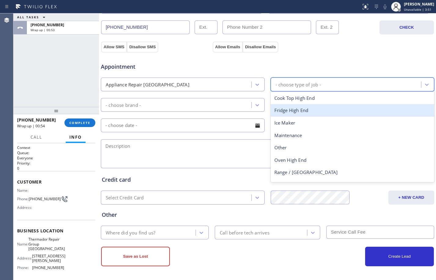
click at [297, 112] on div "Fridge High End" at bounding box center [353, 110] width 164 height 13
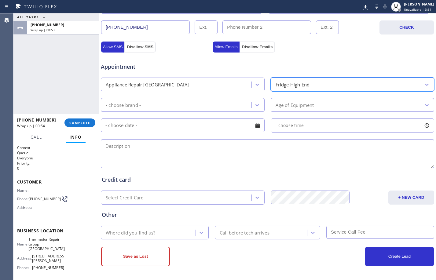
click at [172, 105] on div "- choose brand -" at bounding box center [177, 105] width 149 height 11
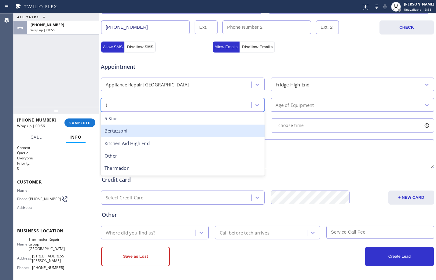
type input "th"
click at [144, 128] on div "Thermador" at bounding box center [183, 131] width 164 height 13
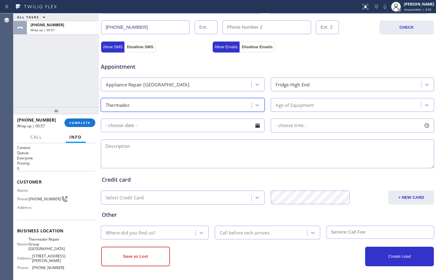
click at [308, 105] on div "Age of Equipment" at bounding box center [295, 105] width 39 height 7
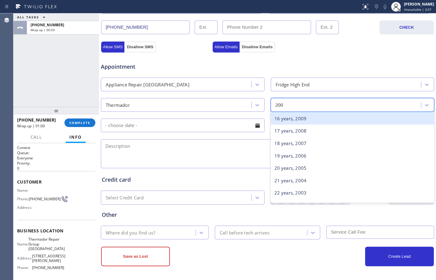
type input "2000"
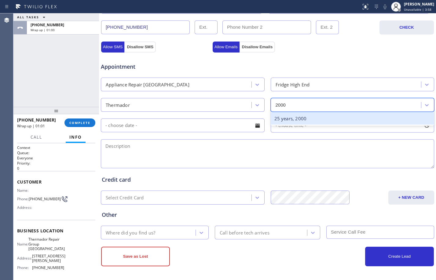
click at [318, 116] on div "25 years, 2000" at bounding box center [353, 119] width 164 height 13
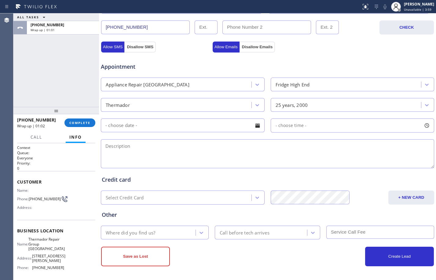
click at [228, 126] on input "text" at bounding box center [183, 126] width 164 height 14
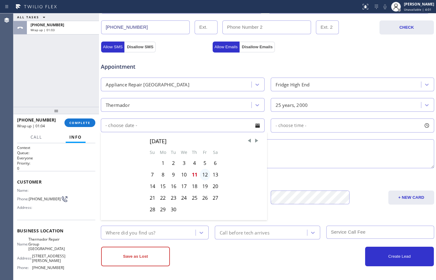
click at [202, 178] on div "12" at bounding box center [205, 175] width 10 height 12
type input "09/12/2025"
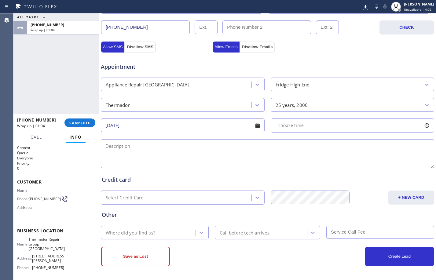
click at [342, 130] on div "- choose time -" at bounding box center [353, 126] width 164 height 14
drag, startPoint x: 274, startPoint y: 164, endPoint x: 356, endPoint y: 165, distance: 82.0
click at [356, 165] on div at bounding box center [358, 163] width 7 height 13
drag, startPoint x: 276, startPoint y: 162, endPoint x: 319, endPoint y: 163, distance: 43.1
click at [320, 163] on div at bounding box center [323, 163] width 7 height 13
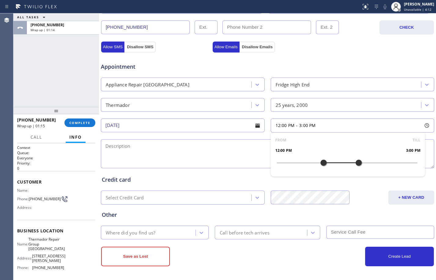
click at [194, 141] on textarea at bounding box center [268, 153] width 334 height 29
click at [159, 148] on textarea "12-3/$95/" at bounding box center [268, 153] width 334 height 29
paste textarea "Thermadore/fridge/BI/the light on the left side is not working/since 2000/House…"
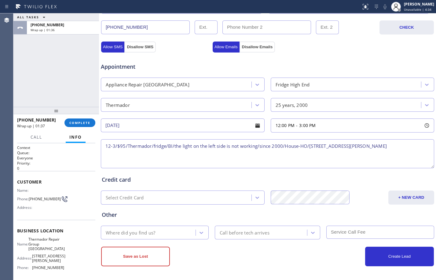
click at [386, 147] on textarea "12-3/$95/Thermador/fridge/BI/the light on the left side is not working/since 20…" at bounding box center [268, 153] width 334 height 29
click at [400, 145] on textarea "12-3/$95/Thermador/fridge/BI/the light on the left side is not working/since 20…" at bounding box center [268, 153] width 334 height 29
paste textarea "Thermador Repair Group Menlo Park"
paste textarea "Please call customer 30 minutes prior to arrival"
type textarea "12-3/$95/Thermador/fridge/BI/the light on the left side is not working/since 20…"
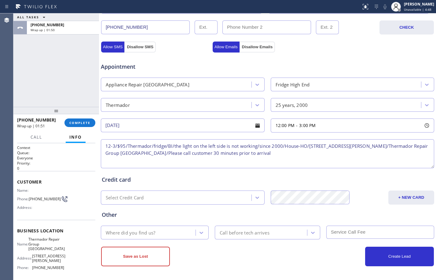
click at [151, 229] on div "Where did you find us?" at bounding box center [149, 233] width 93 height 11
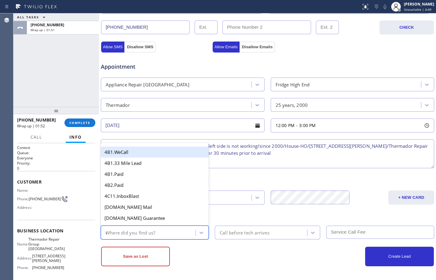
type input "go"
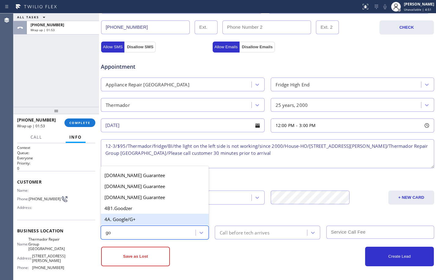
click at [149, 220] on div "4A. Google/G+" at bounding box center [155, 219] width 108 height 11
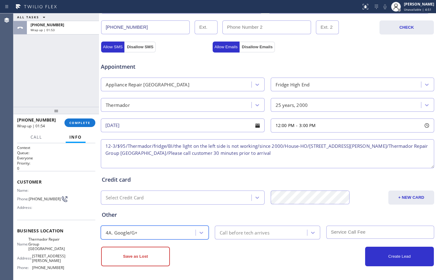
click at [229, 233] on div "Call before tech arrives" at bounding box center [245, 232] width 50 height 7
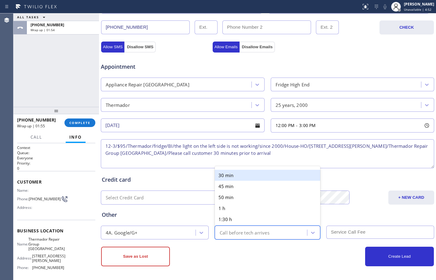
click at [246, 178] on div "30 min" at bounding box center [267, 175] width 105 height 11
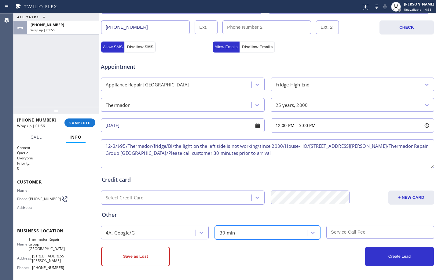
click at [343, 233] on input "text" at bounding box center [381, 232] width 108 height 13
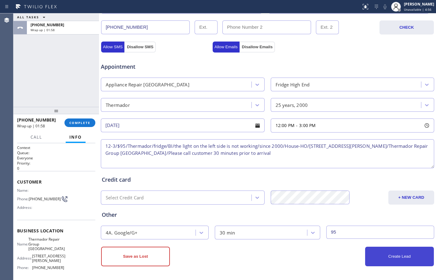
type input "95"
click at [376, 254] on button "Create Lead" at bounding box center [399, 257] width 69 height 20
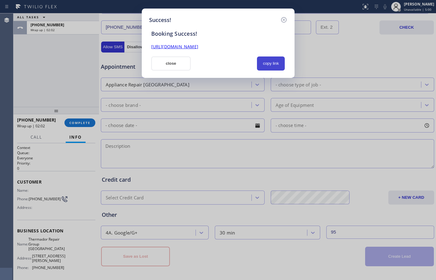
click at [269, 61] on button "copy link" at bounding box center [271, 64] width 28 height 14
drag, startPoint x: 176, startPoint y: 66, endPoint x: 167, endPoint y: 69, distance: 9.5
click at [176, 66] on button "close" at bounding box center [171, 64] width 40 height 14
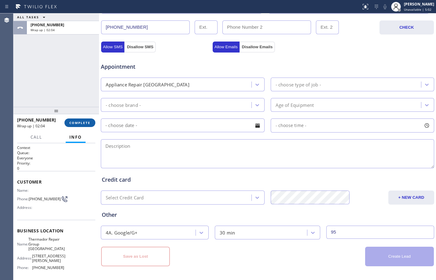
click at [88, 125] on span "COMPLETE" at bounding box center [79, 123] width 21 height 4
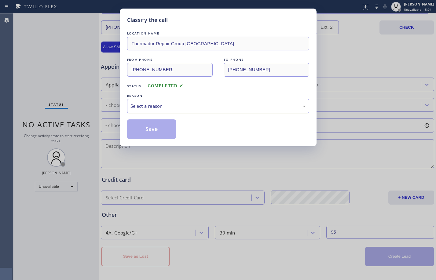
click at [212, 108] on div "Select a reason" at bounding box center [219, 106] width 176 height 7
click at [194, 111] on div "Not Booked - All other reasons" at bounding box center [218, 106] width 182 height 14
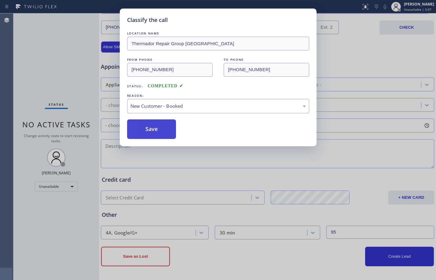
click at [154, 132] on button "Save" at bounding box center [151, 130] width 49 height 20
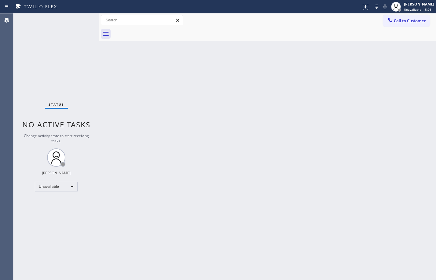
click at [416, 5] on div "[PERSON_NAME]" at bounding box center [419, 4] width 30 height 5
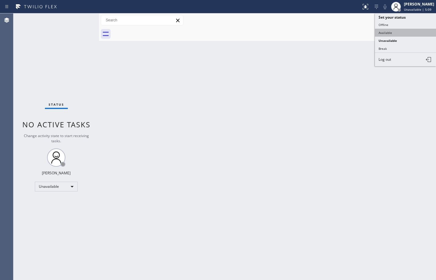
click at [383, 33] on button "Available" at bounding box center [405, 33] width 61 height 8
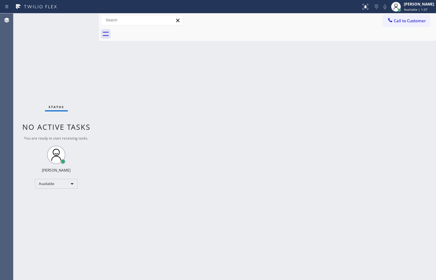
click at [273, 130] on div "Back to Dashboard Change Sender ID Customers Technicians Select a contact Outbo…" at bounding box center [267, 146] width 337 height 267
click at [68, 56] on div "Status No active tasks You are ready to start receiving tasks. [PERSON_NAME] Av…" at bounding box center [56, 146] width 86 height 267
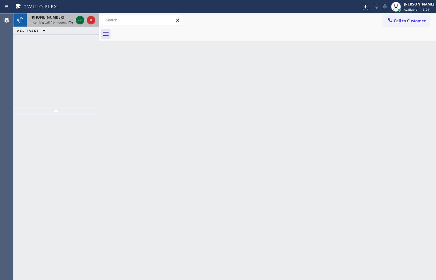
click at [80, 18] on icon at bounding box center [79, 20] width 7 height 7
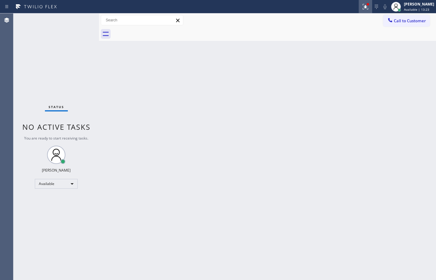
click at [363, 10] on icon at bounding box center [365, 6] width 7 height 7
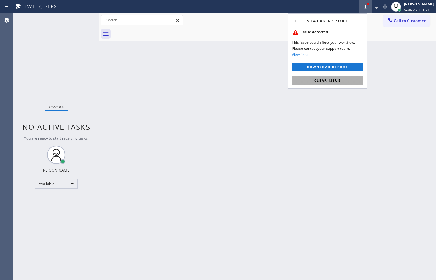
click at [341, 83] on button "Clear issue" at bounding box center [328, 80] width 72 height 9
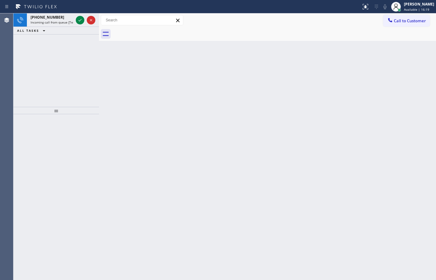
click at [42, 13] on div "Status report No issues detected If you experience an issue, please download th…" at bounding box center [218, 6] width 436 height 13
click at [39, 22] on span "Incoming call from queue [Test] All" at bounding box center [56, 22] width 51 height 4
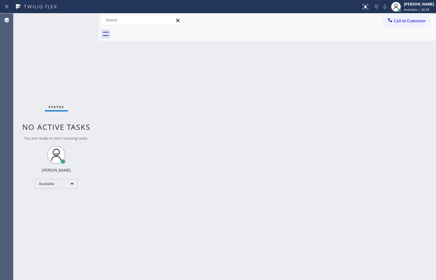
click at [248, 178] on div "Back to Dashboard Change Sender ID Customers Technicians Select a contact Outbo…" at bounding box center [267, 146] width 337 height 267
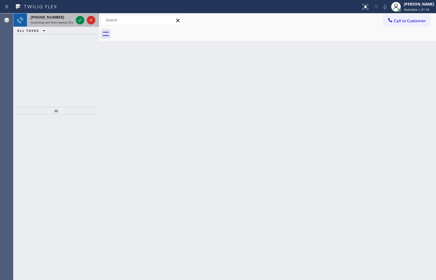
click at [42, 16] on span "+17038991929" at bounding box center [48, 17] width 34 height 5
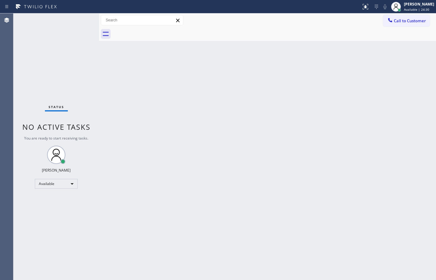
click at [52, 73] on div "Status No active tasks You are ready to start receiving tasks. [PERSON_NAME] Av…" at bounding box center [56, 146] width 86 height 267
click at [214, 177] on div "Back to Dashboard Change Sender ID Customers Technicians Select a contact Outbo…" at bounding box center [267, 146] width 337 height 267
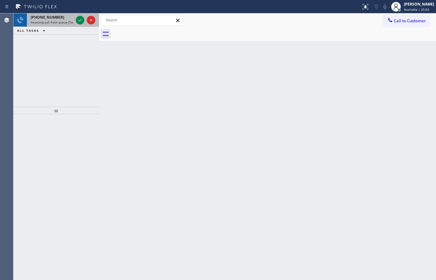
click at [33, 20] on span "+19089022285" at bounding box center [48, 17] width 34 height 5
click at [46, 24] on span "Incoming call from queue [Test] All" at bounding box center [56, 22] width 51 height 4
click at [51, 17] on span "+19089022285" at bounding box center [48, 17] width 34 height 5
click at [39, 23] on span "Incoming call from queue [Test] All" at bounding box center [56, 22] width 51 height 4
click at [61, 14] on div "+14153055281 Incoming call from queue [Test] All" at bounding box center [51, 19] width 48 height 13
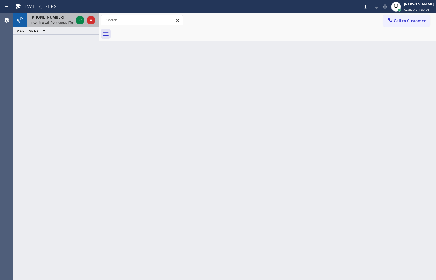
click at [63, 19] on div "+19085105741" at bounding box center [52, 17] width 43 height 5
click at [53, 20] on span "Incoming call from queue [Test] All" at bounding box center [56, 22] width 51 height 4
click at [55, 18] on span "[PHONE_NUMBER]" at bounding box center [48, 17] width 34 height 5
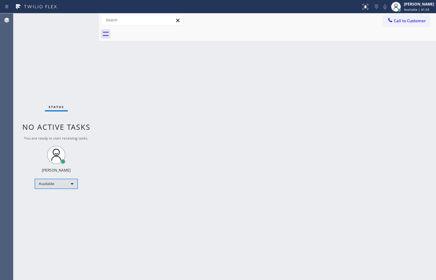
click at [56, 183] on div "Available" at bounding box center [56, 184] width 43 height 10
click at [54, 193] on li "Offline" at bounding box center [56, 192] width 42 height 7
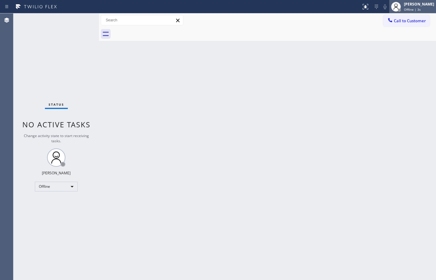
click at [410, 2] on div "[PERSON_NAME]" at bounding box center [419, 4] width 30 height 5
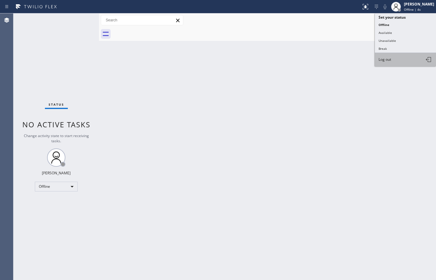
click at [388, 60] on span "Log out" at bounding box center [385, 59] width 13 height 5
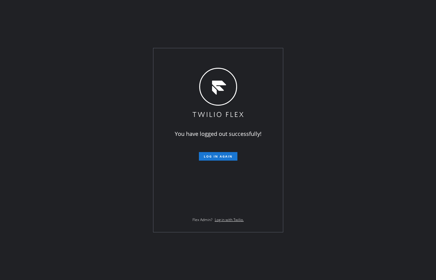
drag, startPoint x: 31, startPoint y: 67, endPoint x: 58, endPoint y: 116, distance: 56.0
click at [31, 67] on div "You have logged out successfully! Log in again Flex Admin? Log in with Twilio." at bounding box center [218, 140] width 436 height 280
click at [66, 35] on div "You have logged out successfully! Log in again Flex Admin? Log in with Twilio." at bounding box center [218, 140] width 436 height 280
